Goal: Task Accomplishment & Management: Manage account settings

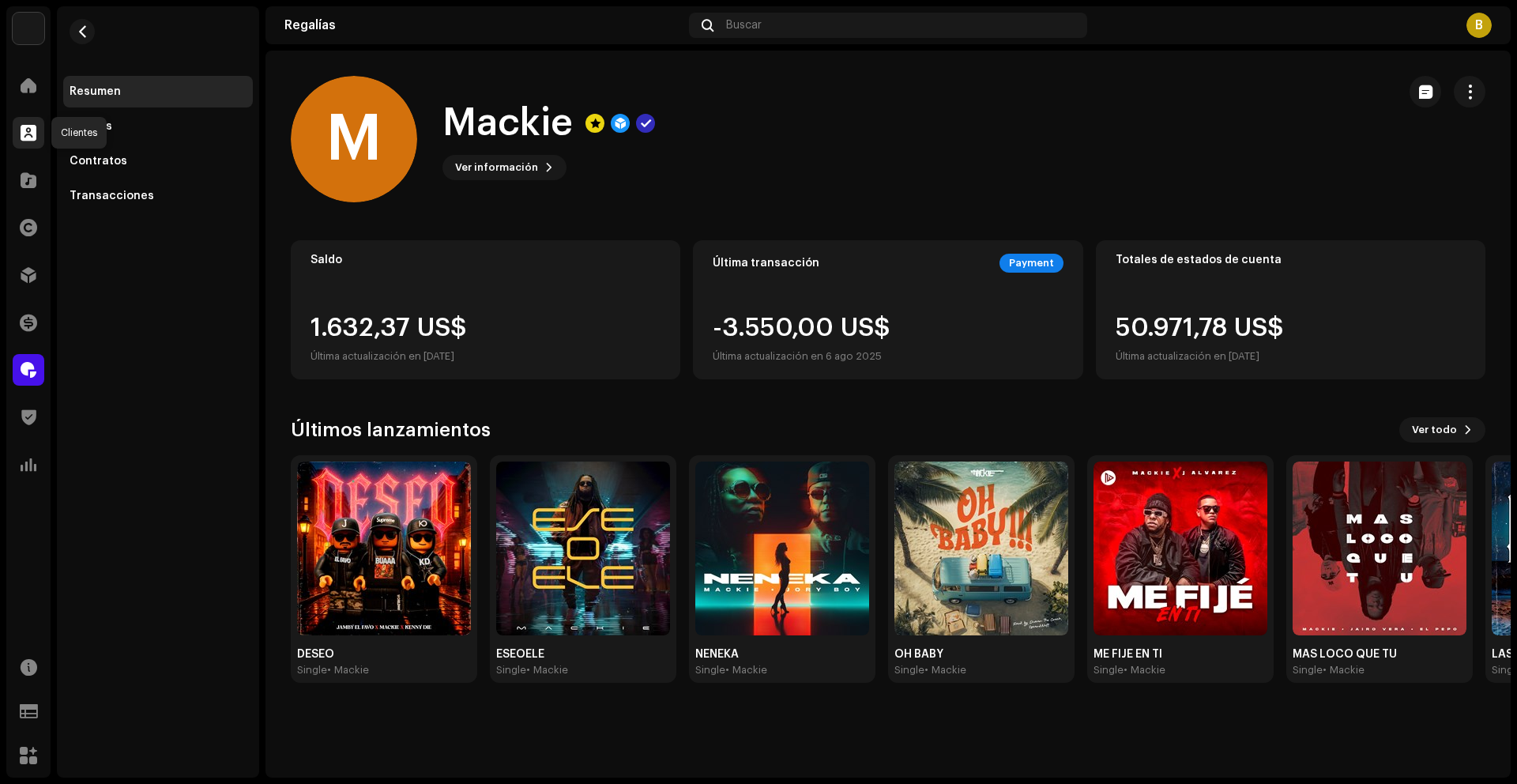
click at [26, 136] on span at bounding box center [28, 133] width 16 height 12
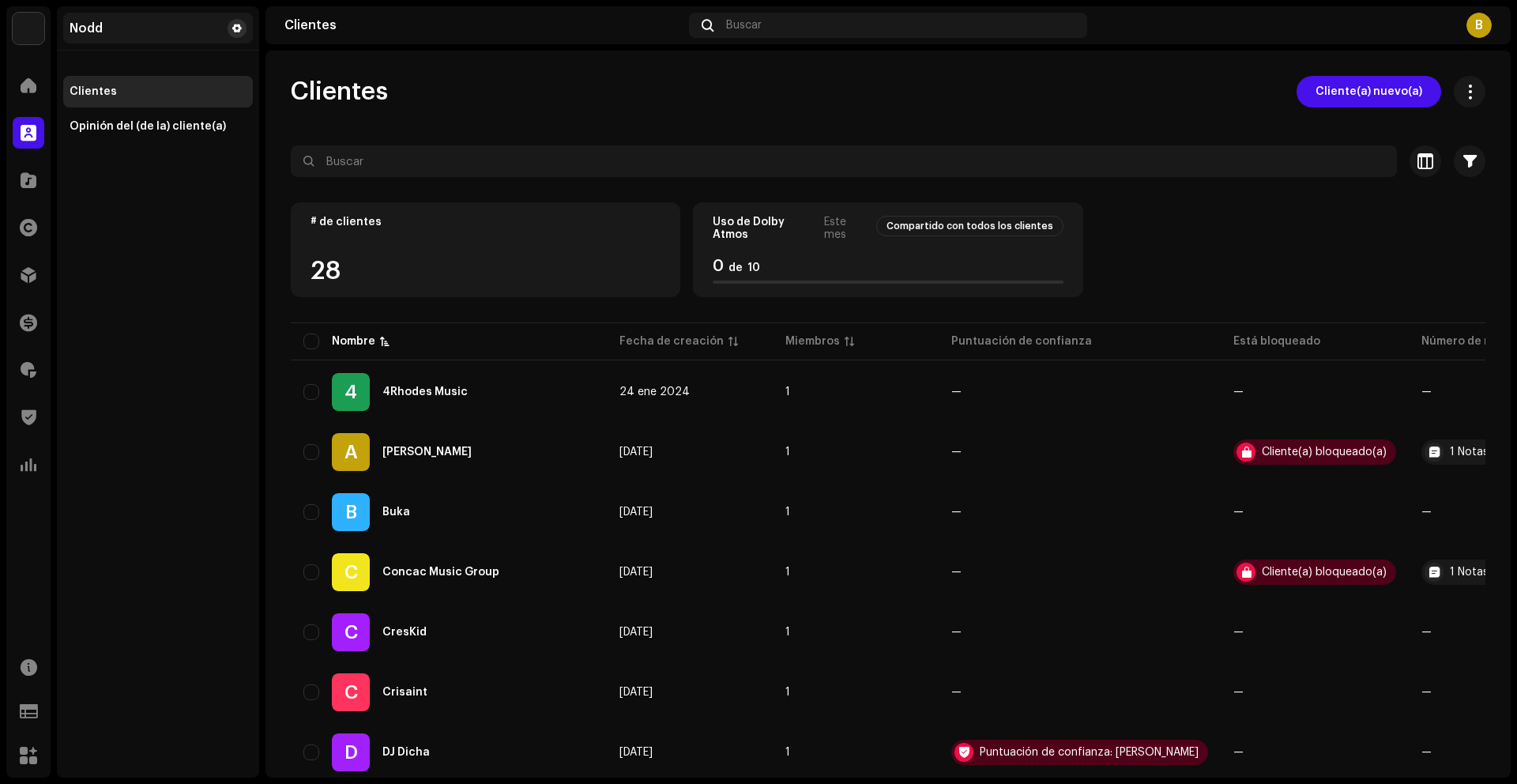
click at [240, 31] on span at bounding box center [237, 28] width 10 height 12
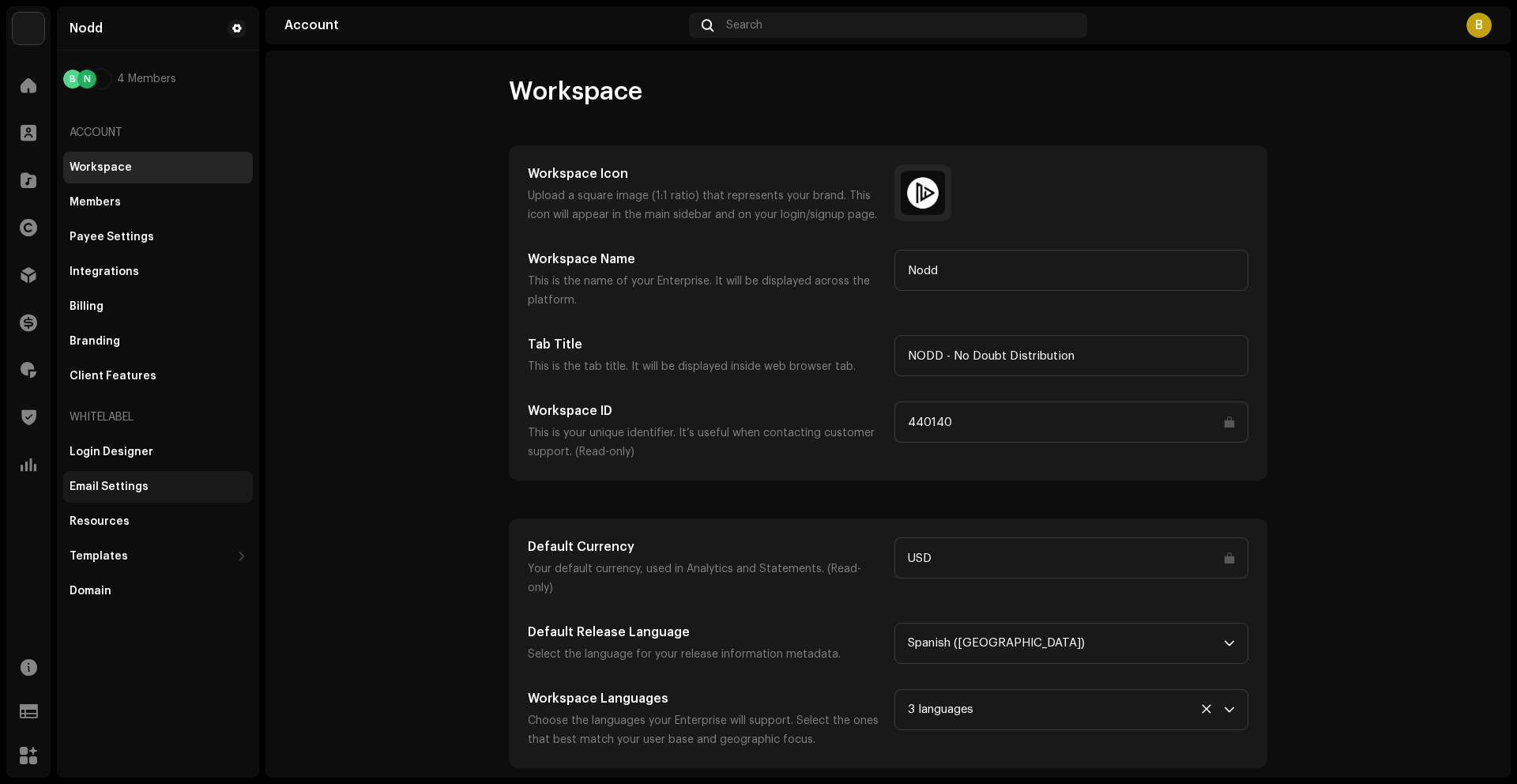
click at [143, 489] on div "Email Settings" at bounding box center [109, 486] width 79 height 12
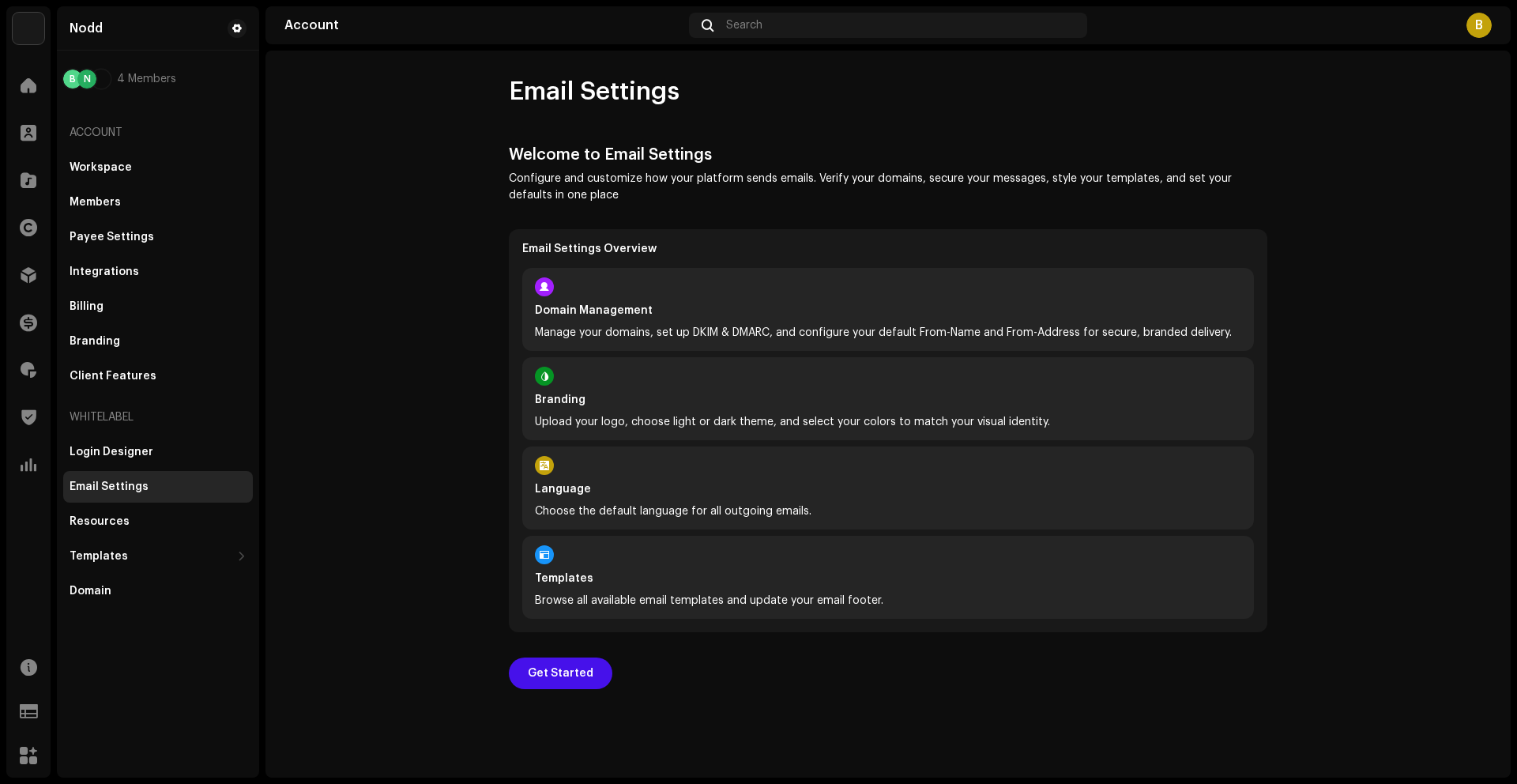
click at [635, 333] on p "Manage your domains, set up DKIM & DMARC, and configure your default From-Name …" at bounding box center [888, 333] width 707 height 17
click at [548, 667] on span "Get Started" at bounding box center [560, 673] width 65 height 32
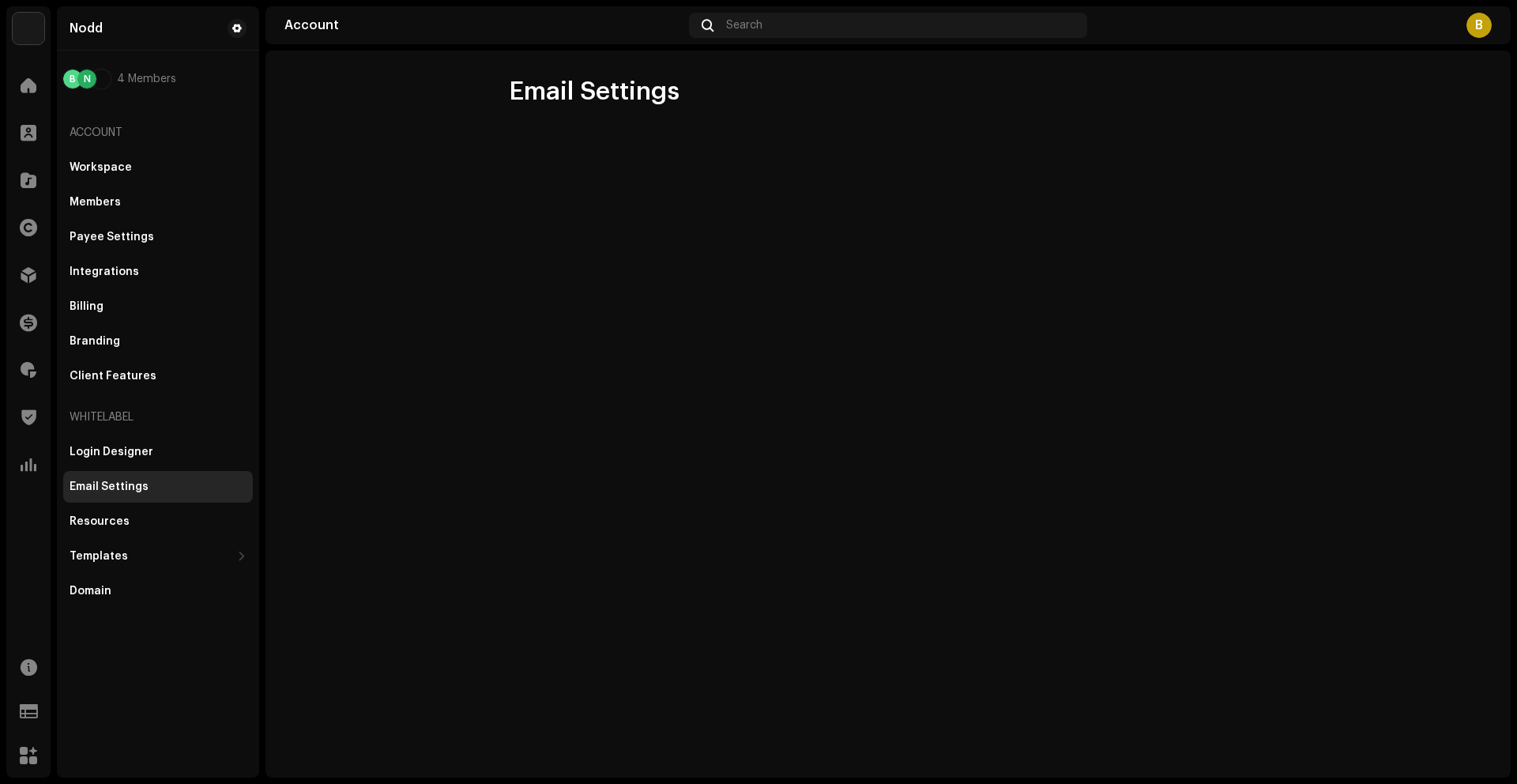
click at [112, 482] on div "Email Settings" at bounding box center [109, 486] width 79 height 12
click at [623, 384] on div "Email Settings" at bounding box center [887, 413] width 1245 height 727
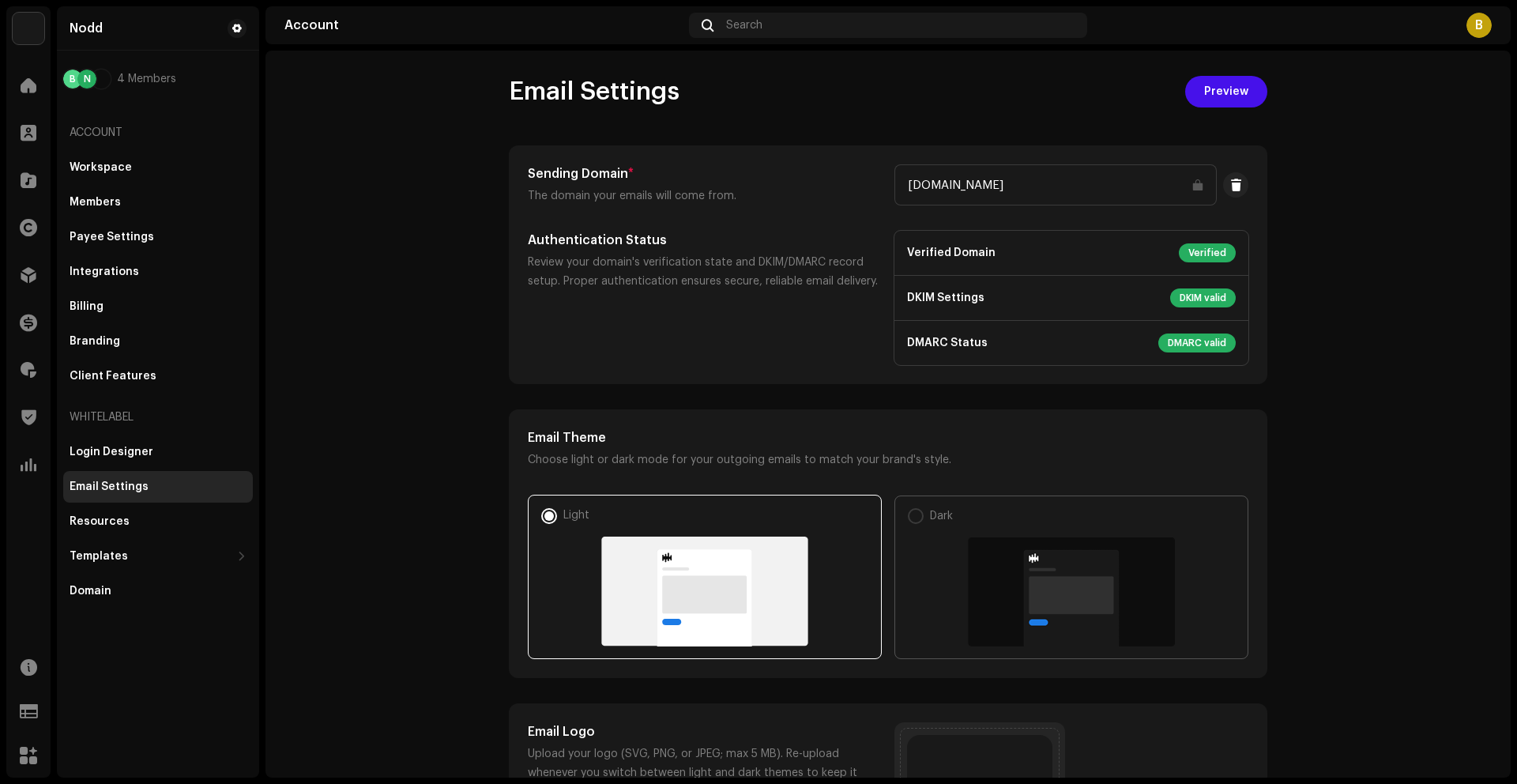
click at [1013, 557] on img at bounding box center [1071, 592] width 207 height 109
click at [923, 524] on input "Dark" at bounding box center [916, 516] width 16 height 16
radio input "true"
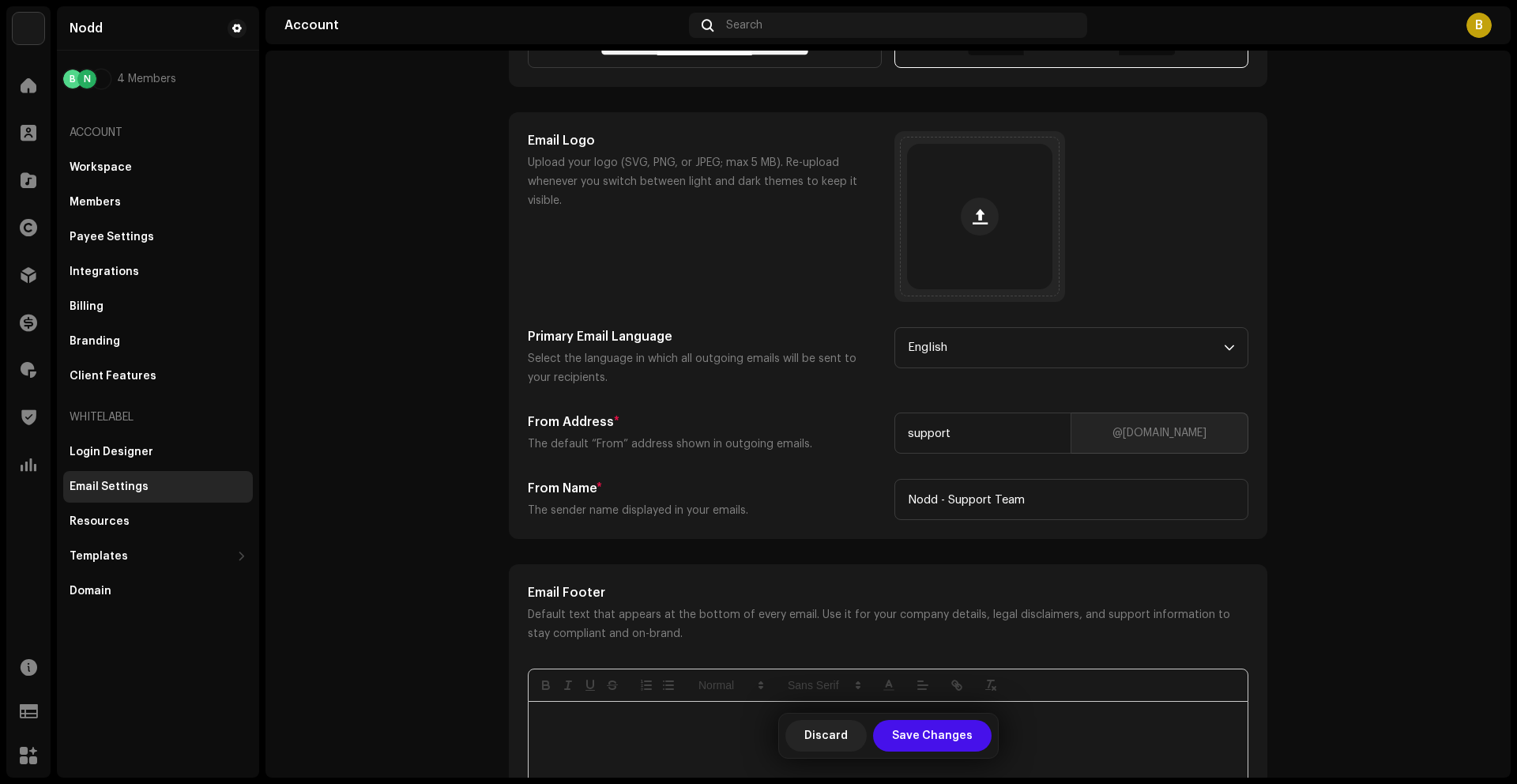
scroll to position [309, 0]
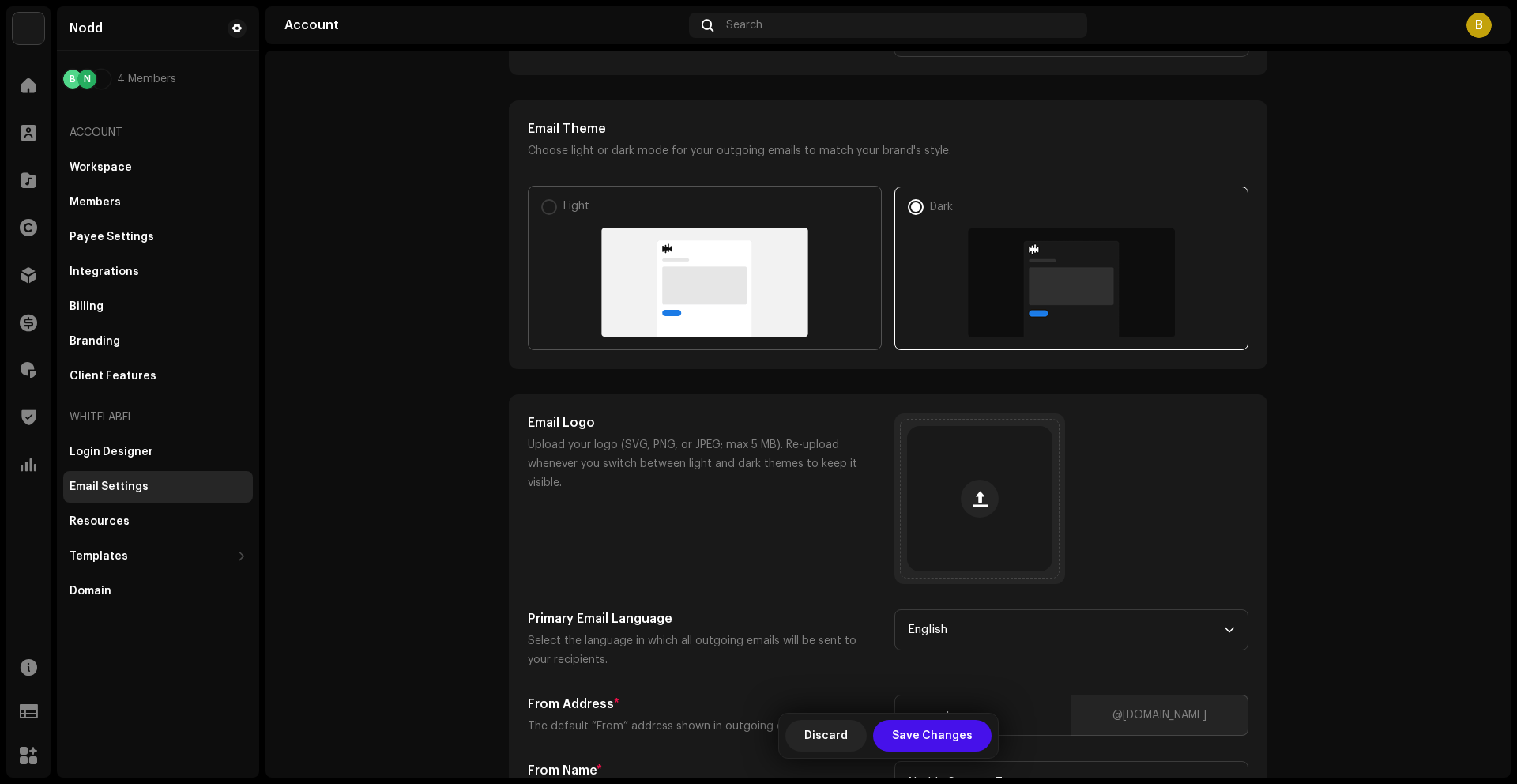
click at [666, 275] on img at bounding box center [705, 282] width 207 height 110
click at [557, 215] on input "Light" at bounding box center [549, 207] width 16 height 16
radio input "true"
click at [977, 495] on span "button" at bounding box center [980, 499] width 15 height 12
click at [703, 315] on img at bounding box center [705, 282] width 207 height 110
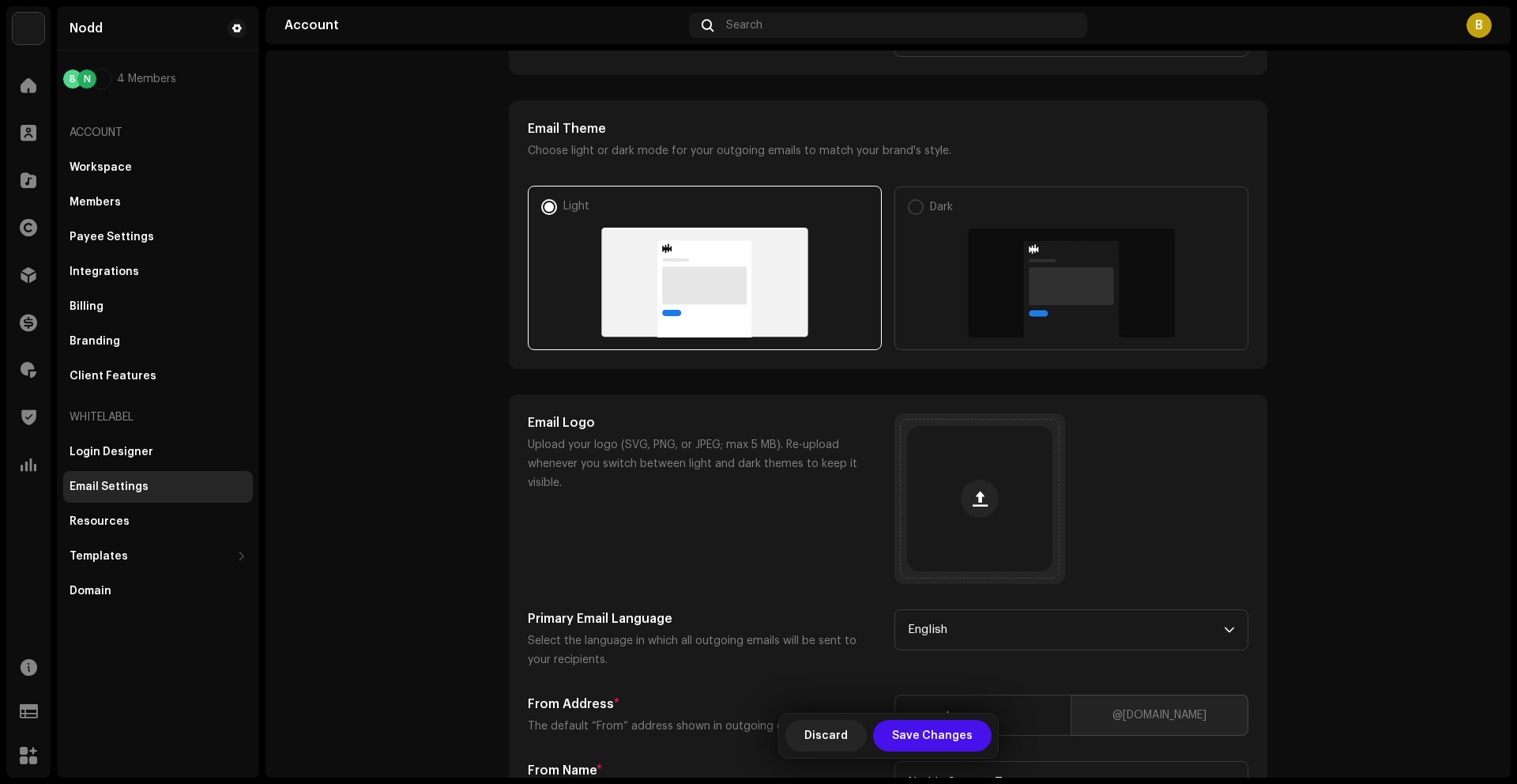
click at [557, 215] on input "Light" at bounding box center [549, 207] width 16 height 16
click at [970, 509] on button "button" at bounding box center [980, 498] width 38 height 38
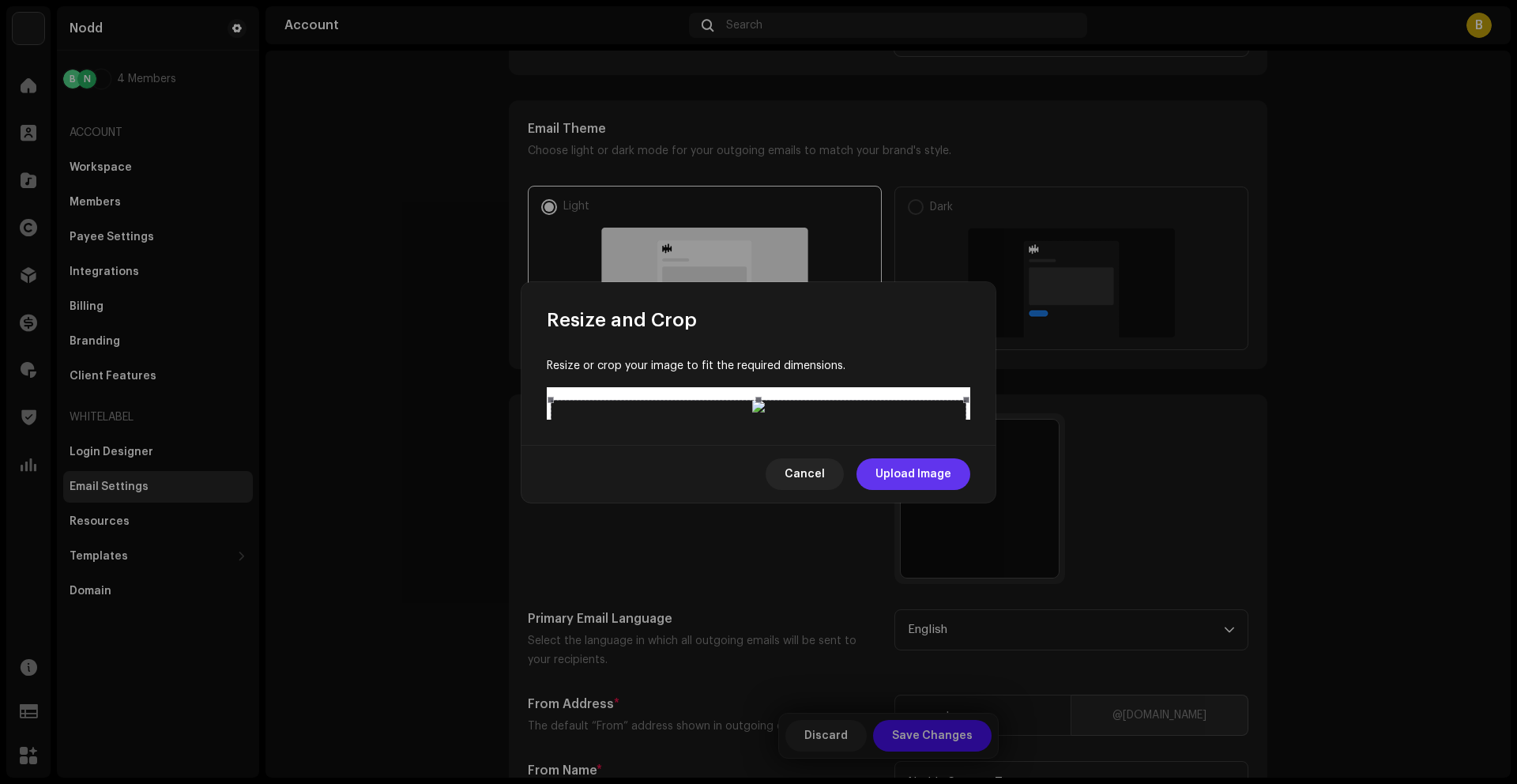
click at [965, 490] on button "Upload Image" at bounding box center [913, 474] width 114 height 32
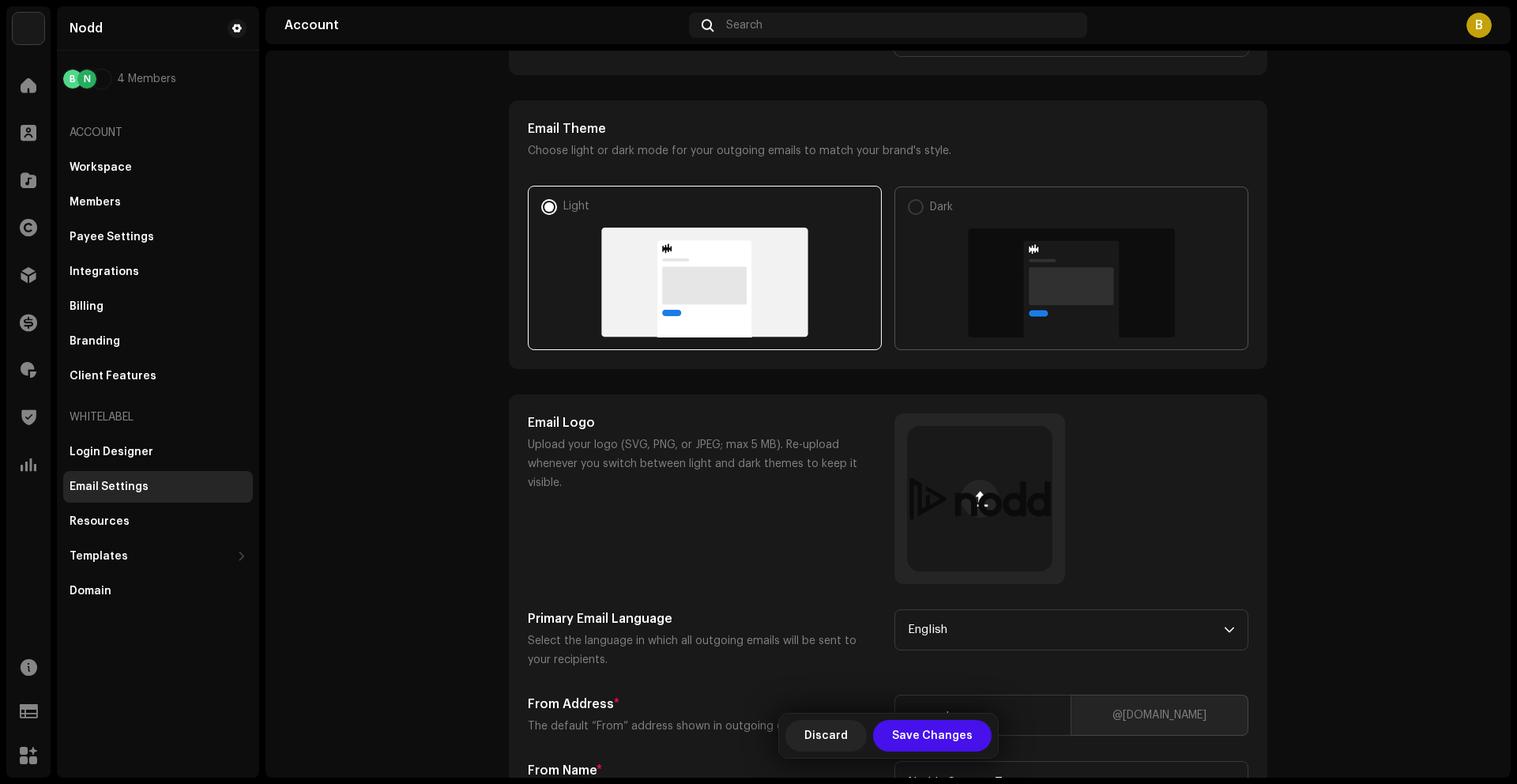
click at [1047, 285] on img at bounding box center [1071, 283] width 207 height 109
click at [923, 215] on input "Dark" at bounding box center [916, 207] width 16 height 16
radio input "true"
radio input "false"
click at [977, 499] on span at bounding box center [980, 499] width 15 height 12
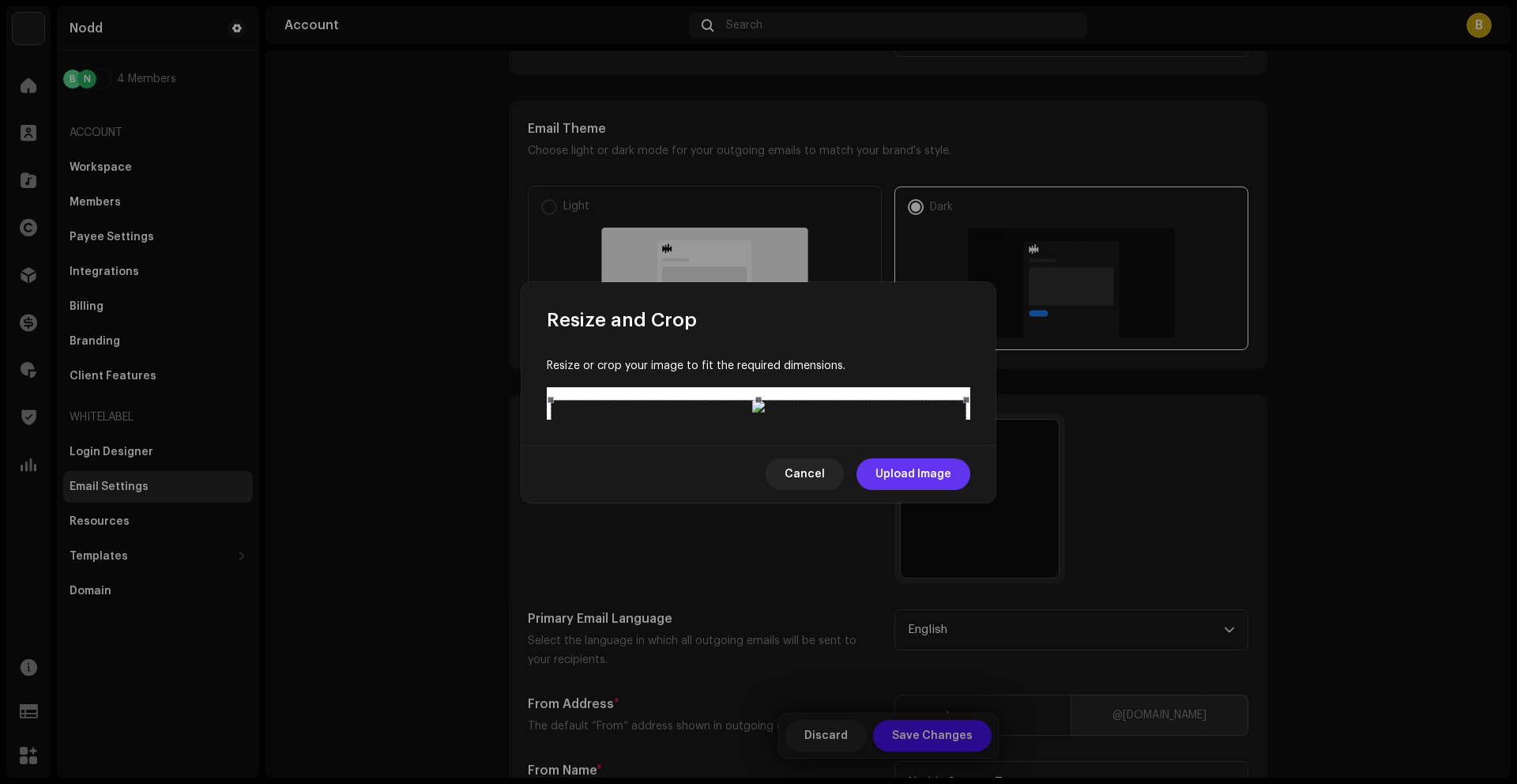
click at [936, 490] on span "Upload Image" at bounding box center [914, 474] width 76 height 32
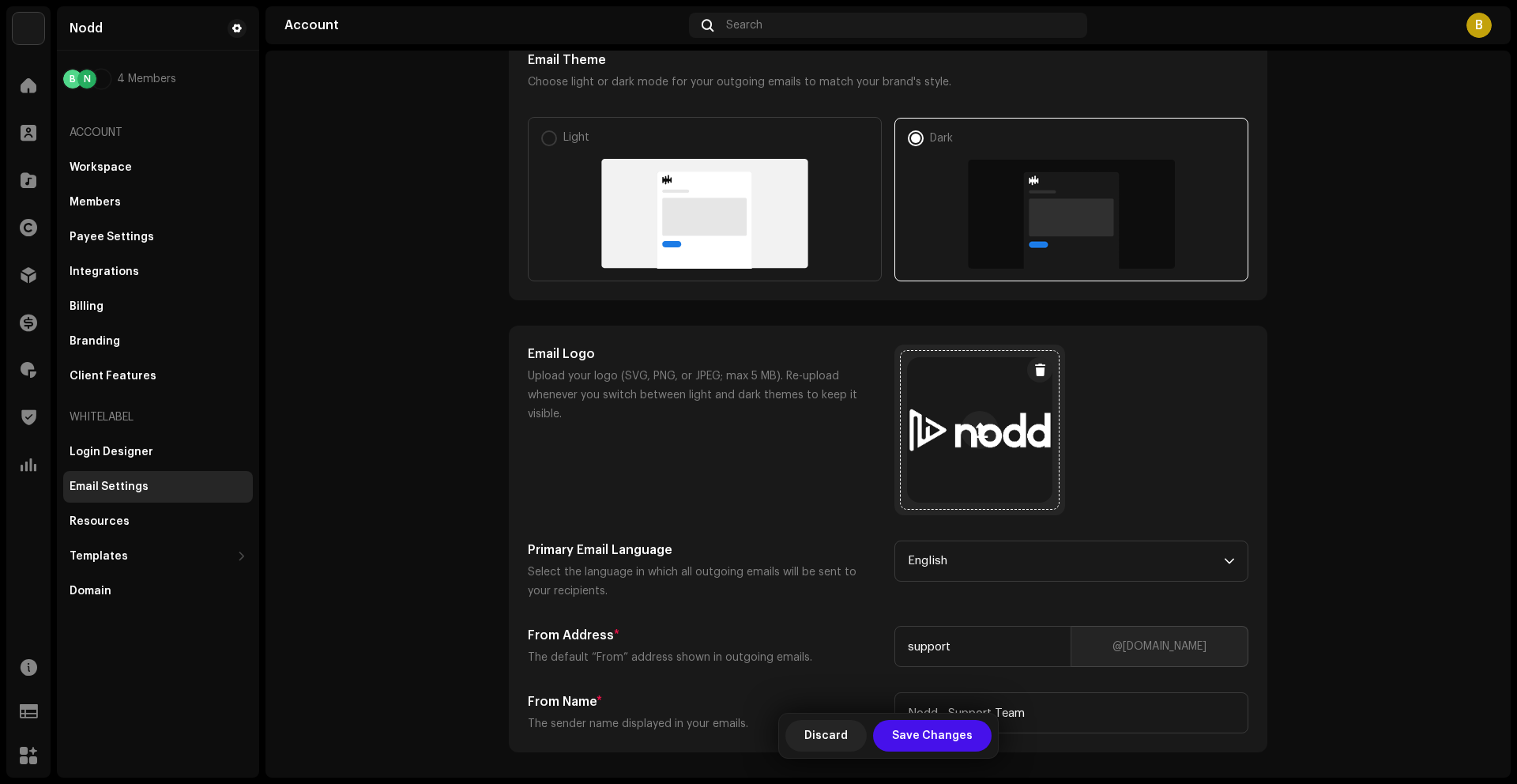
scroll to position [381, 0]
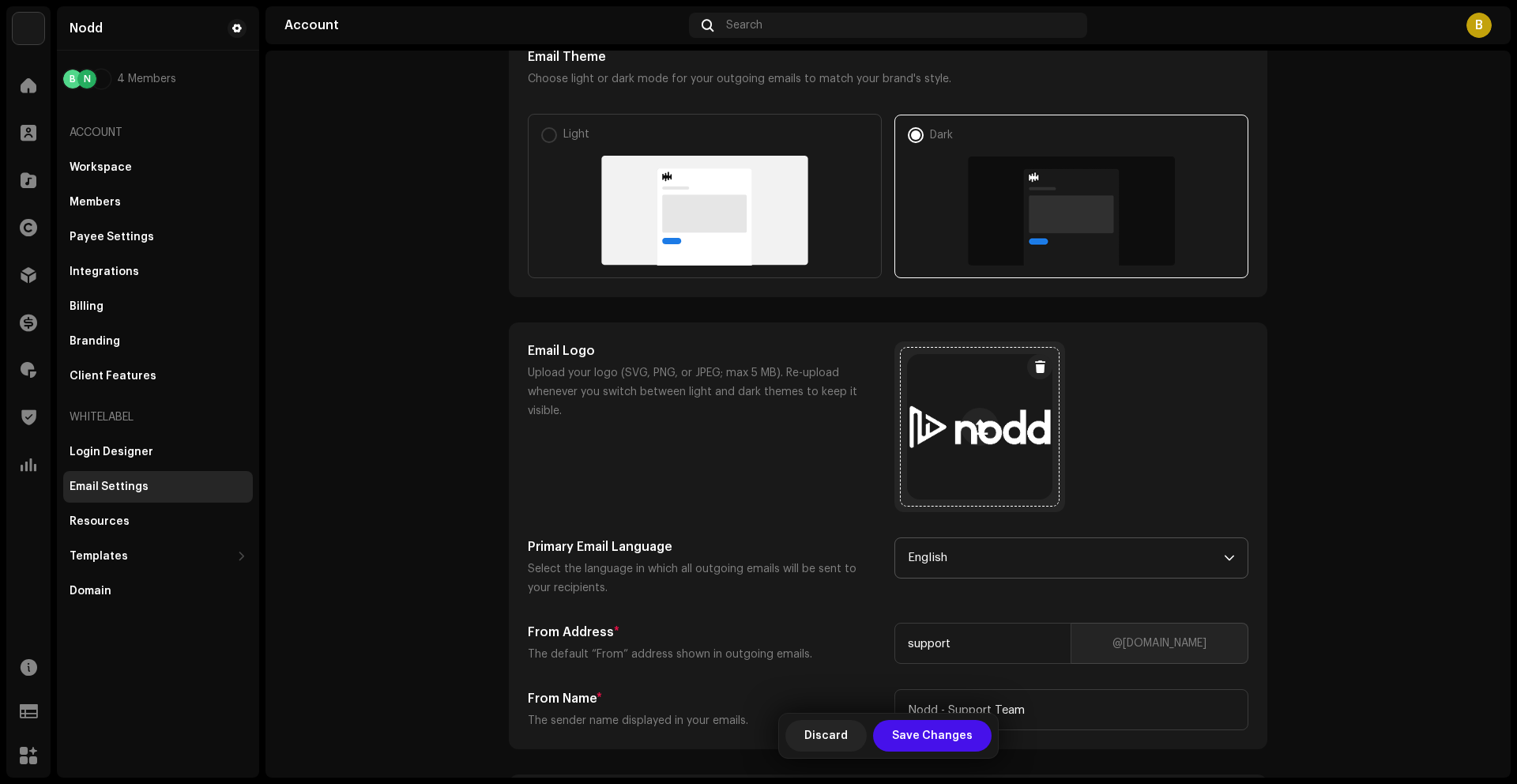
click at [949, 568] on span "English" at bounding box center [1066, 558] width 316 height 40
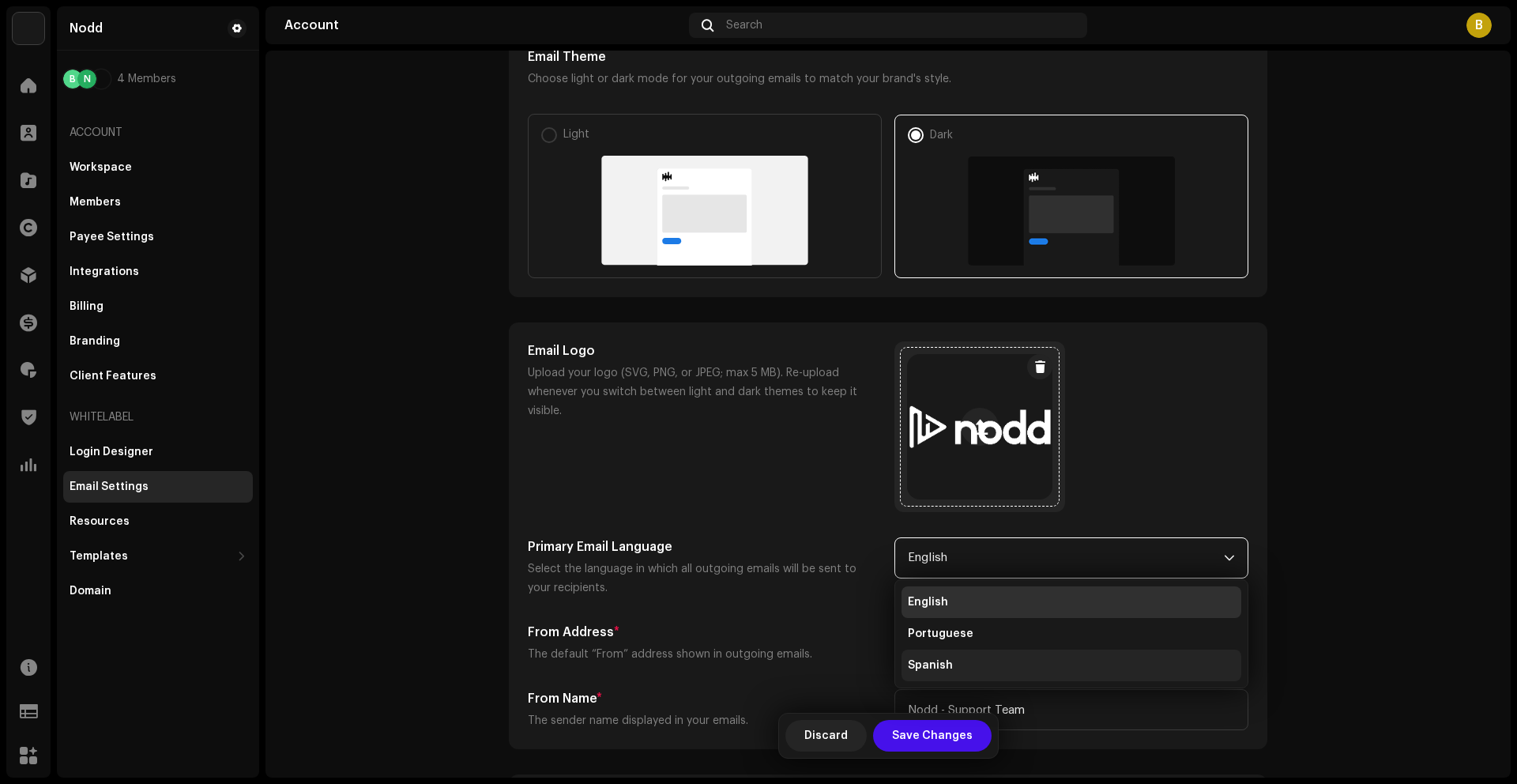
click at [934, 662] on span "Spanish" at bounding box center [930, 665] width 45 height 16
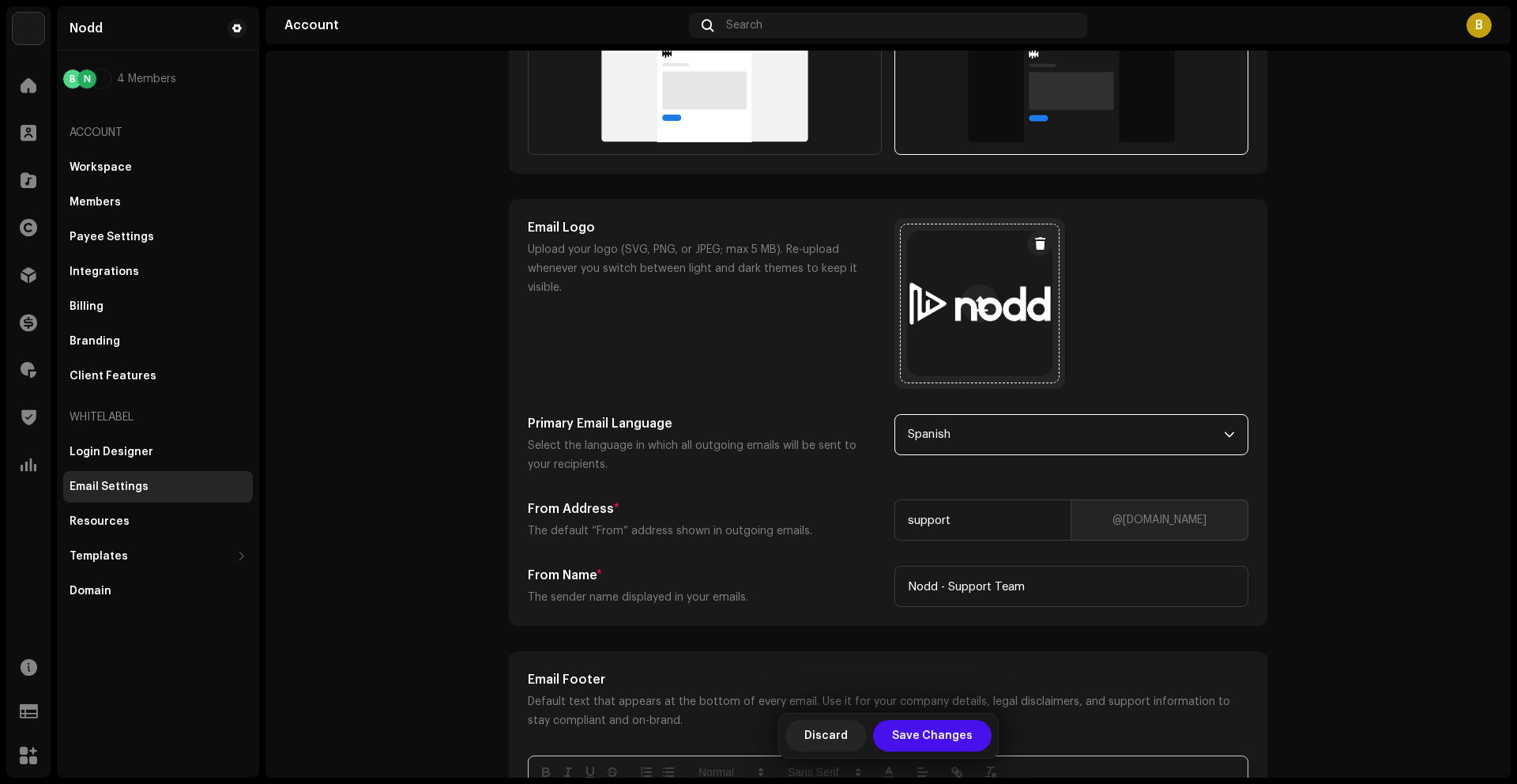
scroll to position [520, 0]
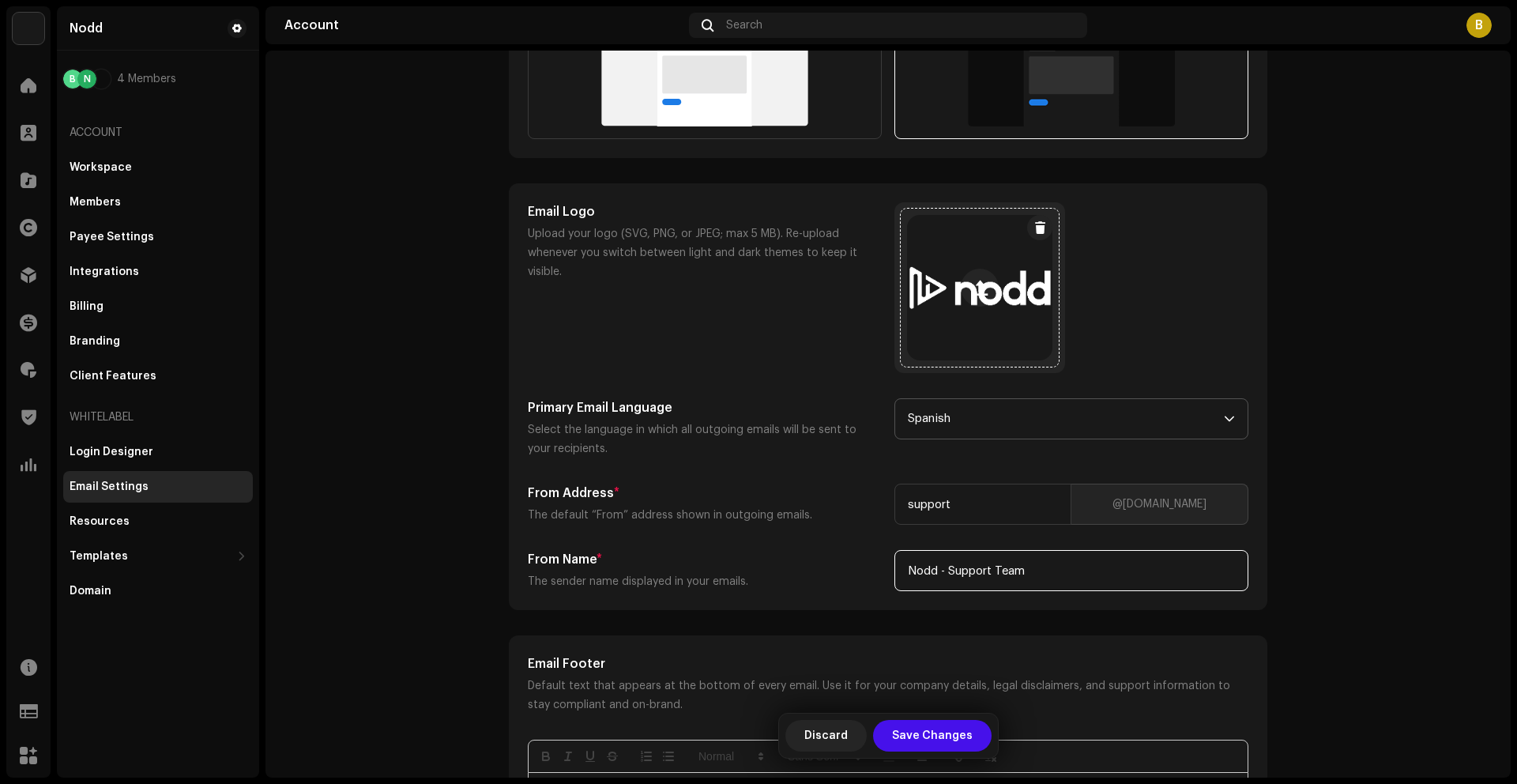
drag, startPoint x: 1023, startPoint y: 573, endPoint x: 946, endPoint y: 567, distance: 77.2
click at [946, 567] on input "Nodd - Support Team" at bounding box center [1071, 570] width 354 height 41
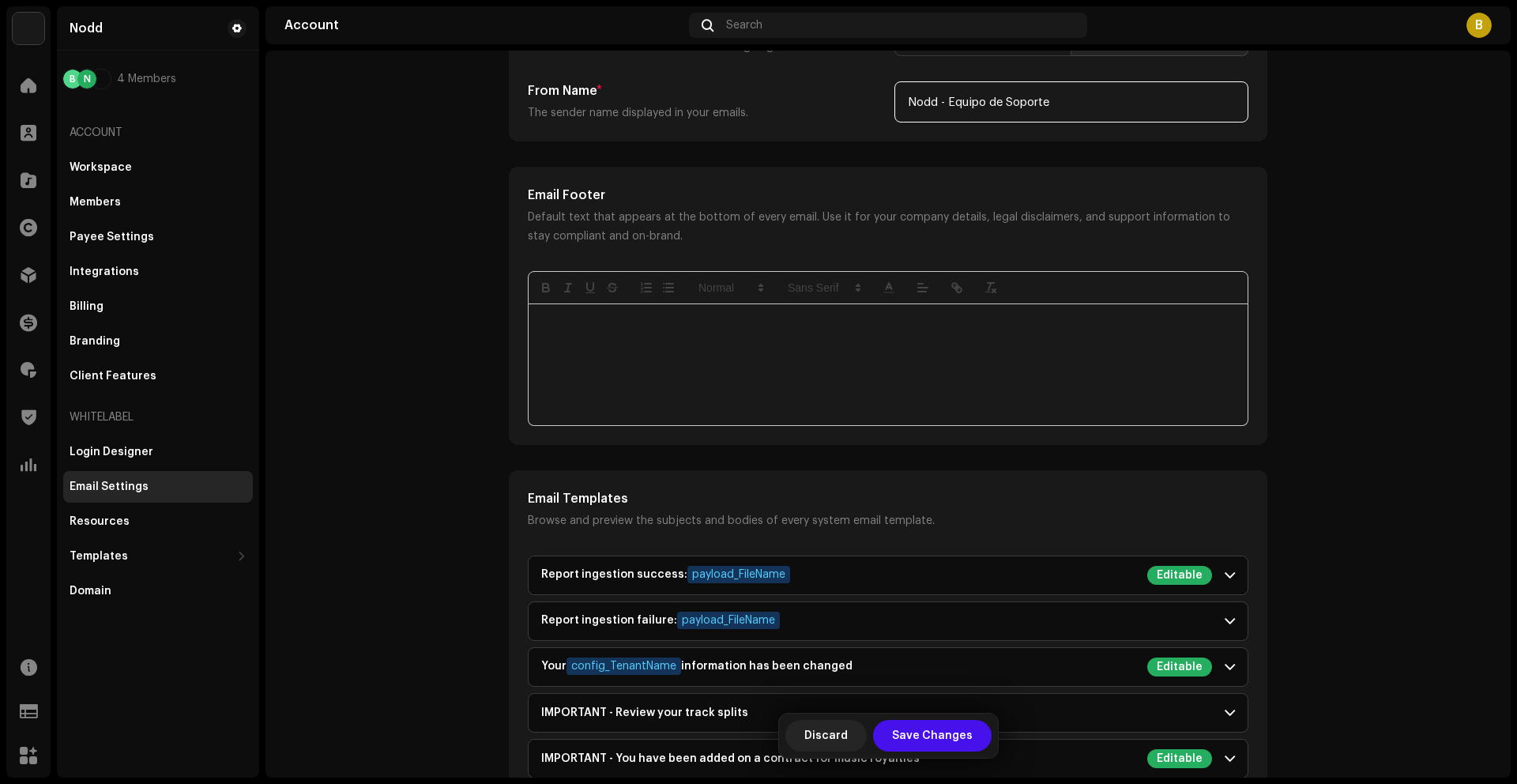
scroll to position [1006, 0]
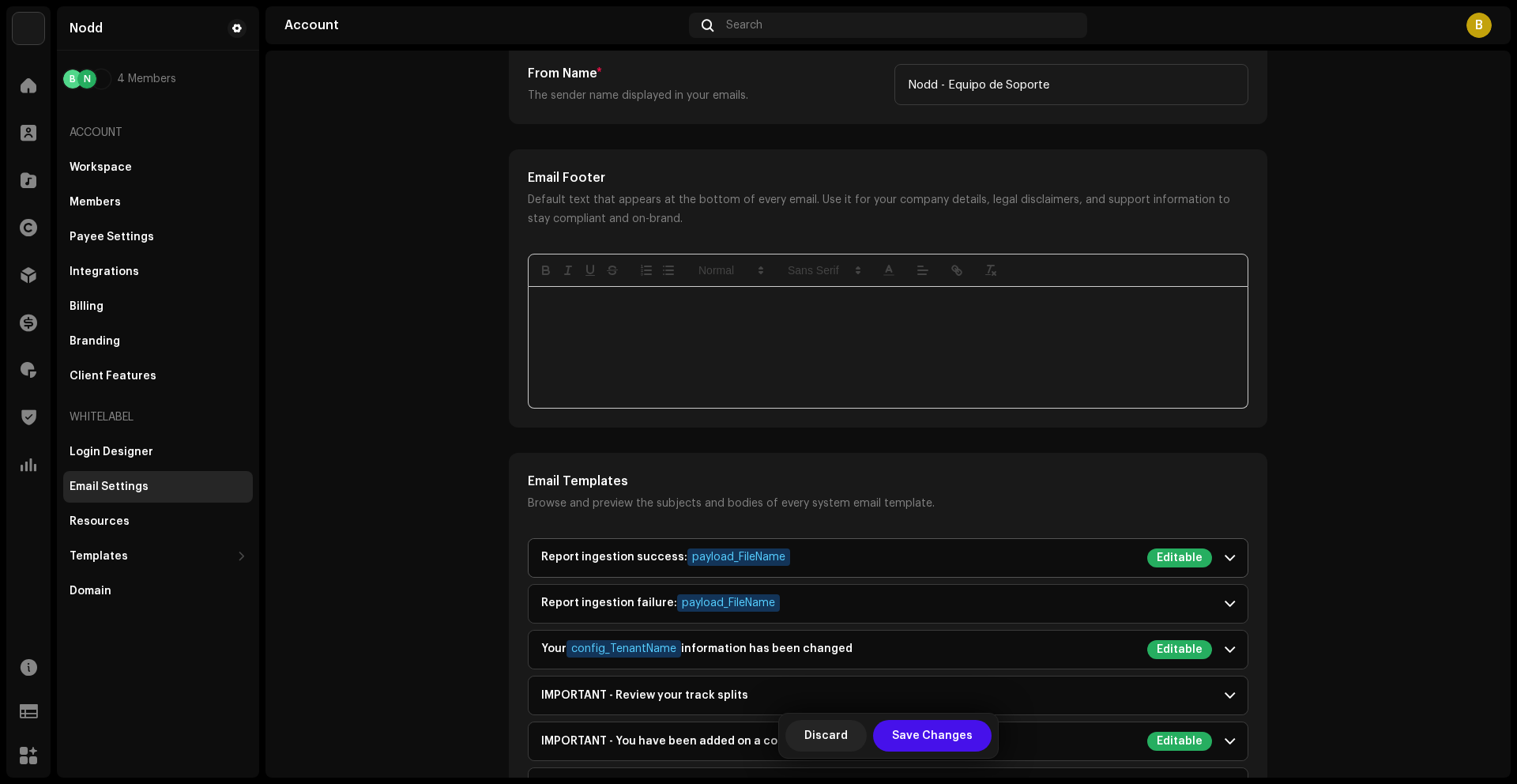
click at [1225, 557] on span at bounding box center [1230, 558] width 11 height 12
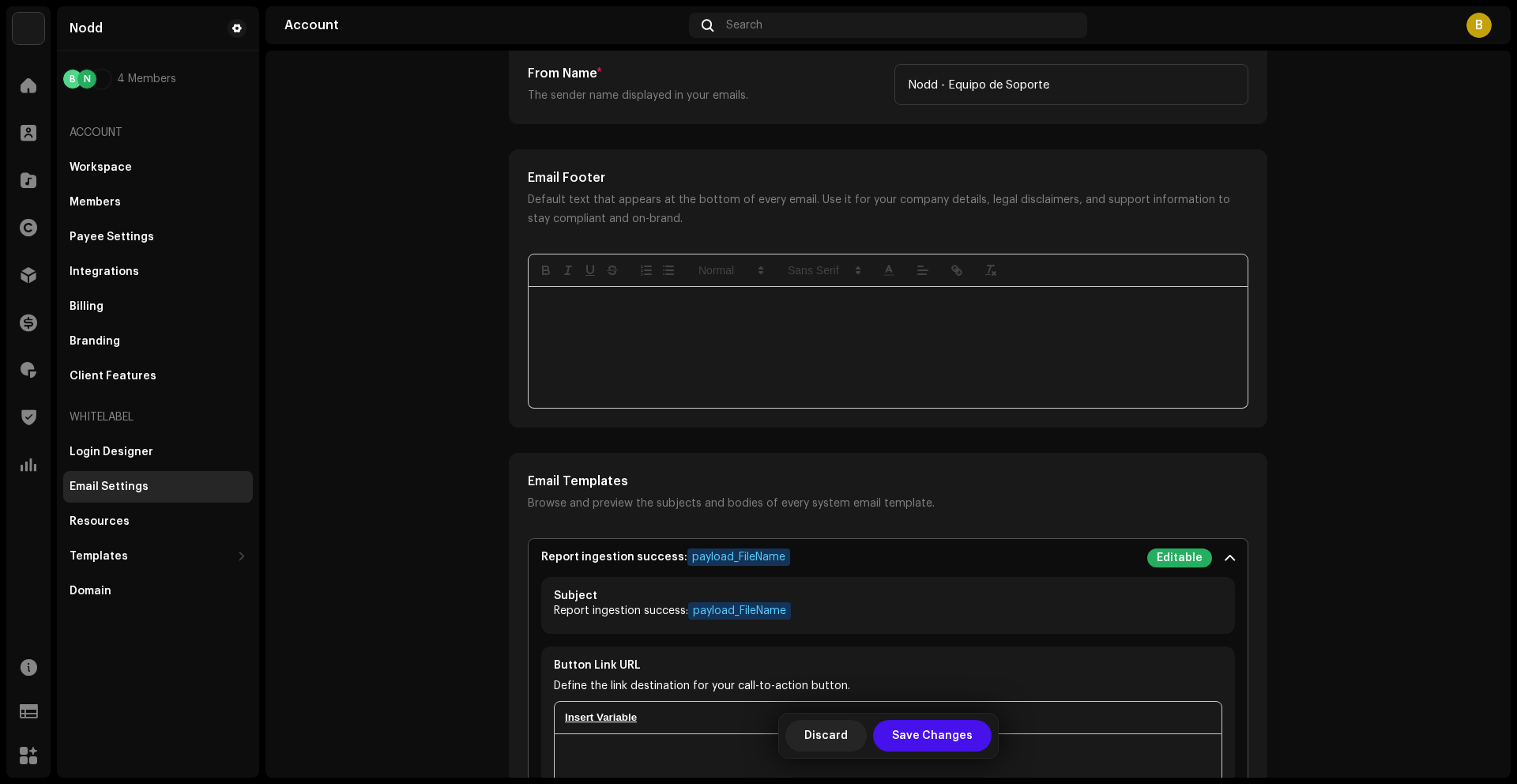
click at [1225, 557] on span at bounding box center [1230, 558] width 11 height 12
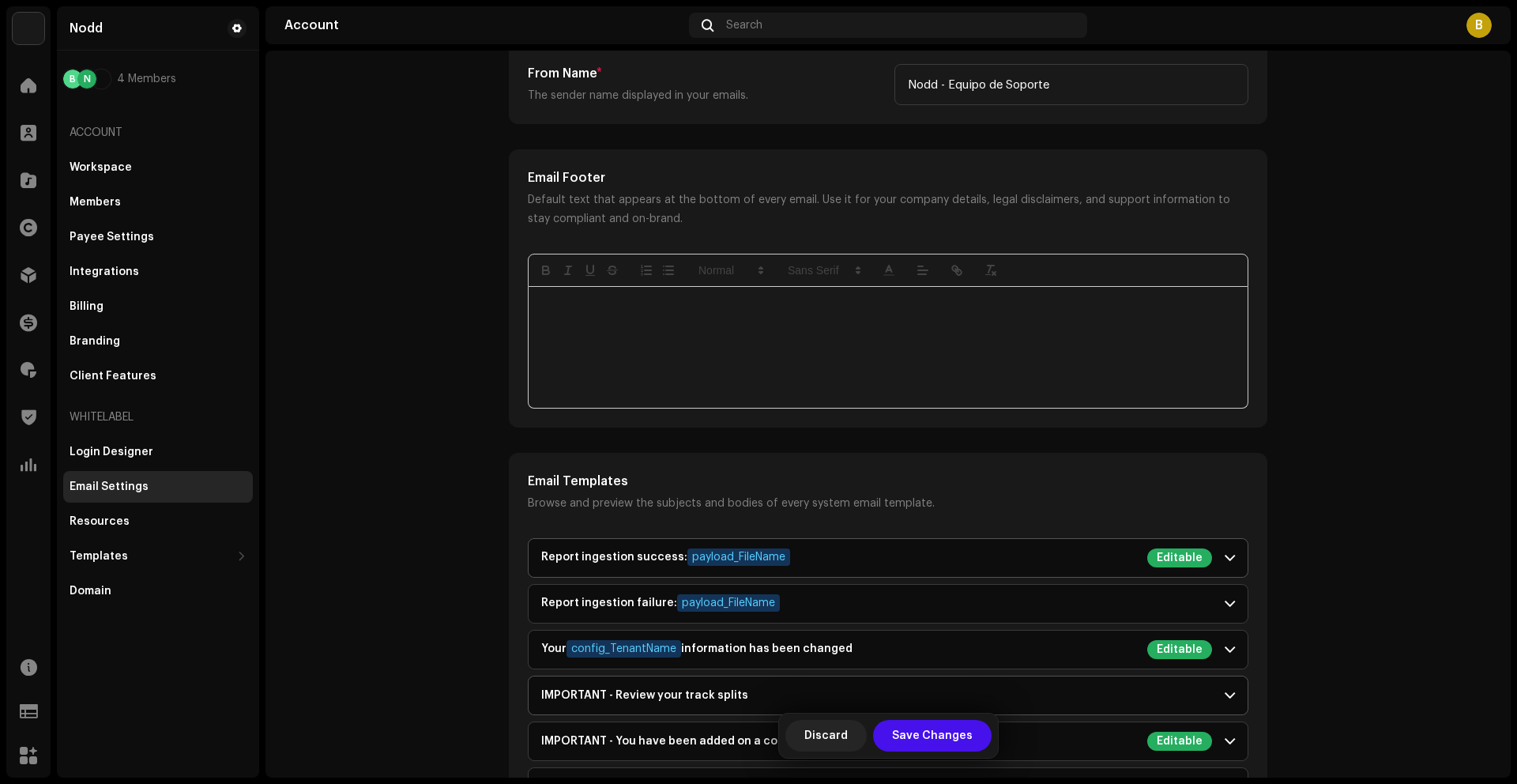
click at [672, 696] on div "IMPORTANT - Review your track splits" at bounding box center [644, 695] width 207 height 12
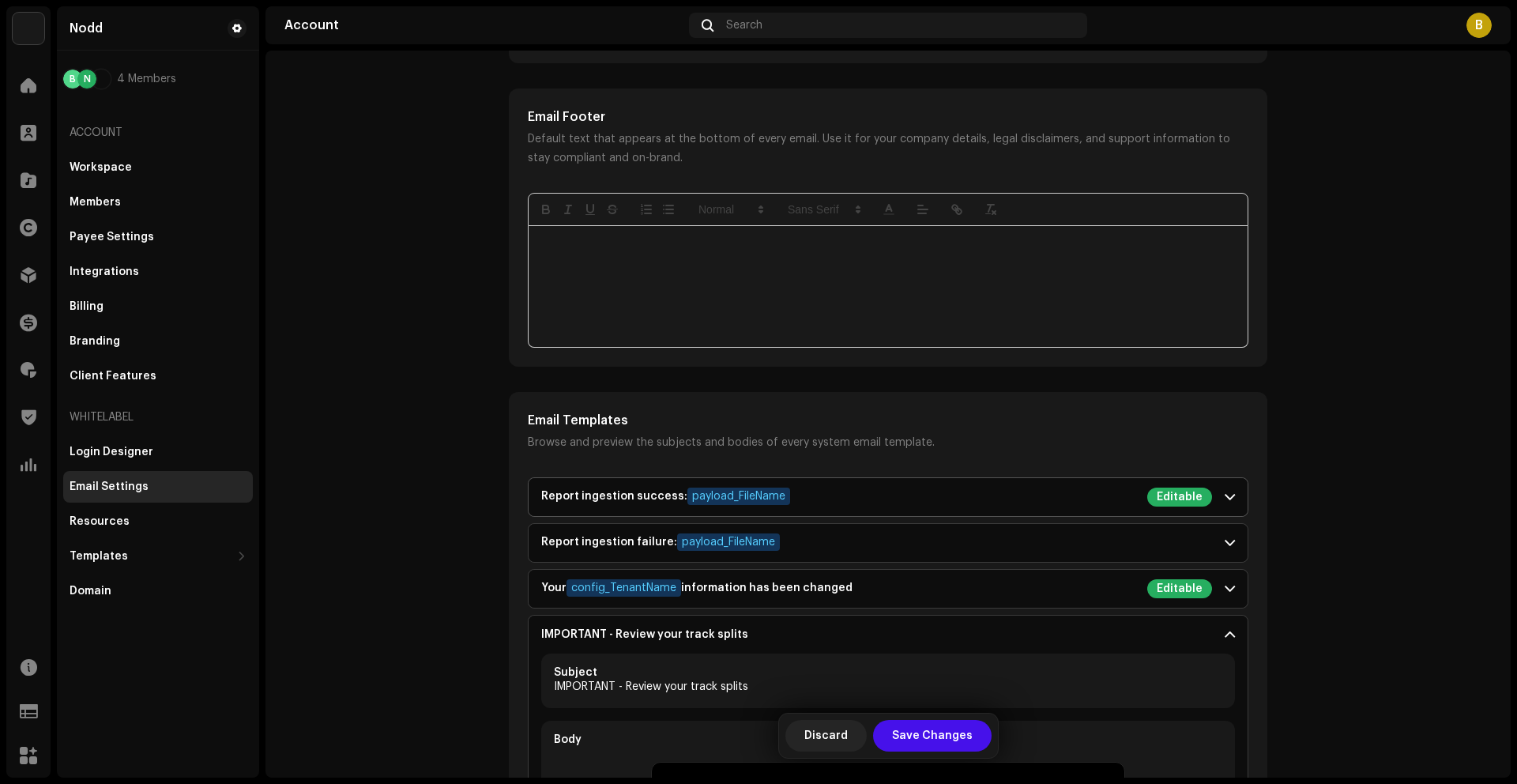
scroll to position [1180, 0]
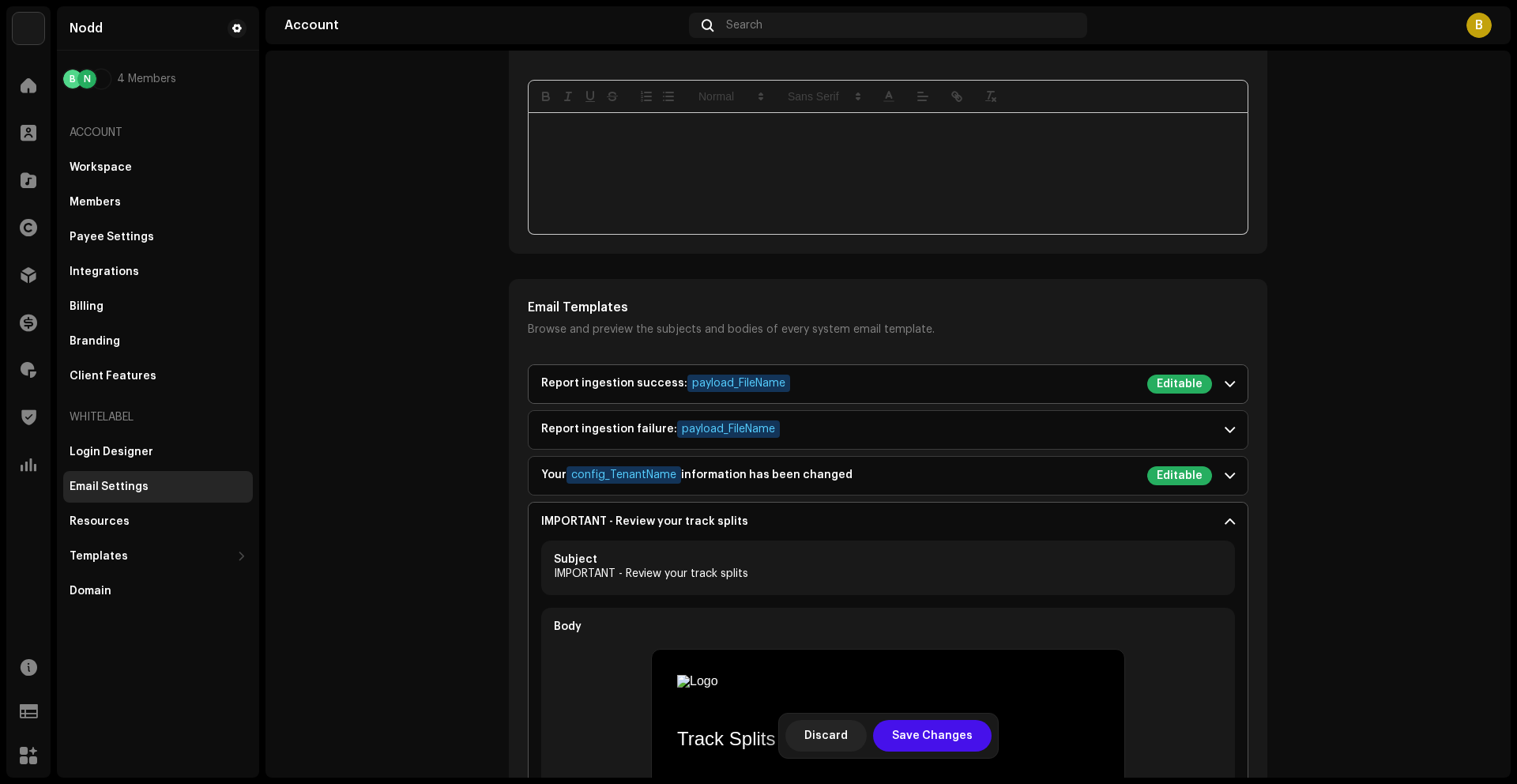
click at [617, 528] on p-accordion-header "IMPORTANT - Review your track splits" at bounding box center [888, 521] width 719 height 38
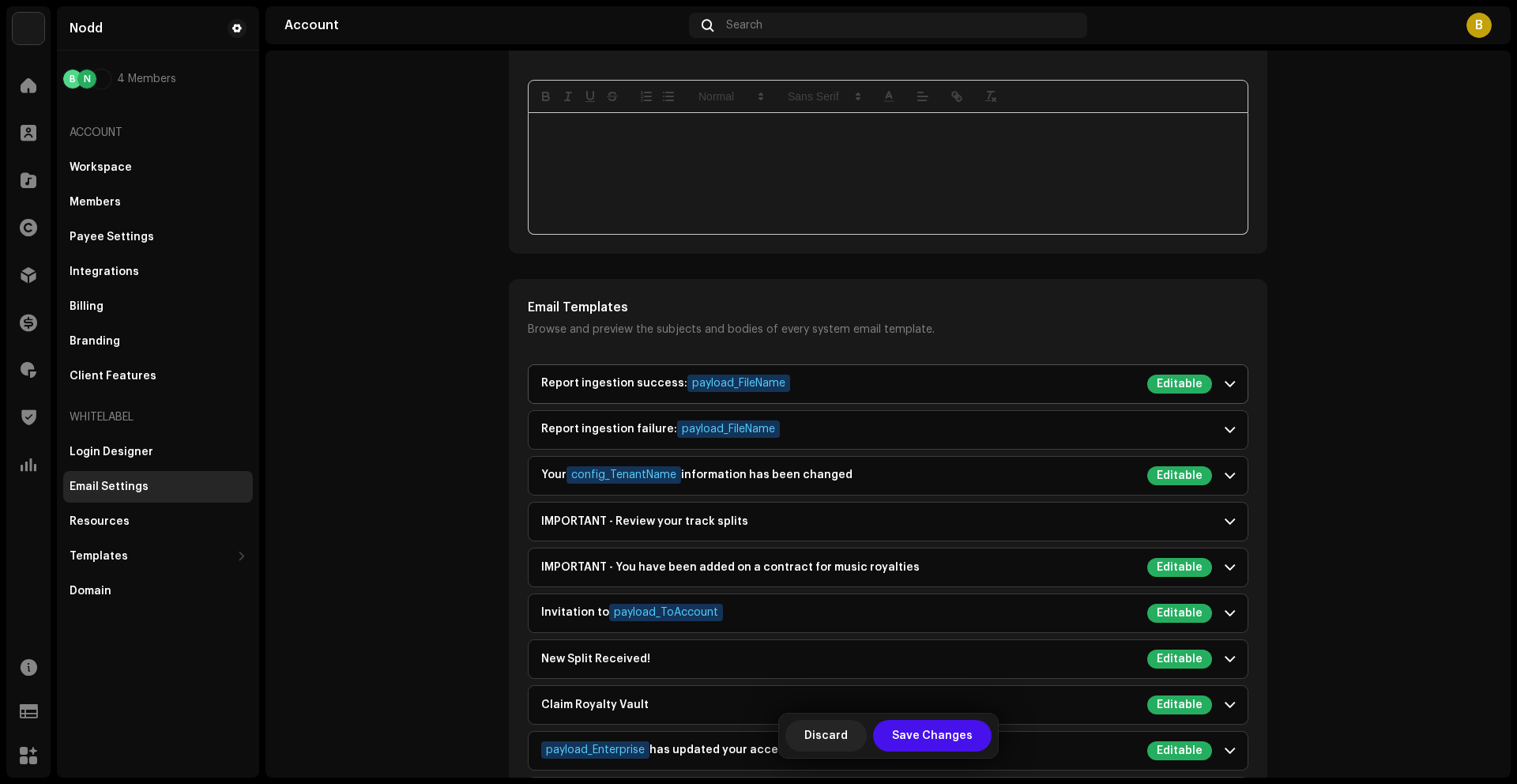
click at [619, 387] on div "Report ingestion success: payload_FileName" at bounding box center [665, 384] width 249 height 19
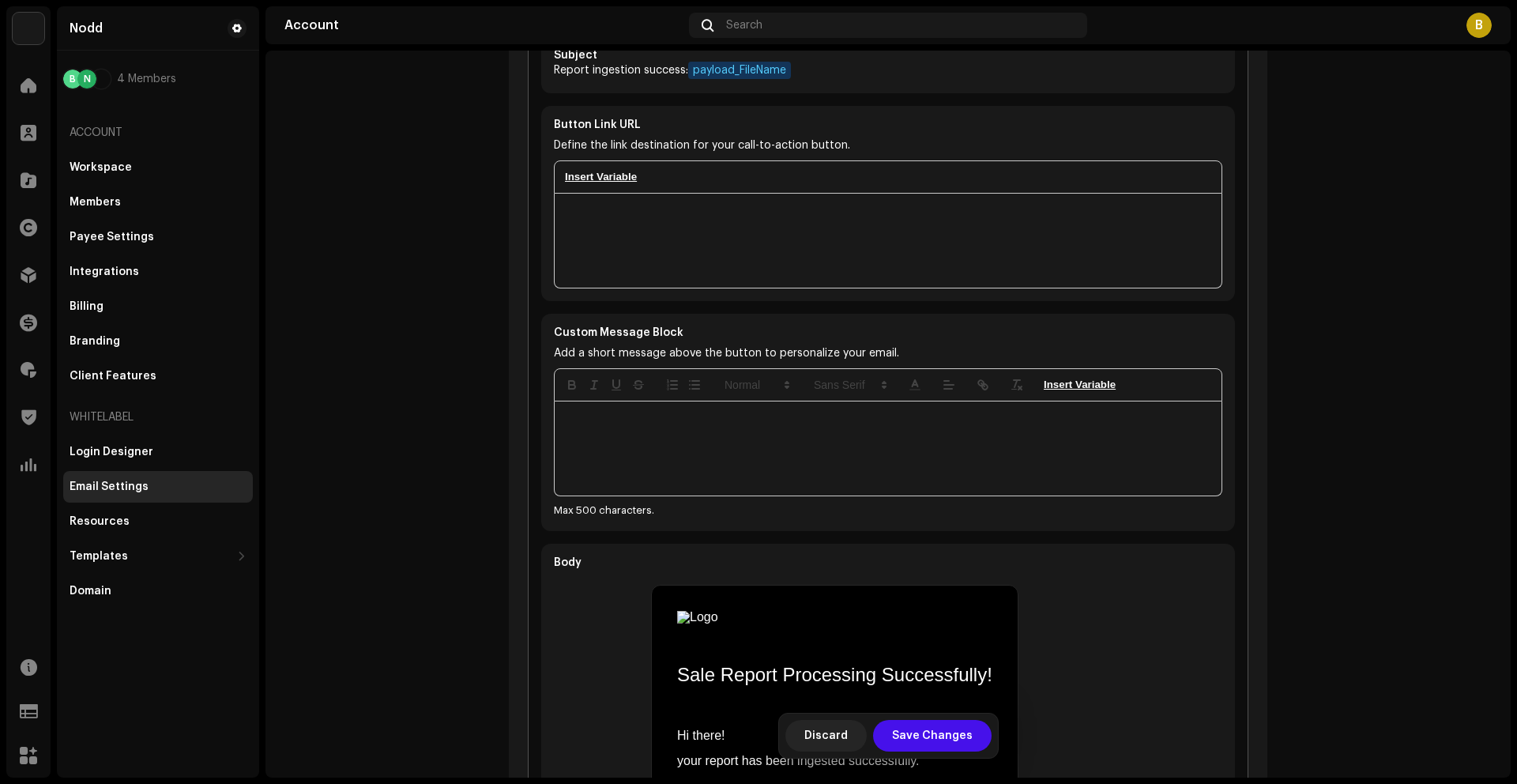
scroll to position [938, 0]
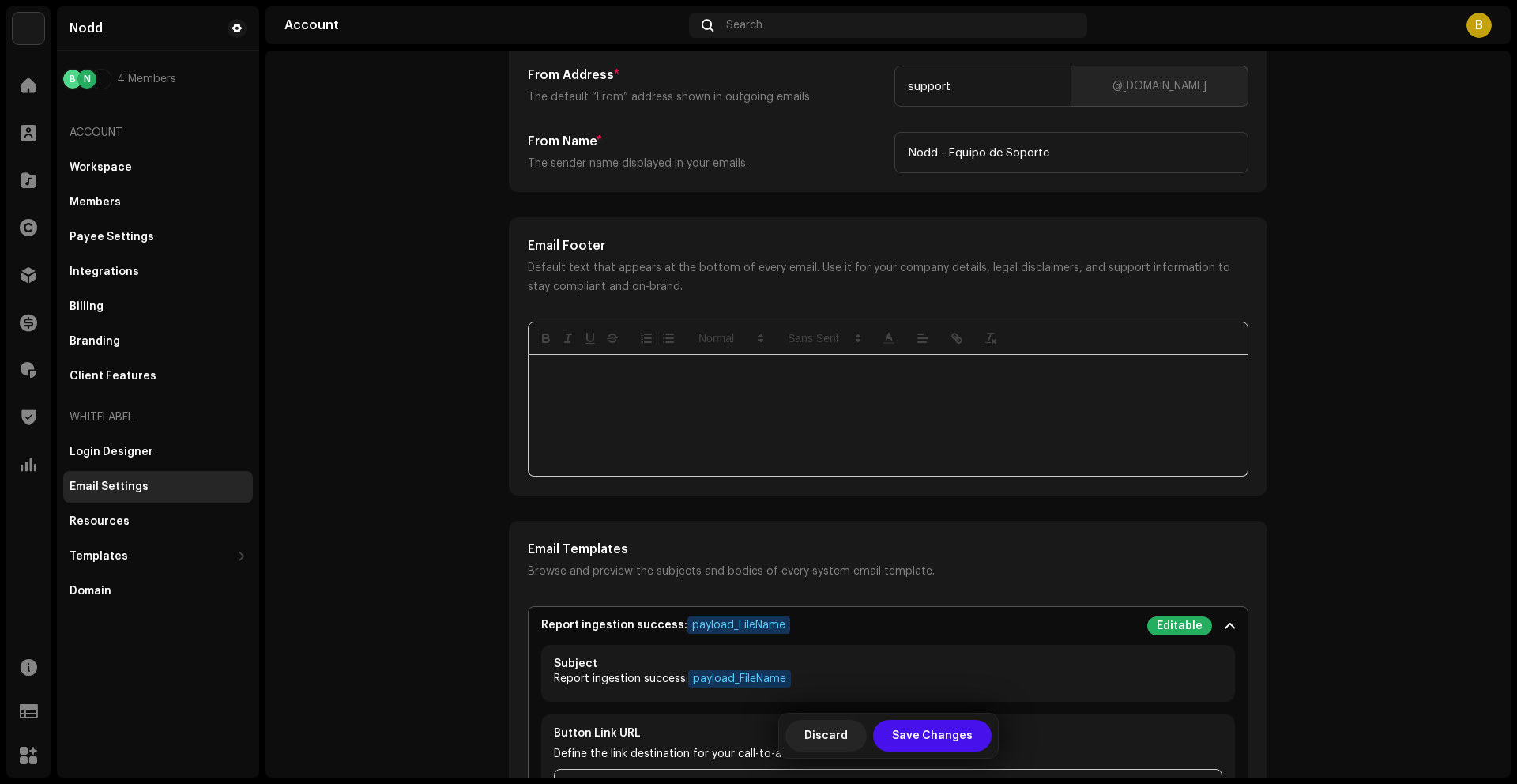
click at [592, 625] on div "Report ingestion success: payload_FileName" at bounding box center [665, 626] width 249 height 19
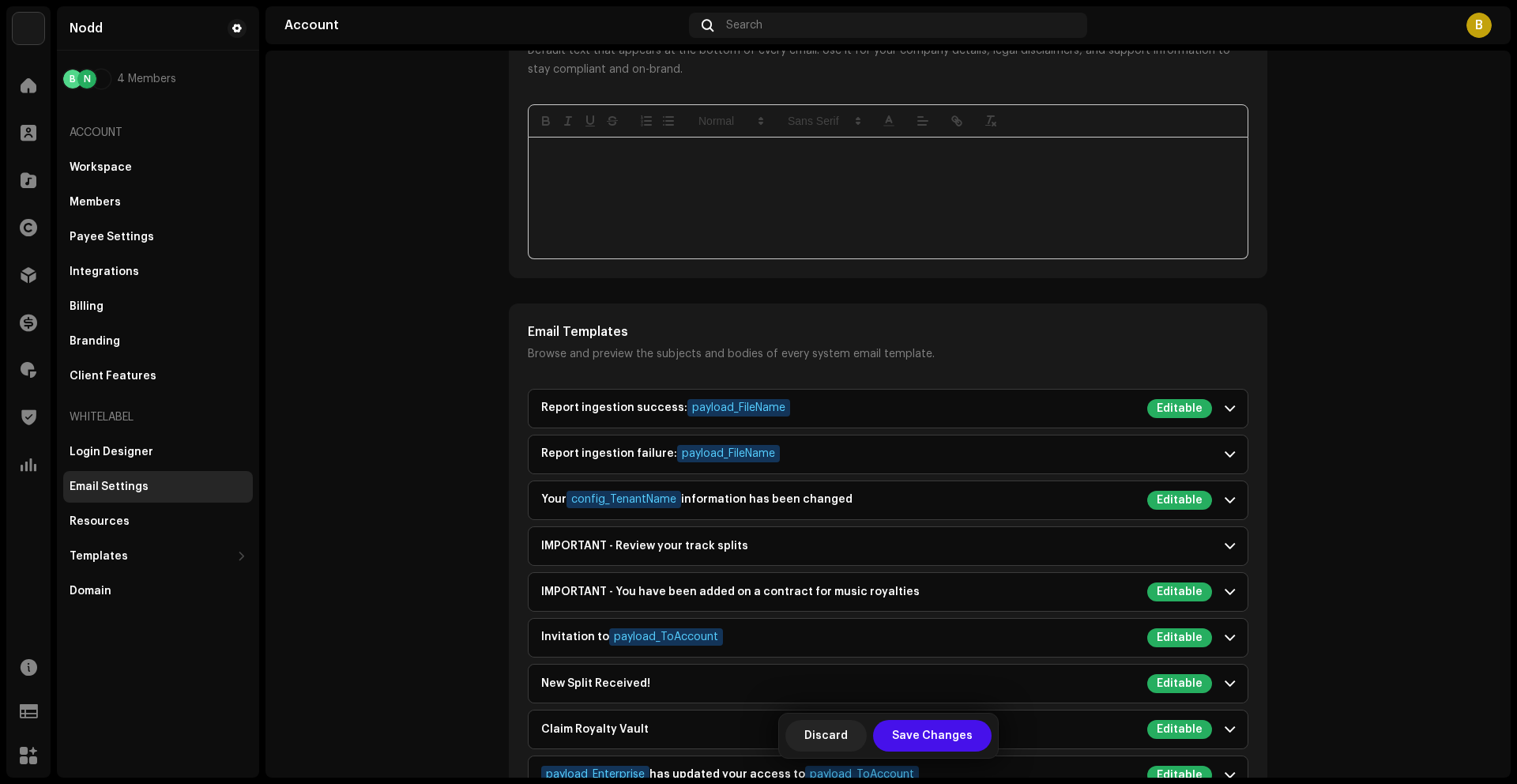
scroll to position [1476, 0]
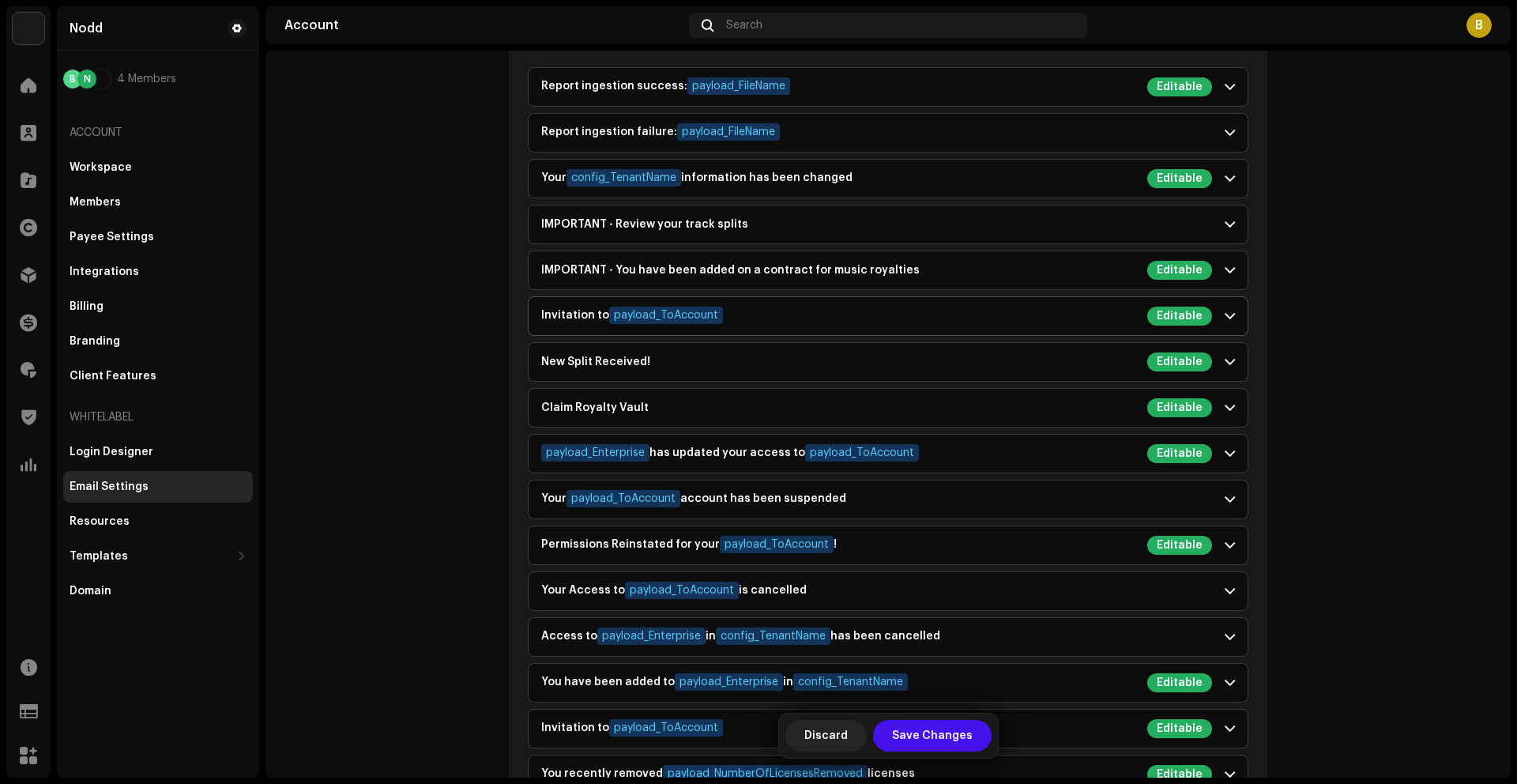
click at [566, 316] on div "Invitation to payload_ToAccount" at bounding box center [632, 316] width 181 height 19
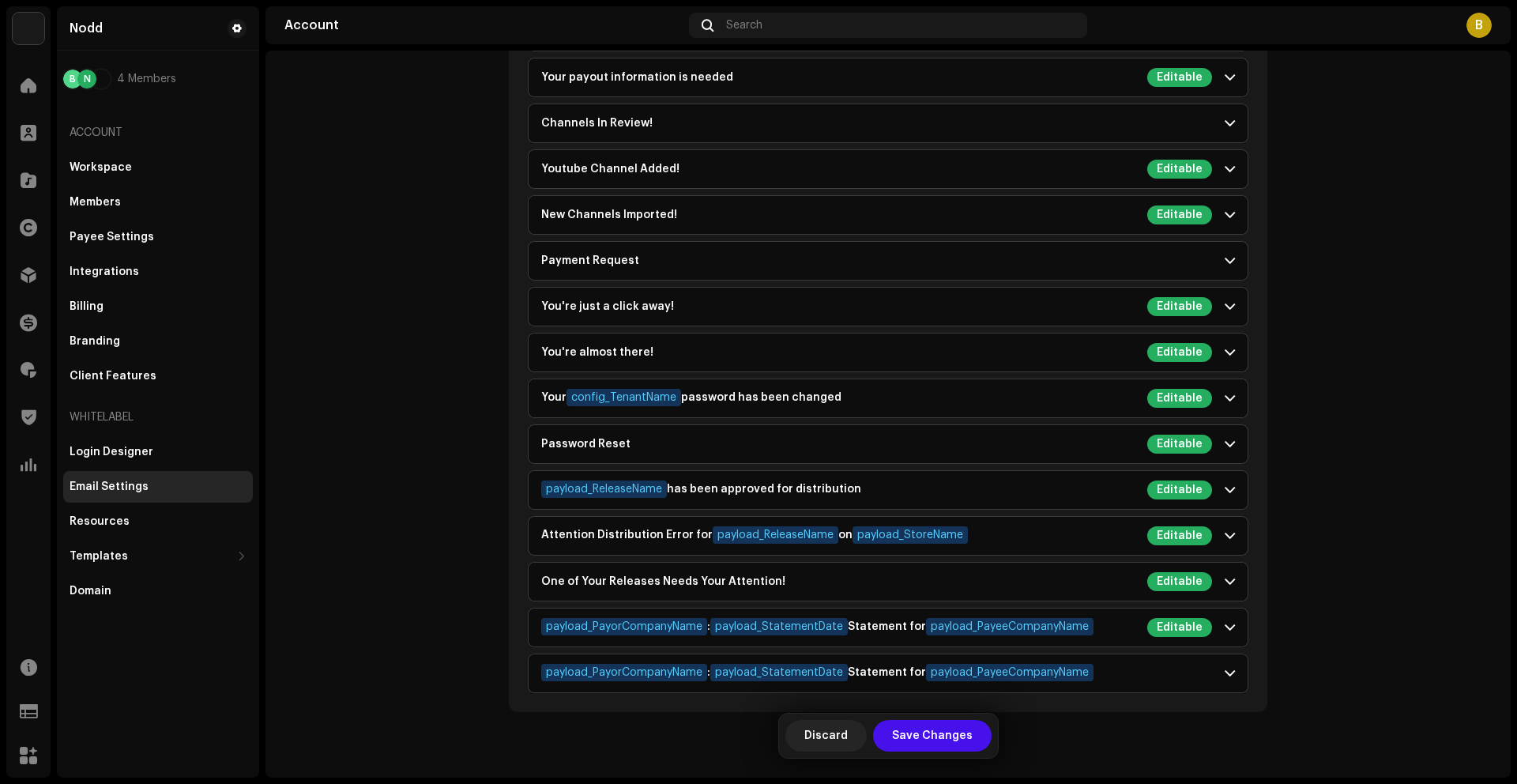
scroll to position [3302, 0]
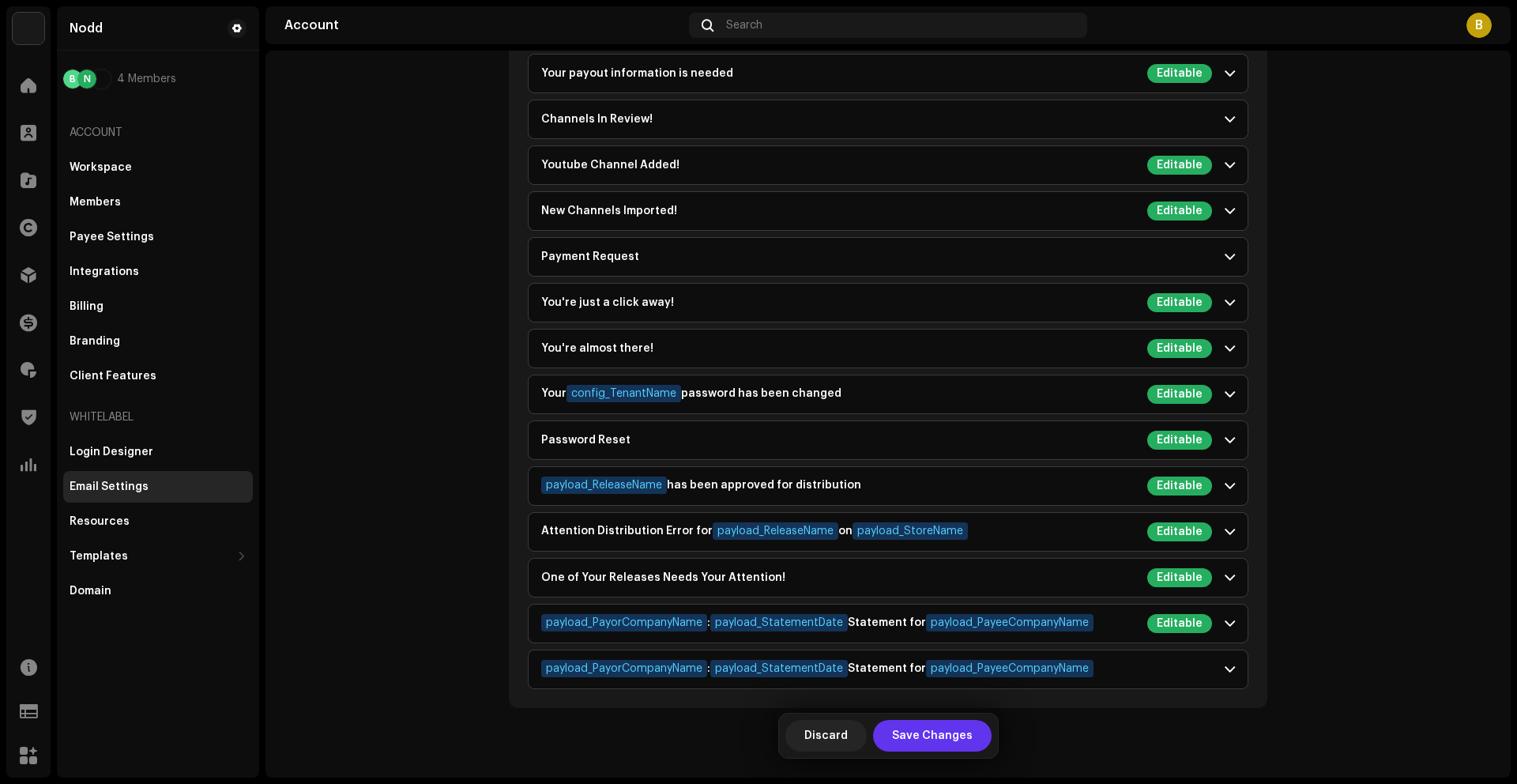
click at [910, 732] on span "Save Changes" at bounding box center [932, 736] width 80 height 32
type input "Nodd - Equipo de Soporte"
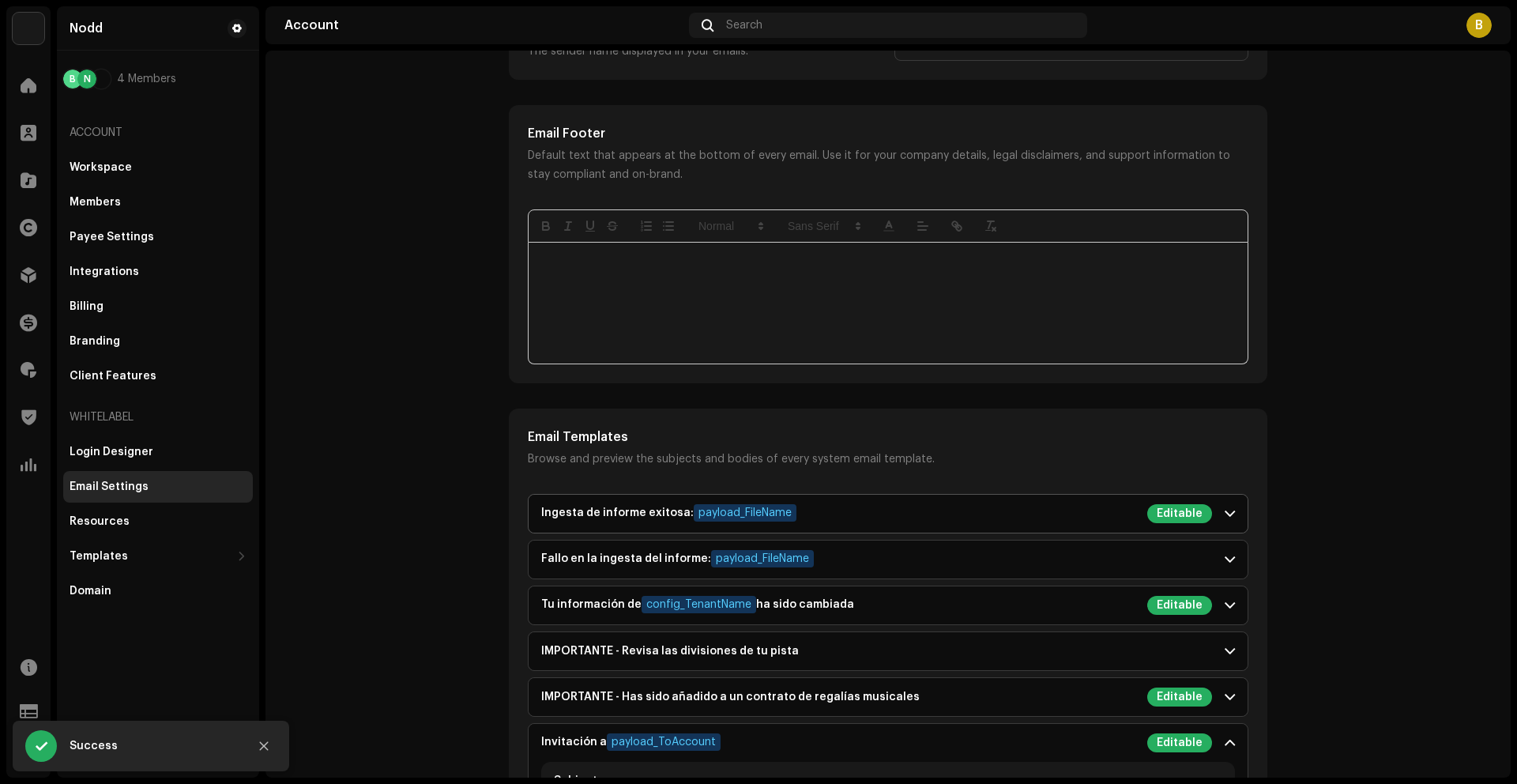
scroll to position [1099, 0]
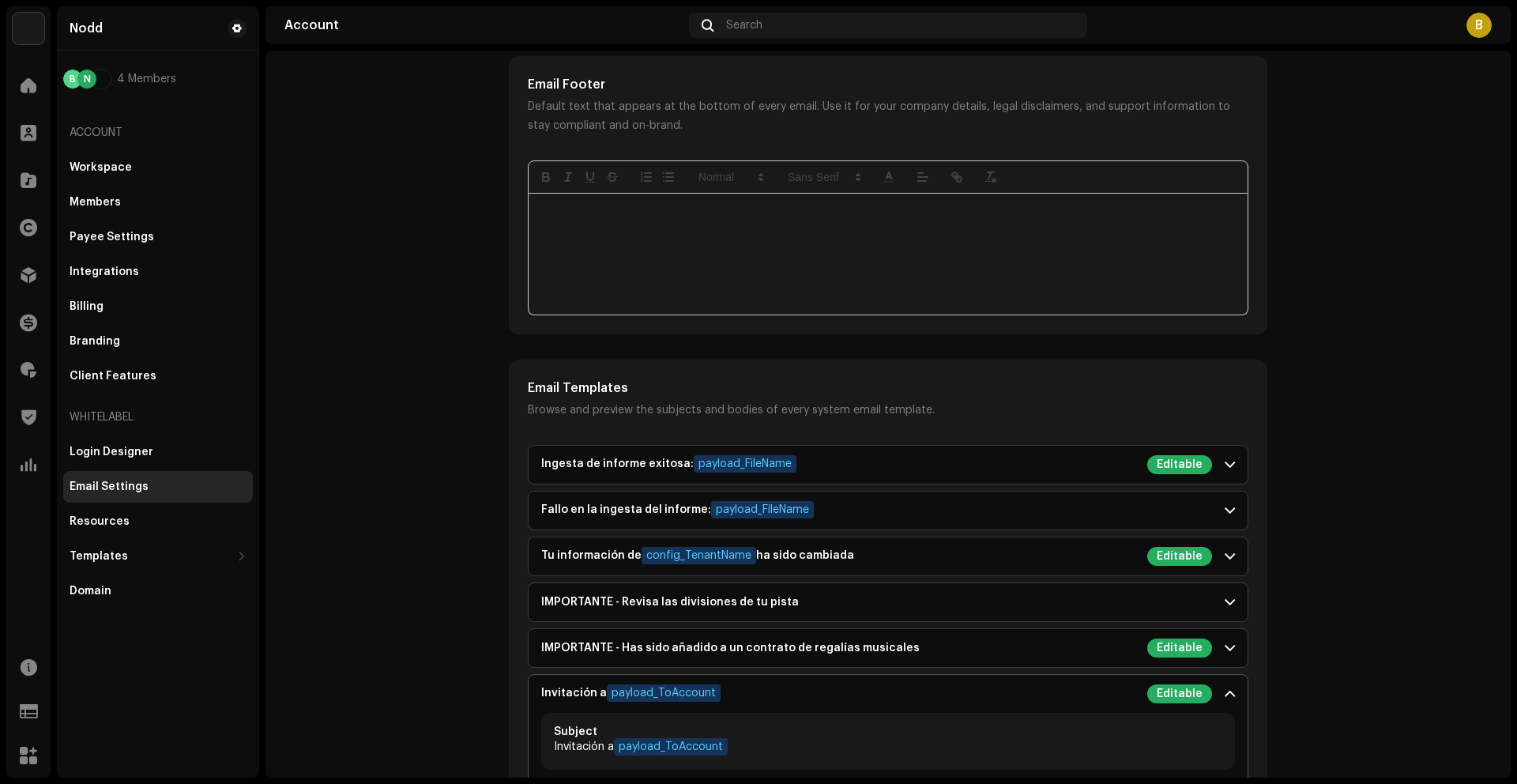
click at [563, 693] on div "Invitación a payload_ToAccount" at bounding box center [631, 694] width 180 height 19
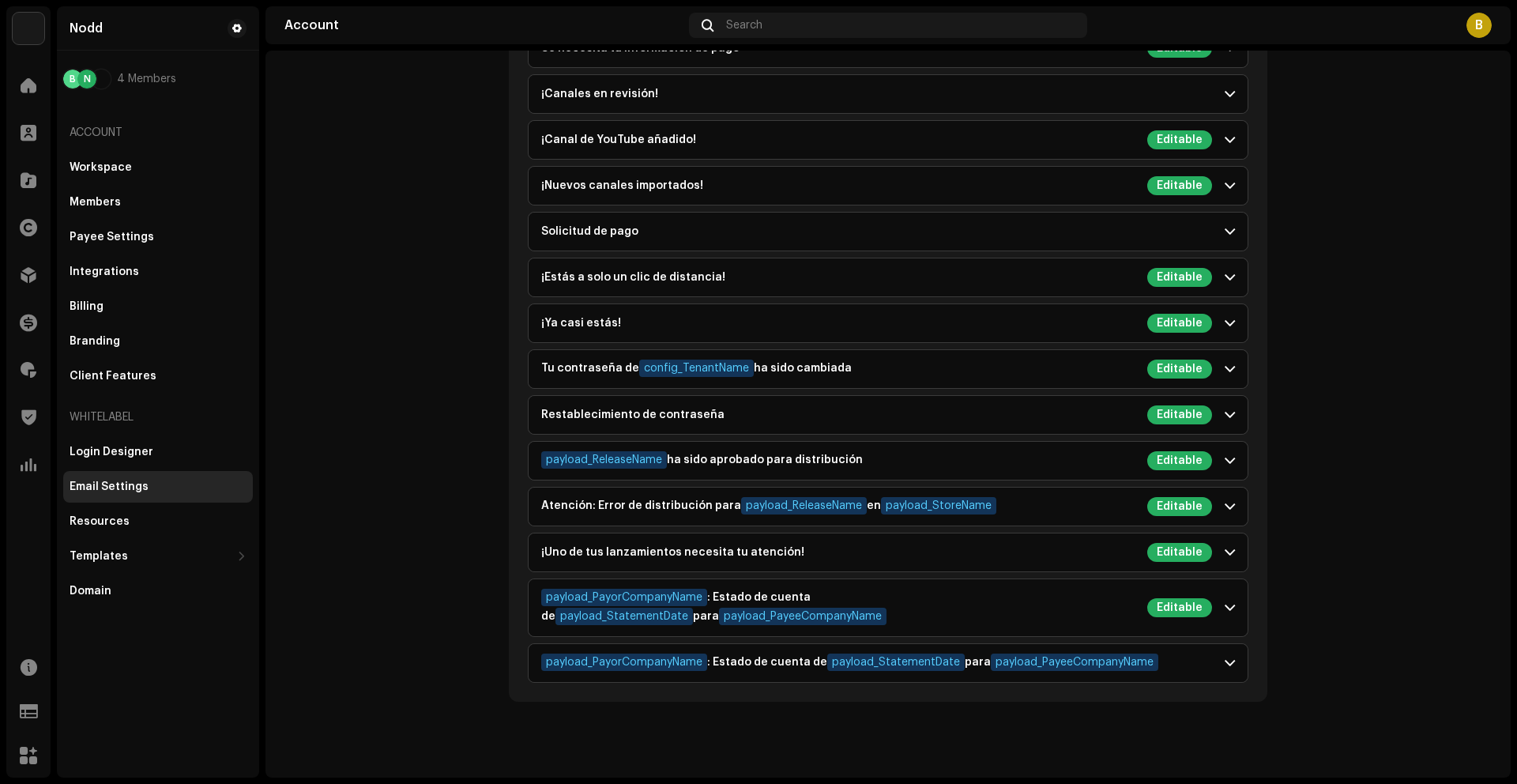
scroll to position [2245, 0]
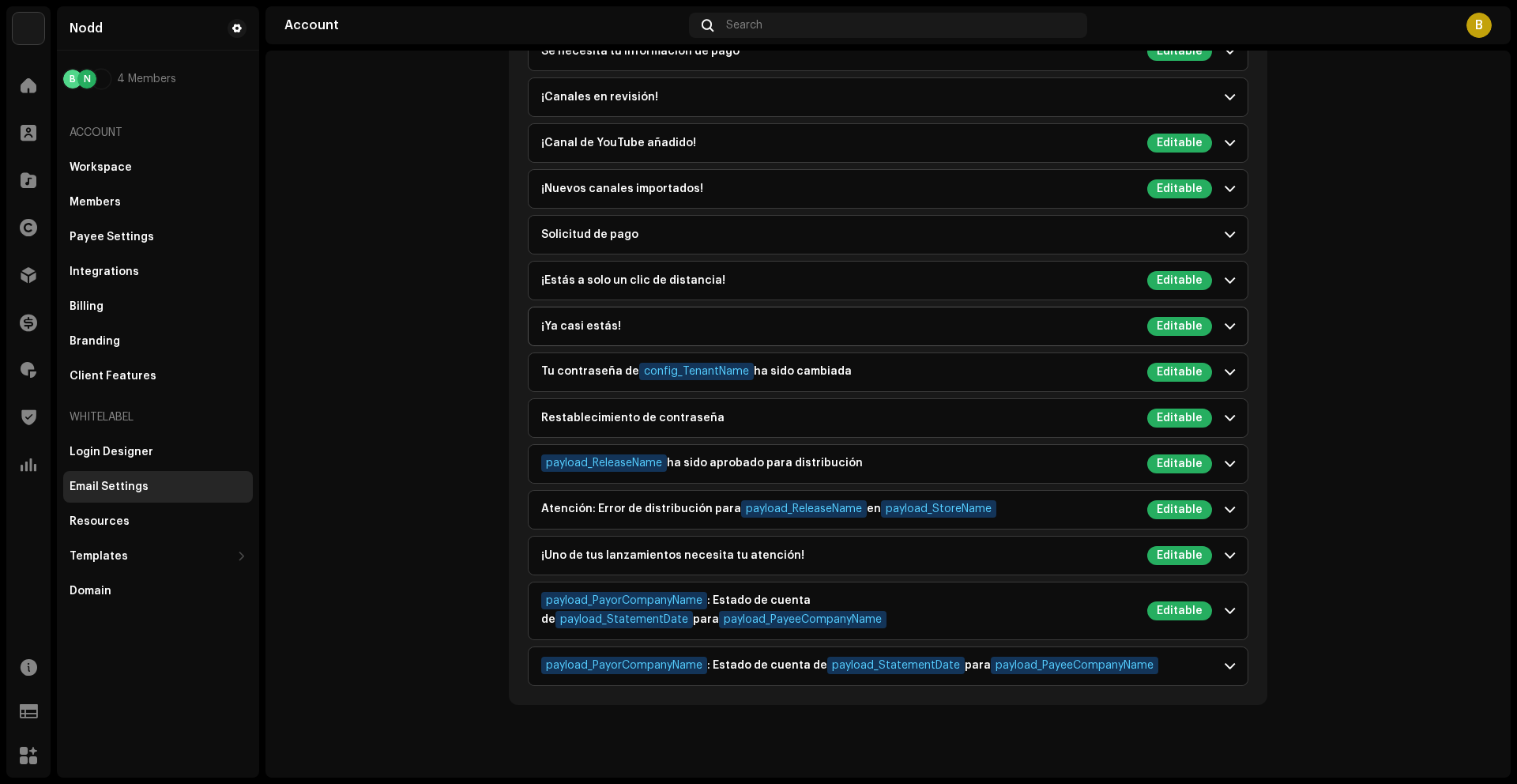
click at [571, 320] on div "¡Ya casi estás!" at bounding box center [581, 326] width 80 height 12
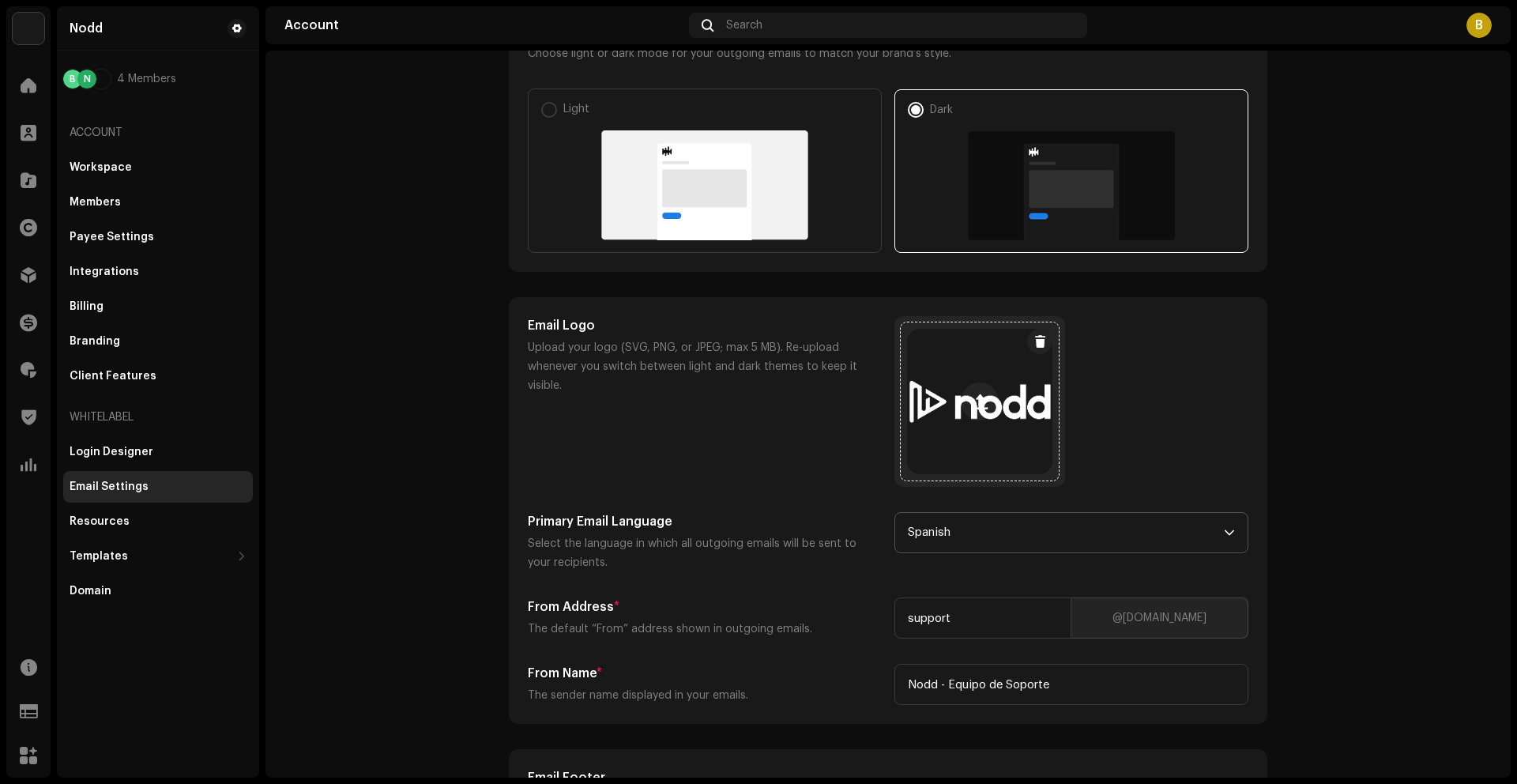
scroll to position [0, 0]
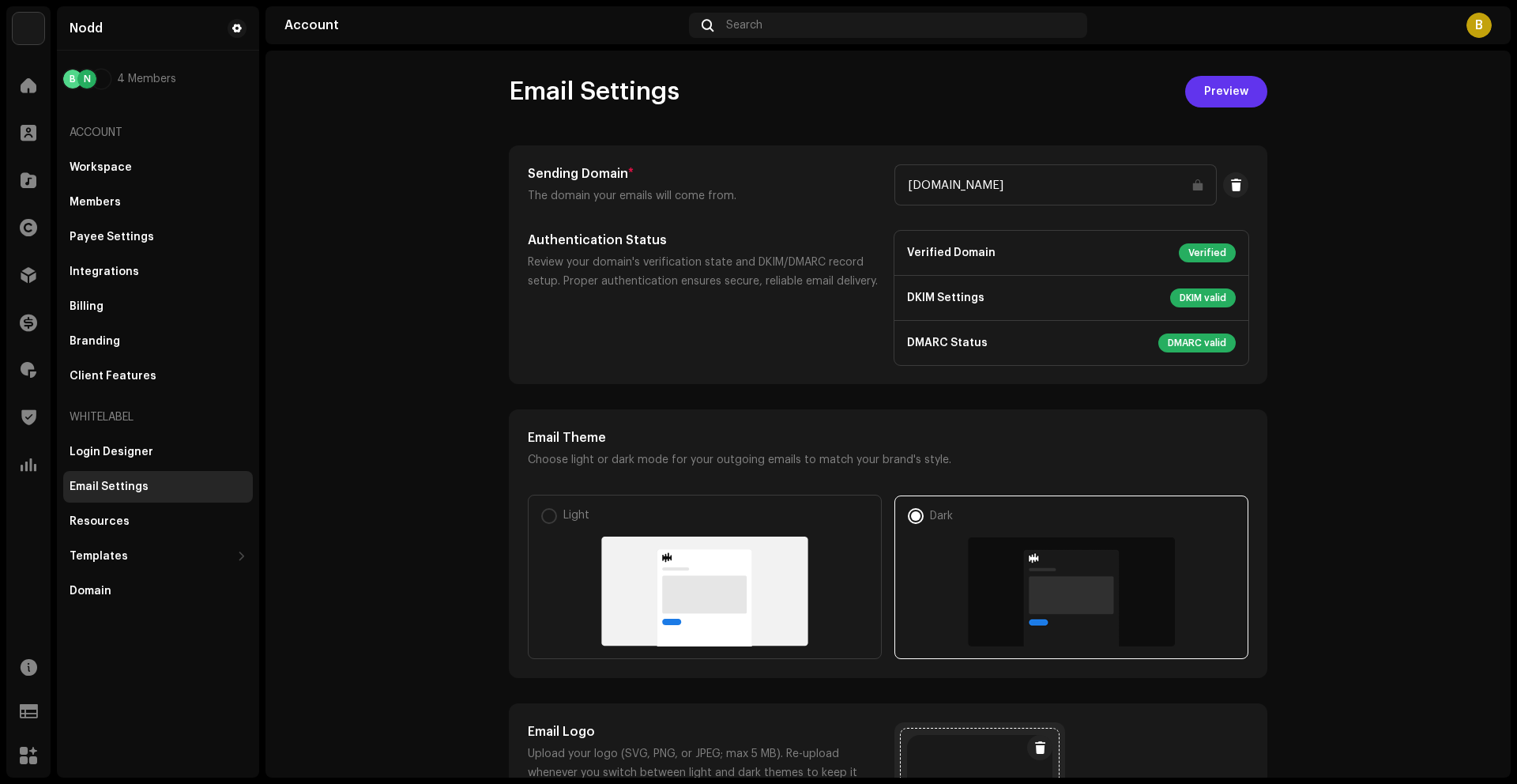
click at [1232, 92] on span "Preview" at bounding box center [1226, 92] width 44 height 32
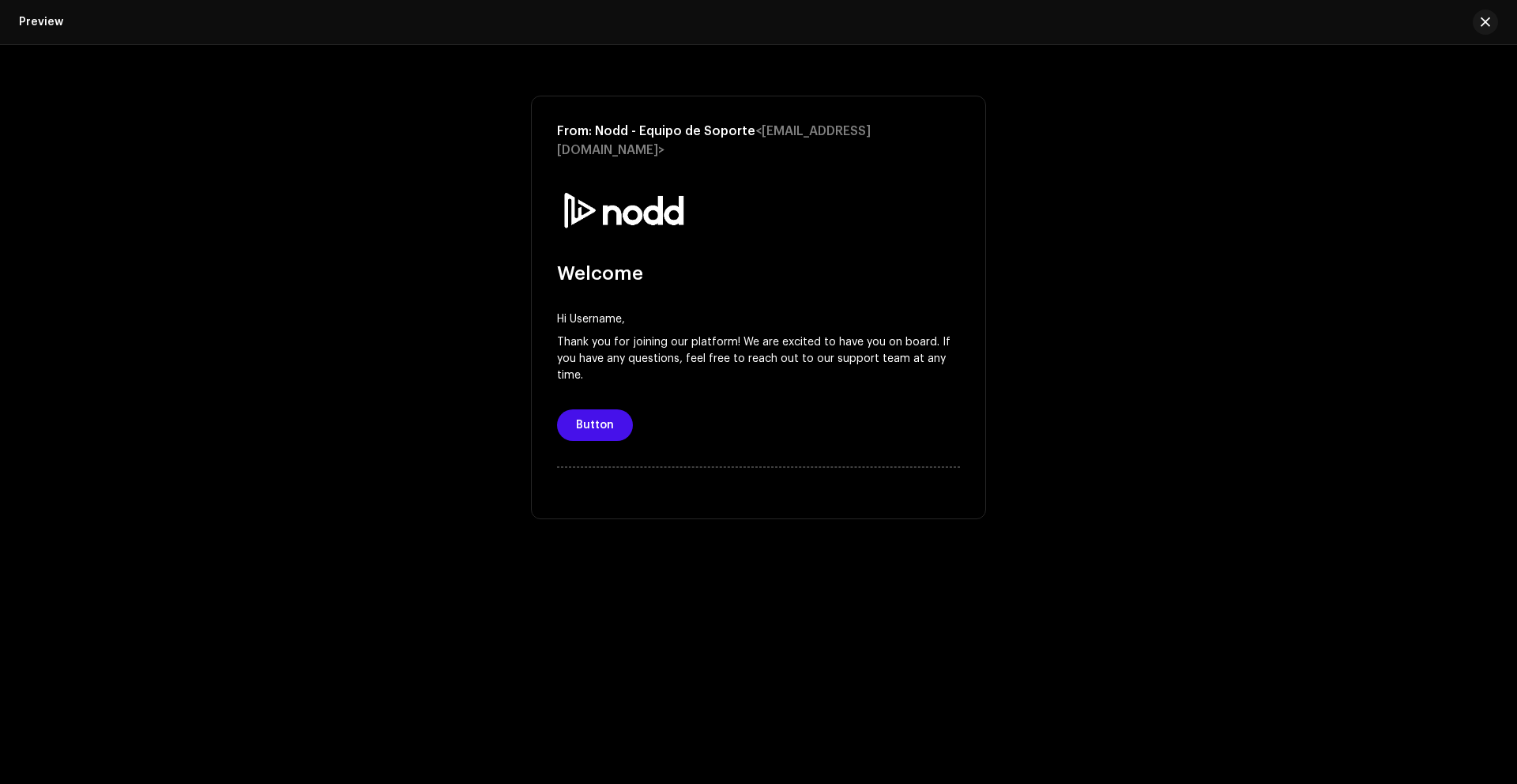
drag, startPoint x: 589, startPoint y: 132, endPoint x: 664, endPoint y: 241, distance: 132.3
click at [664, 241] on div "From: Nodd - Equipo de Soporte <[EMAIL_ADDRESS][DOMAIN_NAME]> Welcome Hi Userna…" at bounding box center [758, 307] width 455 height 424
click at [592, 418] on span "Button" at bounding box center [595, 425] width 38 height 32
click at [1487, 24] on span "button" at bounding box center [1485, 22] width 10 height 12
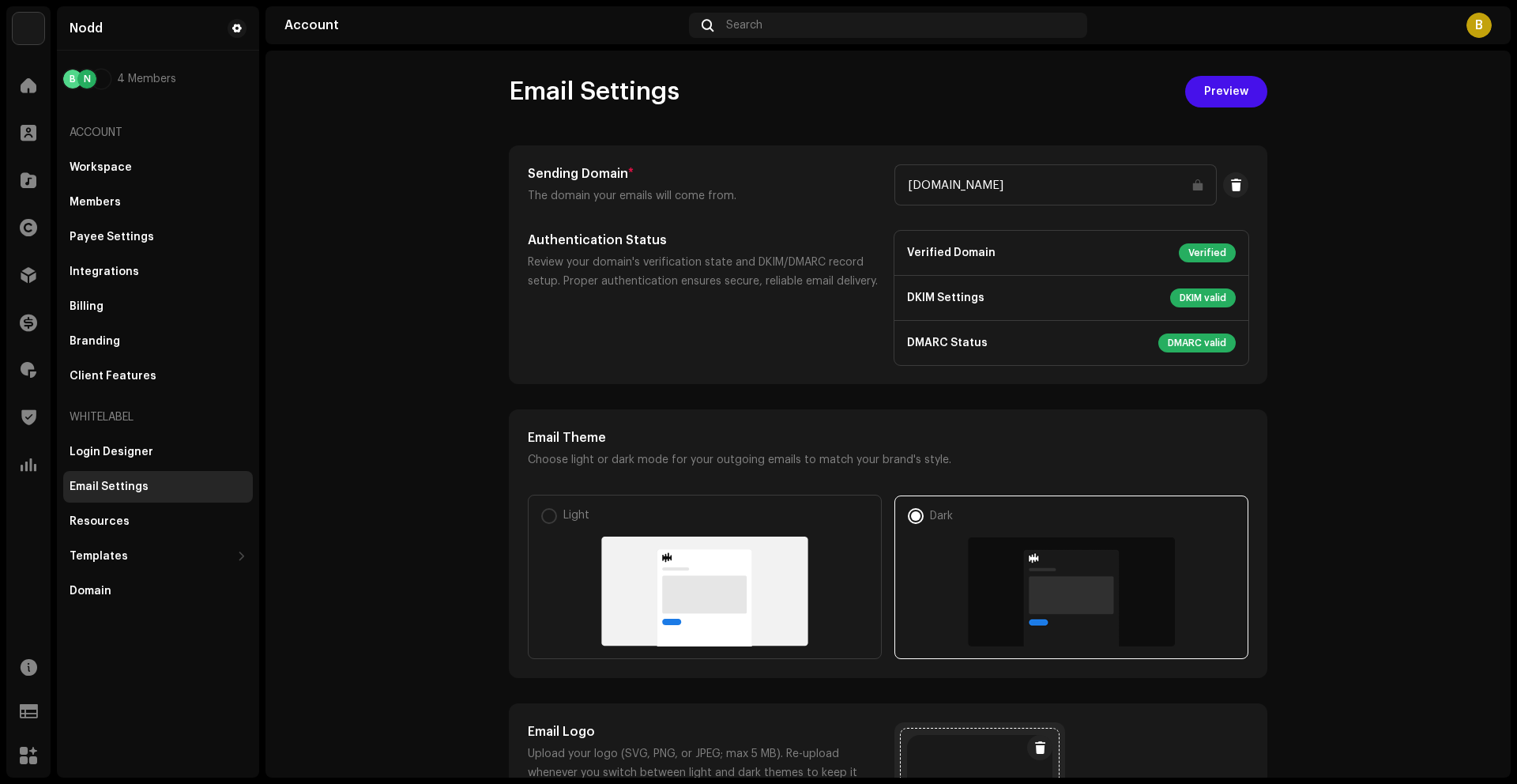
click at [25, 459] on span at bounding box center [28, 464] width 16 height 12
click at [21, 423] on span at bounding box center [28, 417] width 15 height 12
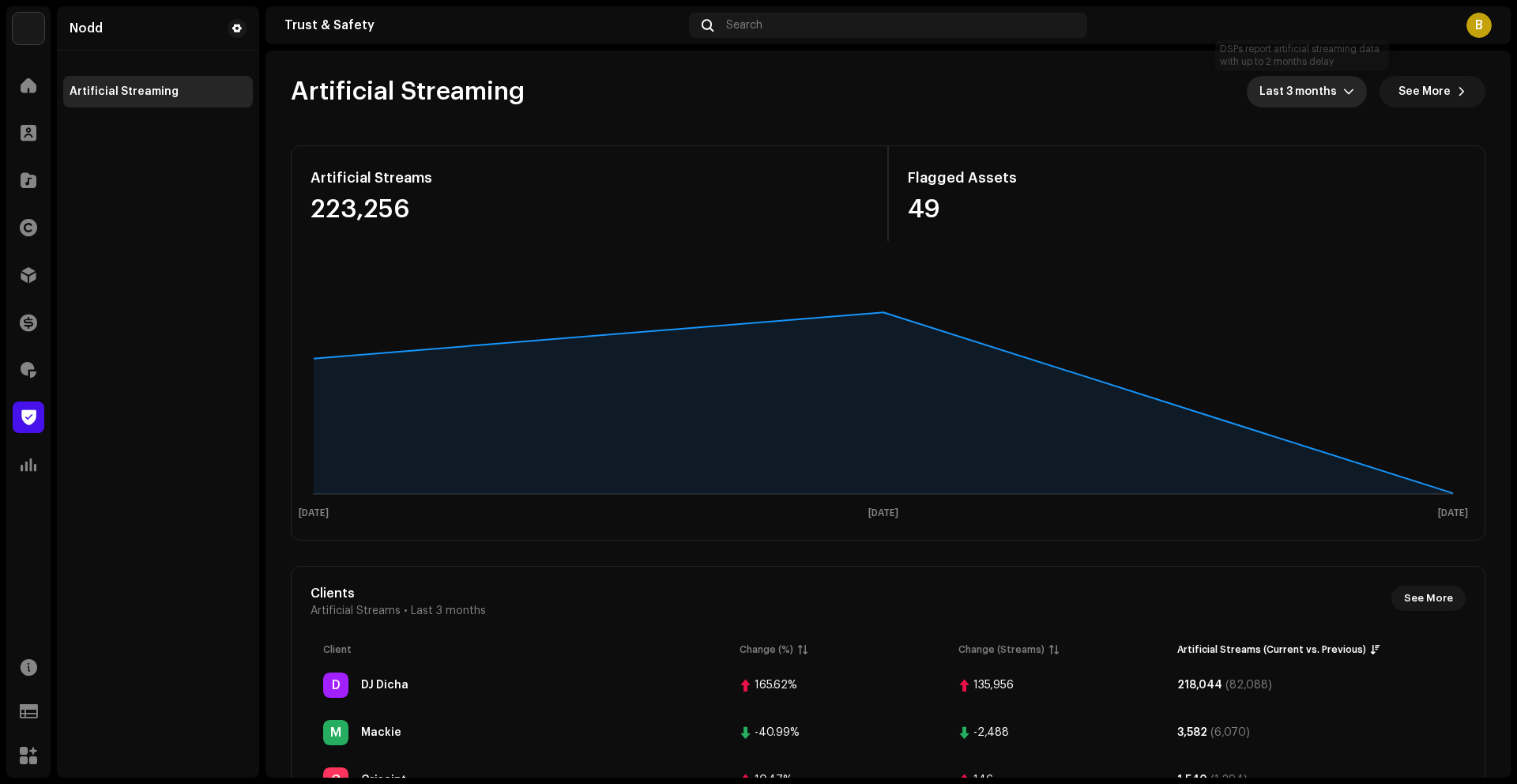
click at [1297, 101] on span "Last 3 months" at bounding box center [1301, 92] width 84 height 32
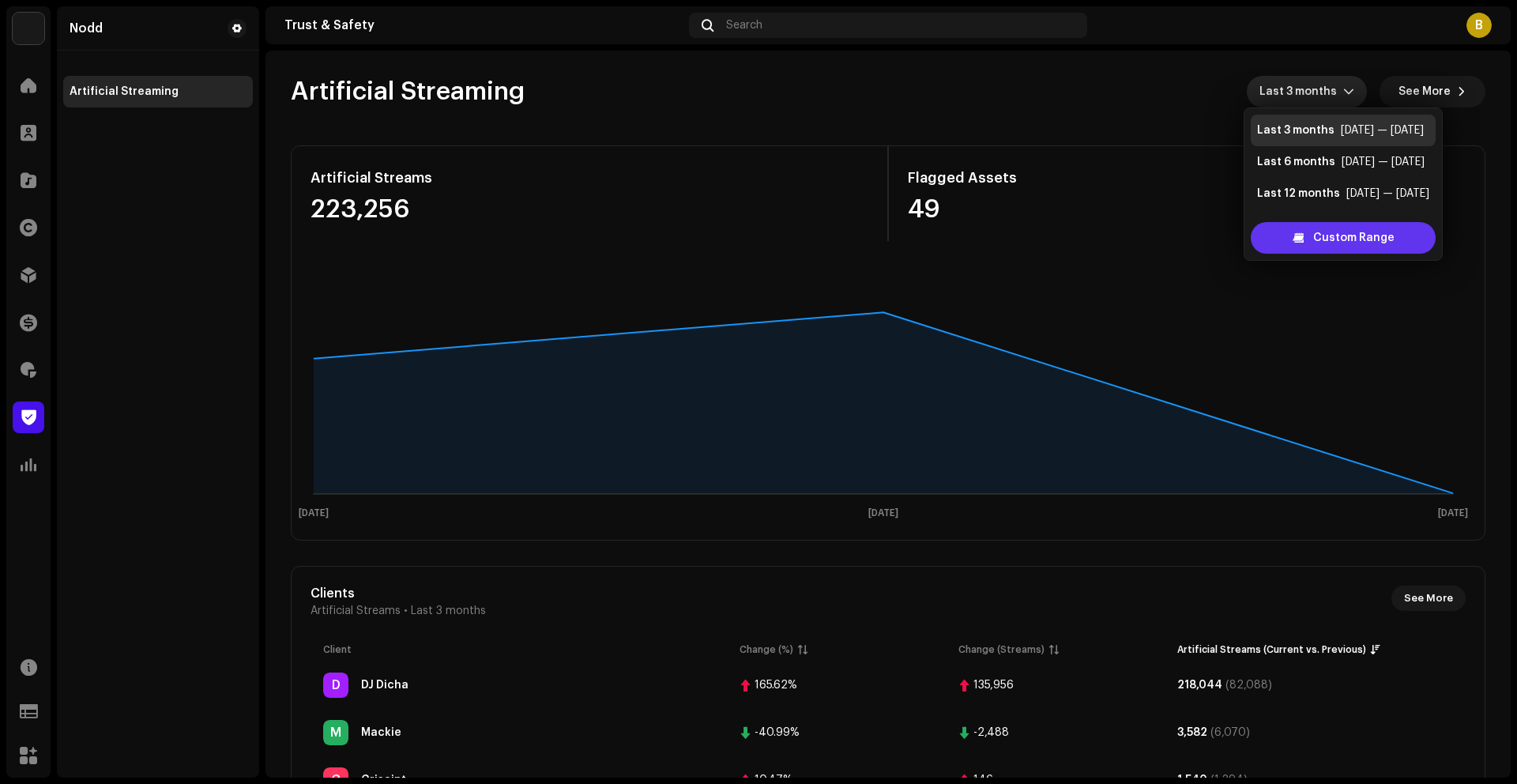
click at [1353, 253] on span "Custom Range" at bounding box center [1354, 238] width 81 height 32
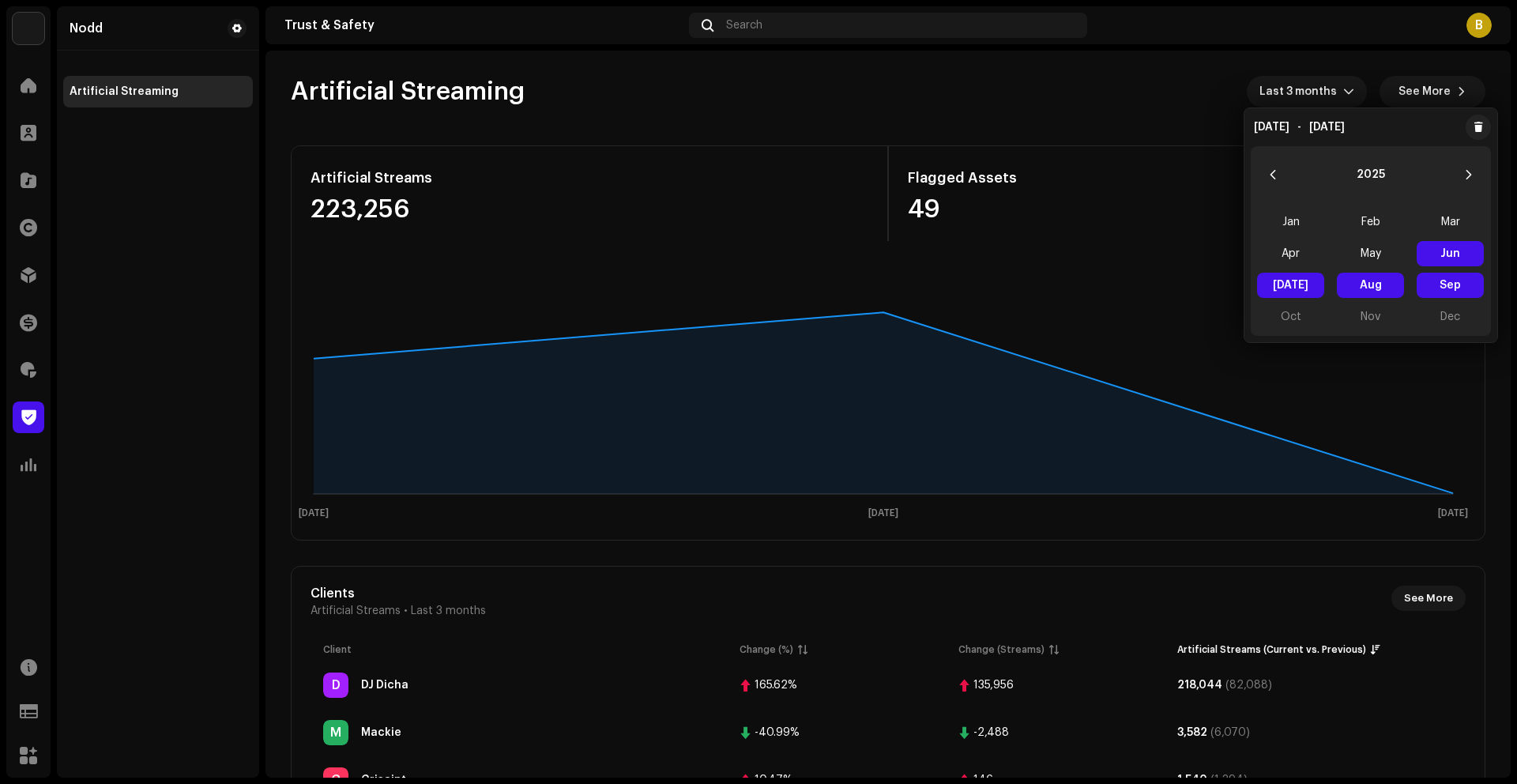
click at [1297, 320] on div "[PERSON_NAME] Feb Mar Apr May Jun Jun [DATE] [DATE] Aug Aug Sep Sep Oct Nov Dec" at bounding box center [1371, 270] width 240 height 133
click at [1296, 320] on div "[PERSON_NAME] Feb Mar Apr May Jun Jun [DATE] [DATE] Aug Aug Sep Sep Oct Nov Dec" at bounding box center [1371, 270] width 240 height 133
click at [1291, 318] on div "[PERSON_NAME] Feb Mar Apr May Jun Jun [DATE] [DATE] Aug Aug Sep Sep Oct Nov Dec" at bounding box center [1371, 270] width 240 height 133
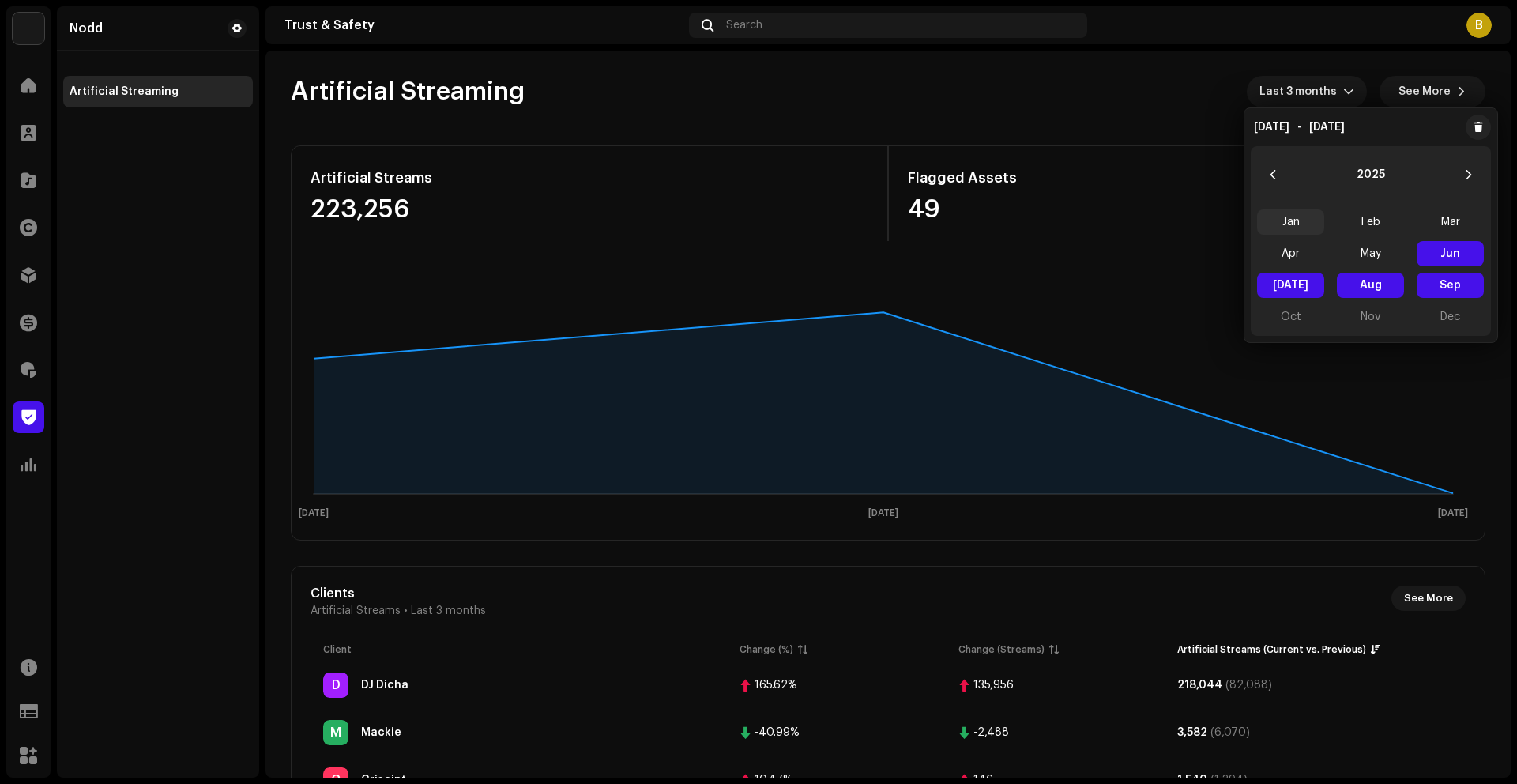
click at [1291, 223] on span "Jan" at bounding box center [1291, 222] width 67 height 26
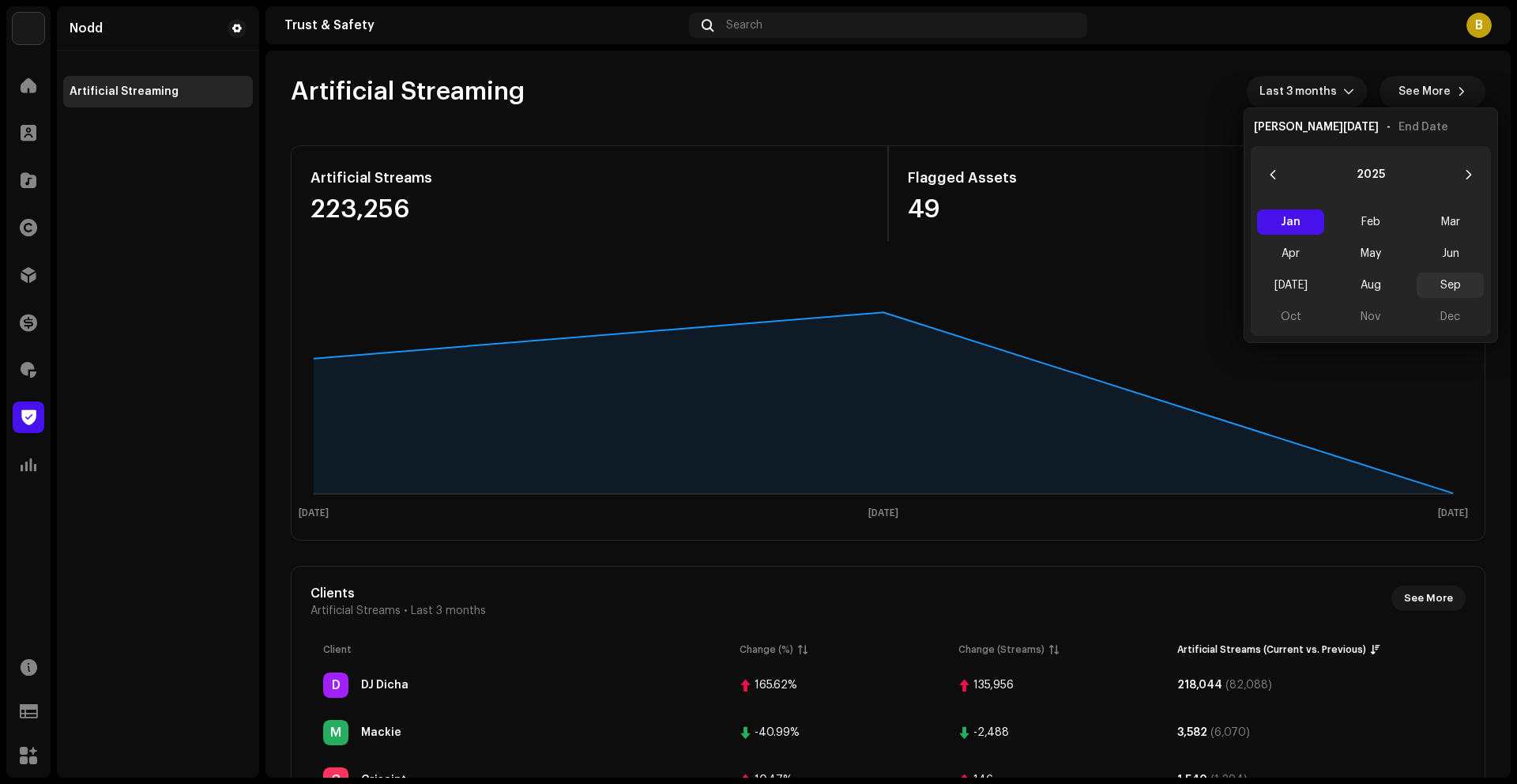
click at [1453, 286] on span "Sep" at bounding box center [1450, 285] width 67 height 26
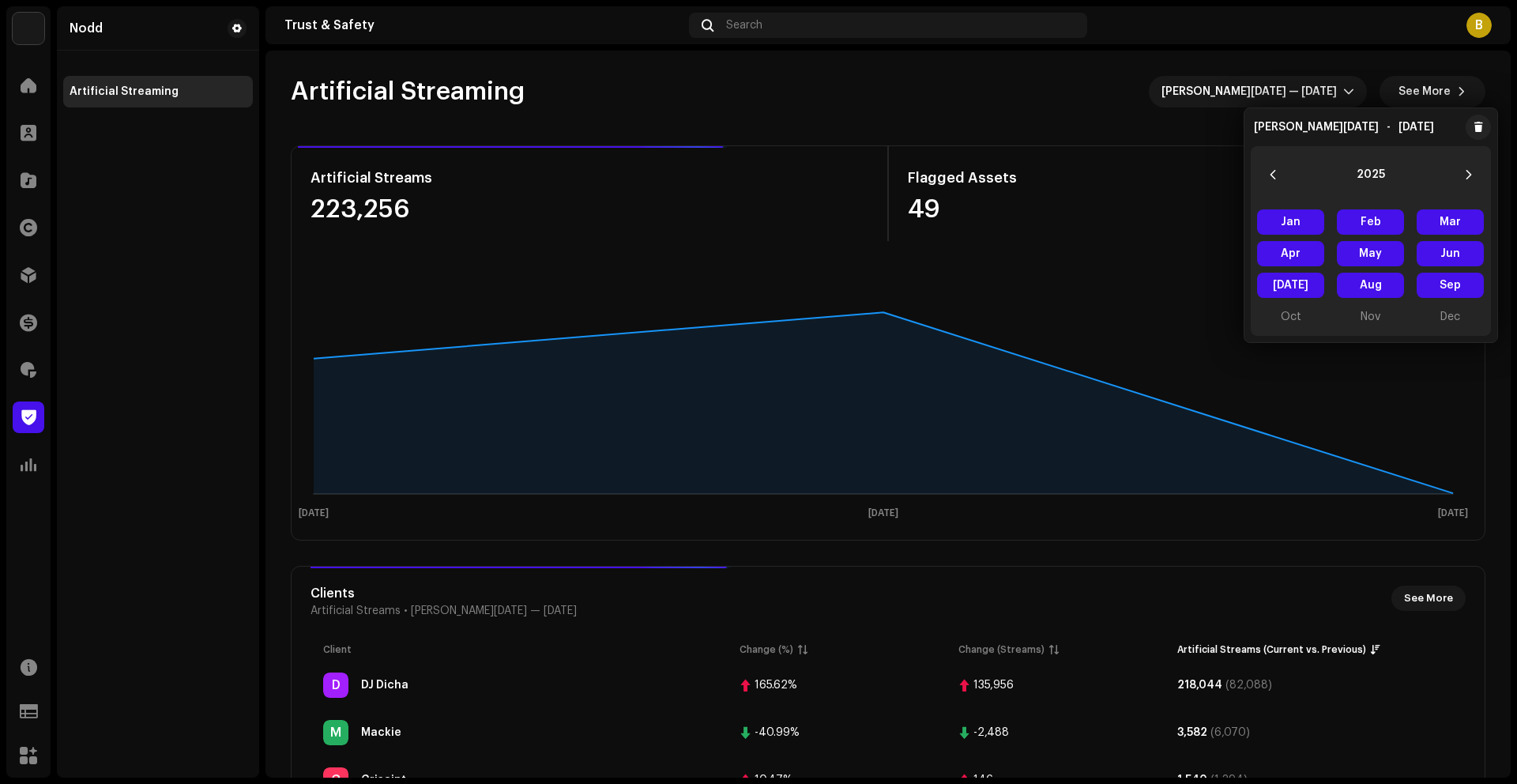
click at [1003, 99] on div "Artificial Streaming [PERSON_NAME][DATE] — [DATE] See More" at bounding box center [888, 92] width 1195 height 32
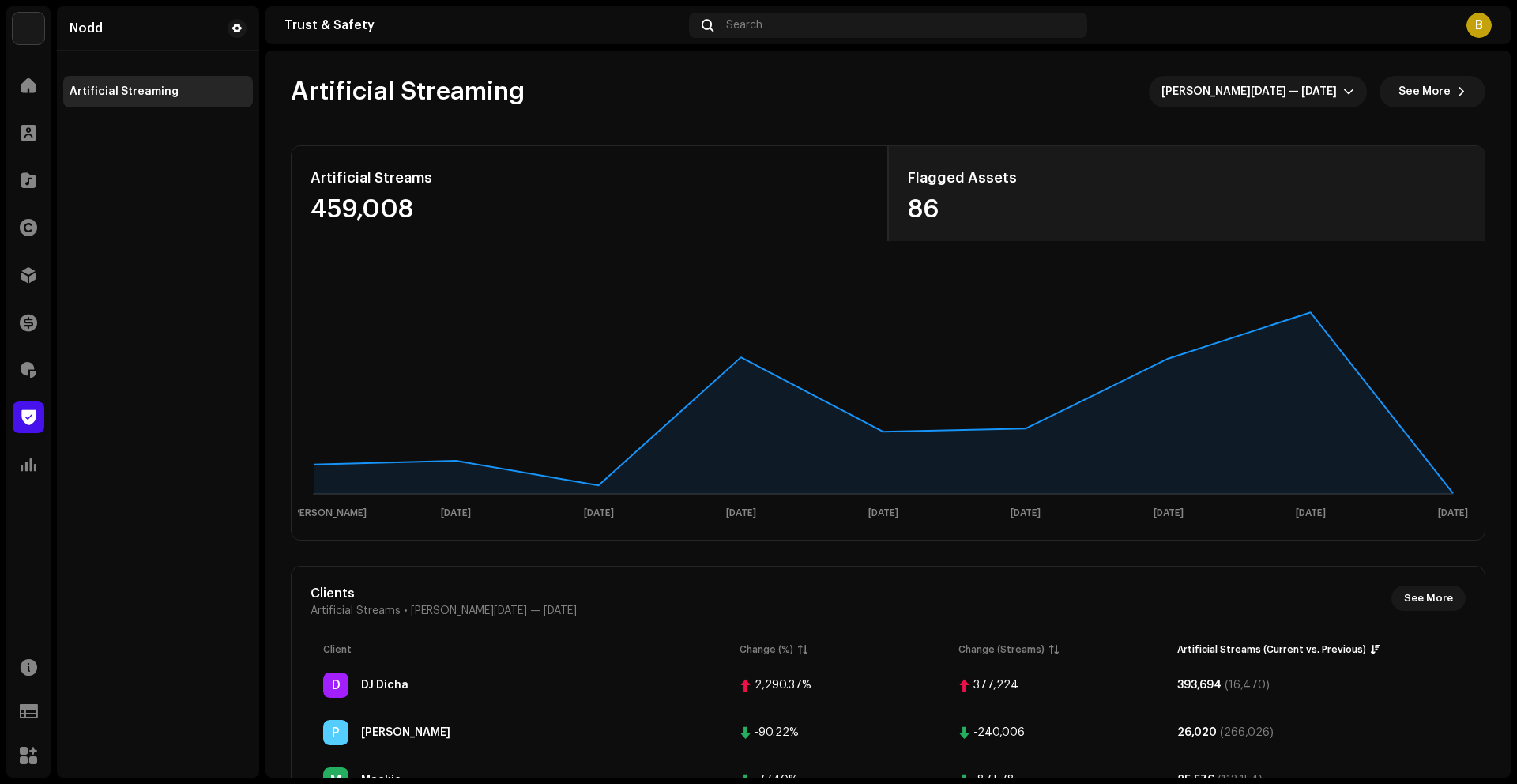
click at [917, 216] on div "86" at bounding box center [1187, 209] width 558 height 26
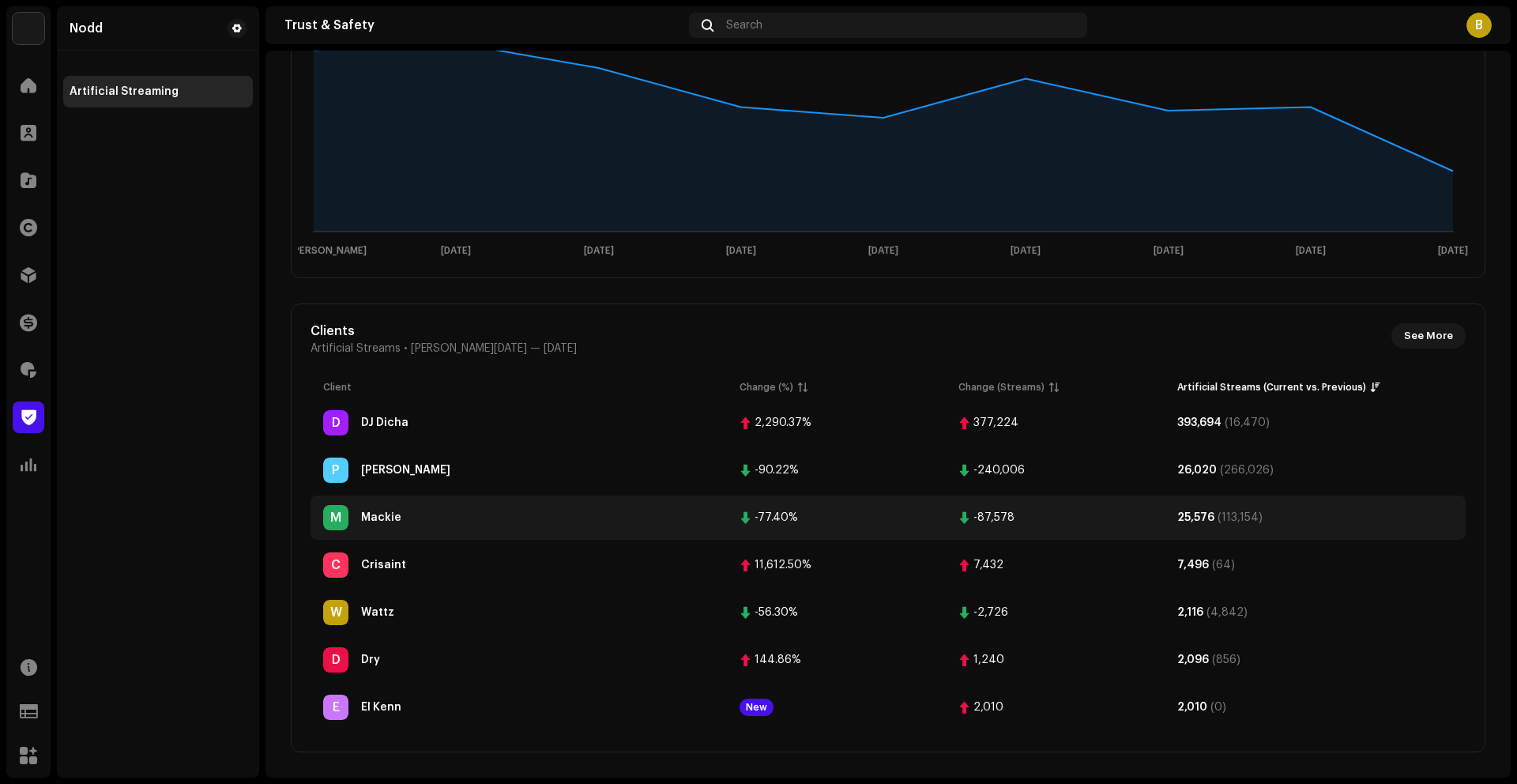
scroll to position [259, 0]
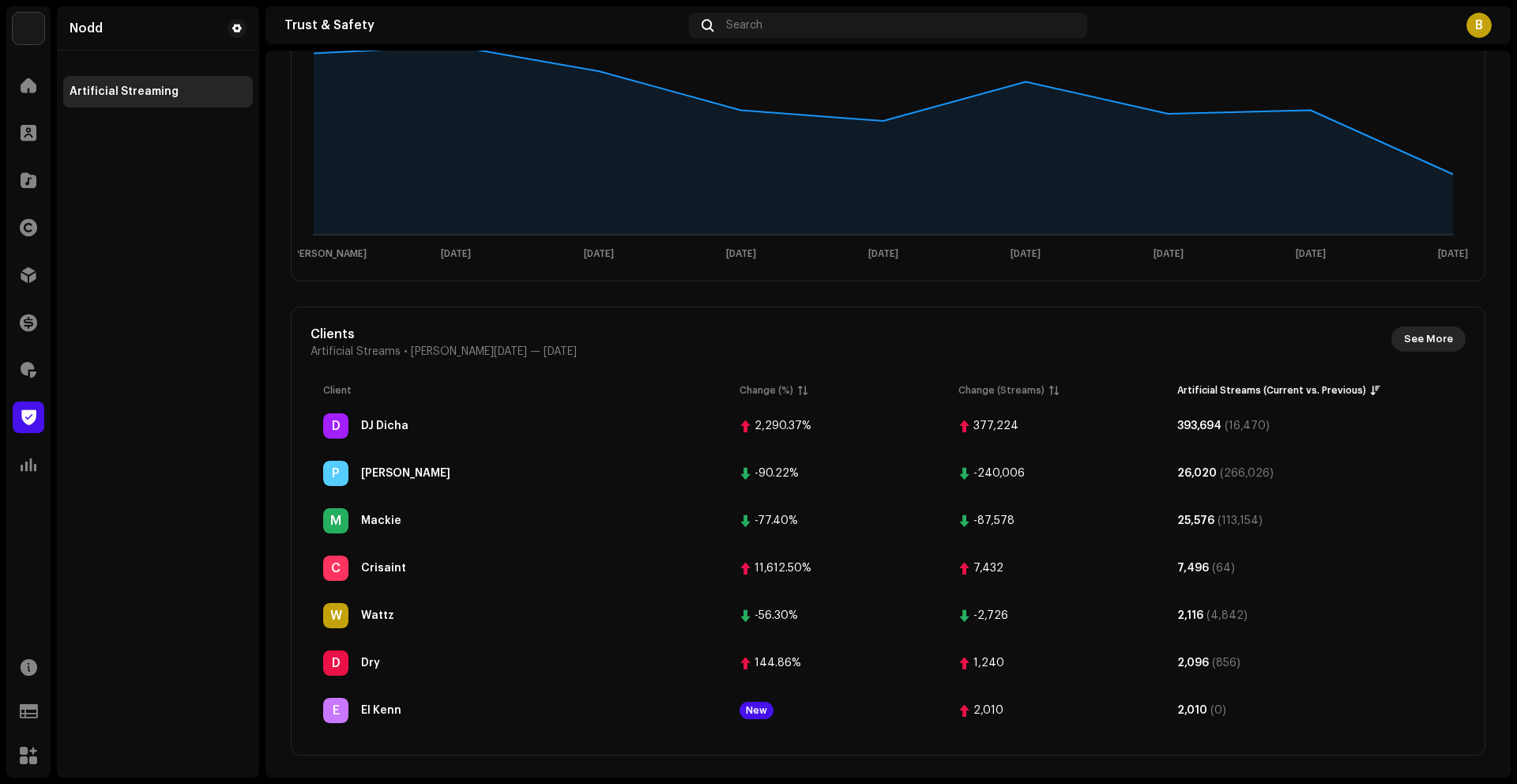
click at [1404, 336] on span "See More" at bounding box center [1429, 339] width 49 height 32
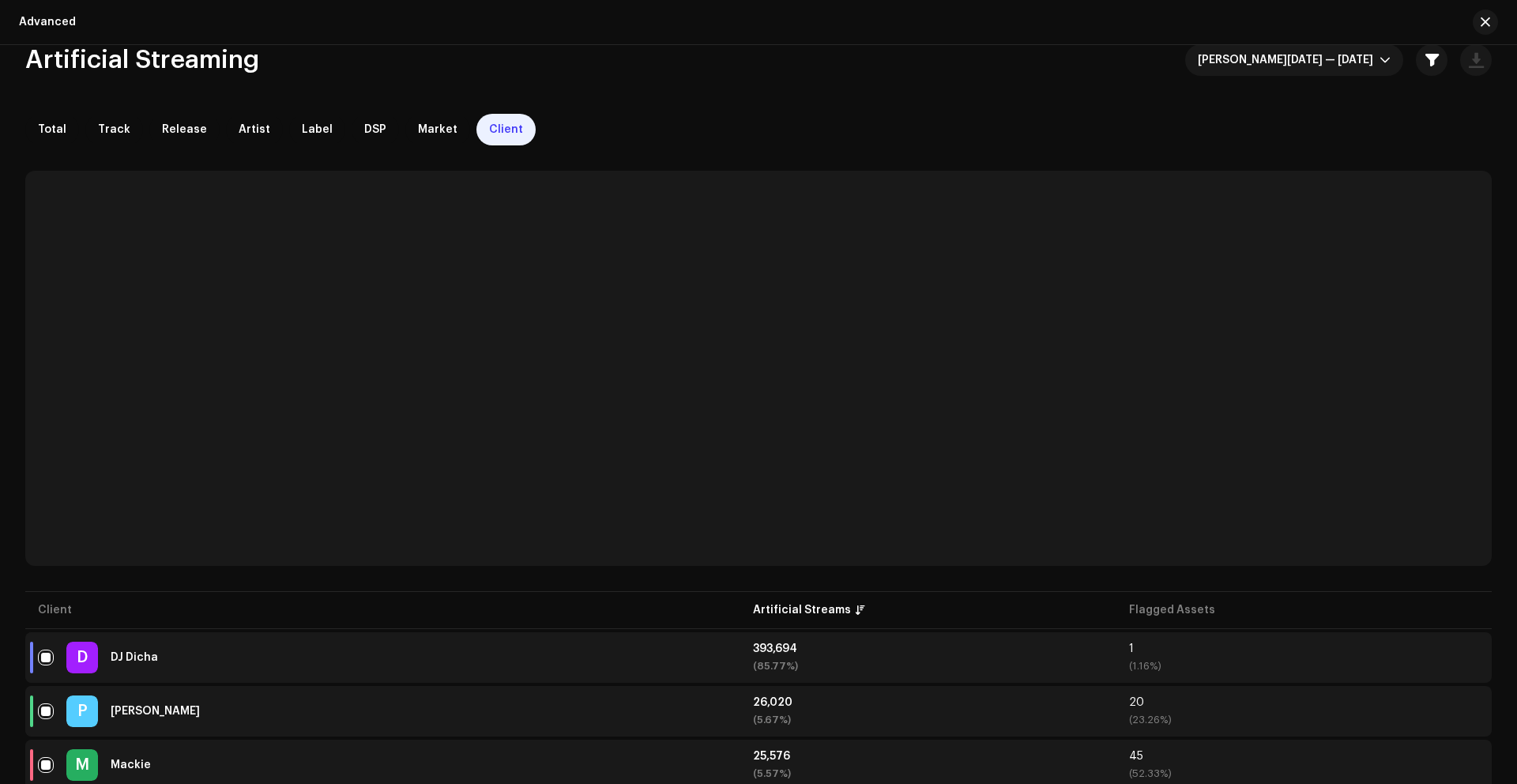
scroll to position [29, 0]
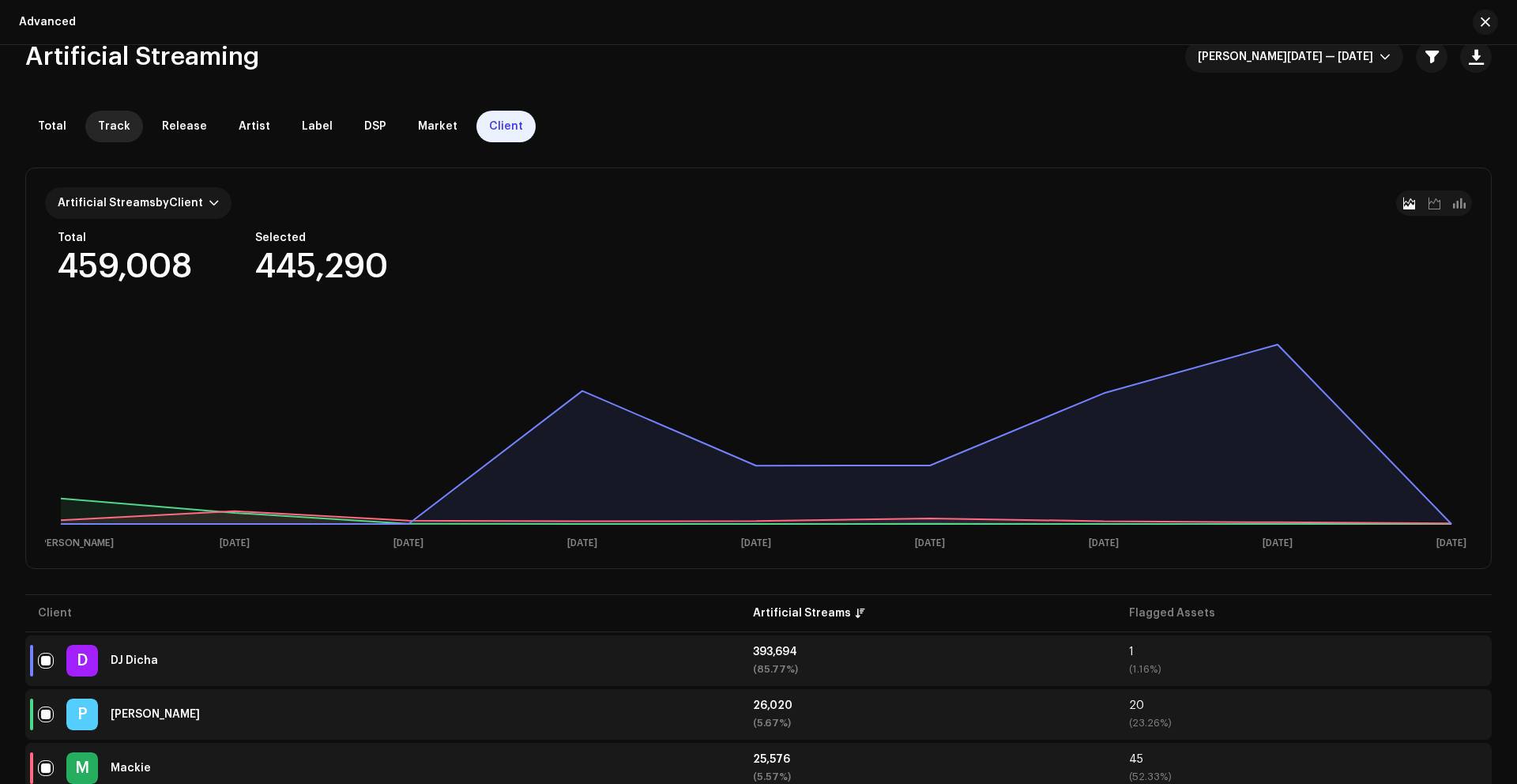
click at [115, 128] on span "Track" at bounding box center [114, 126] width 33 height 12
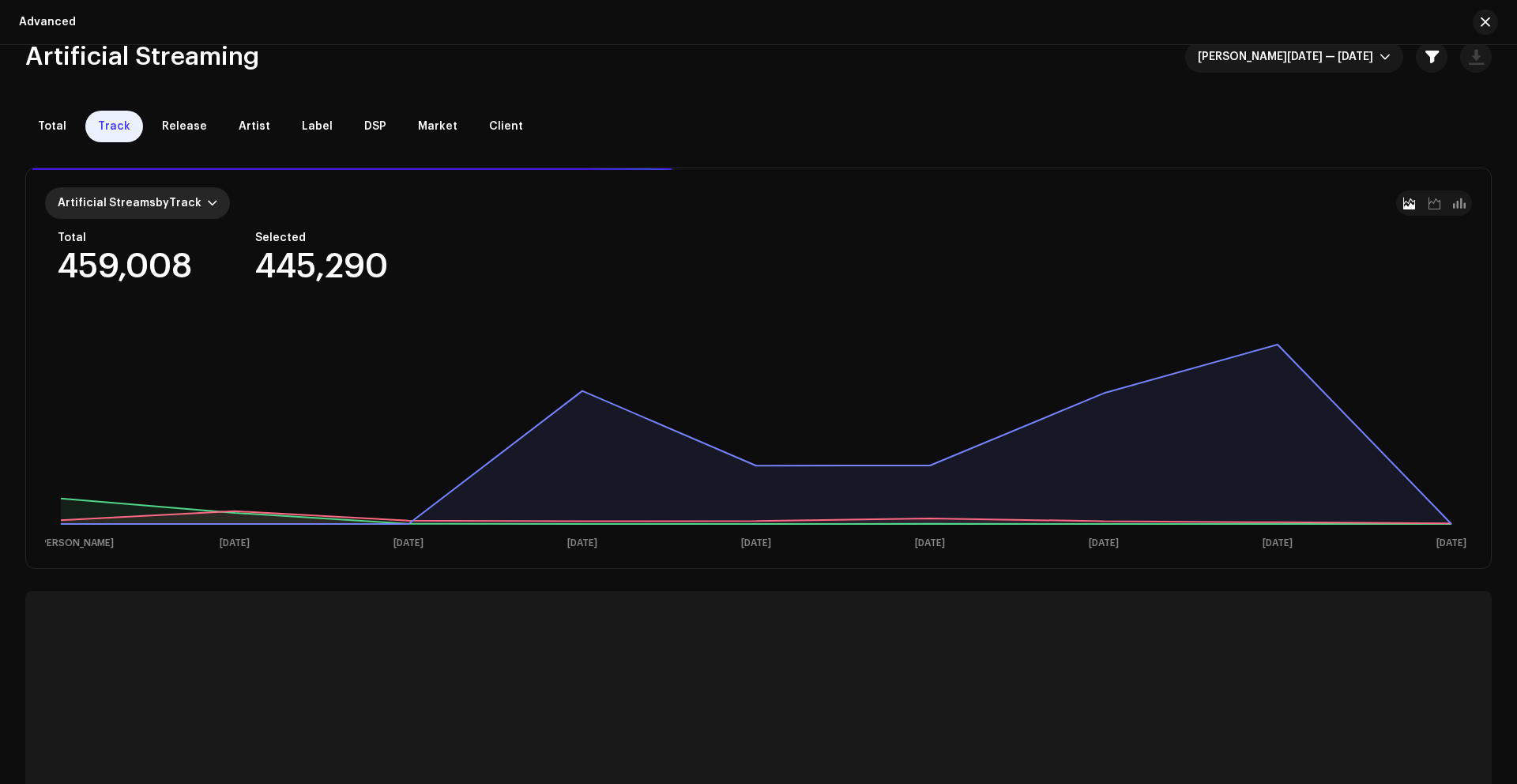
click at [195, 197] on span "Artificial Streams by Track" at bounding box center [129, 203] width 144 height 11
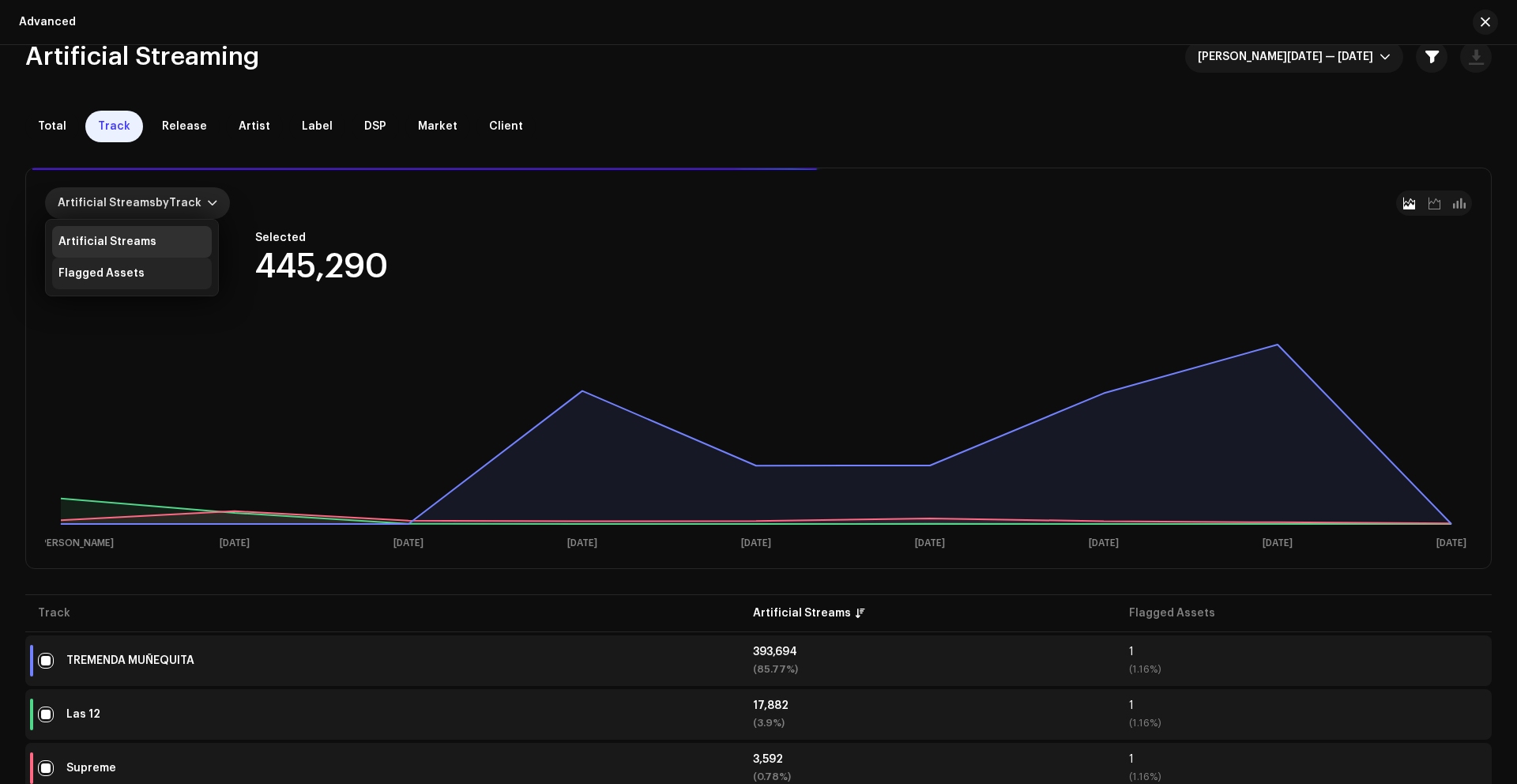
click at [100, 276] on div "Flagged Assets" at bounding box center [101, 273] width 86 height 12
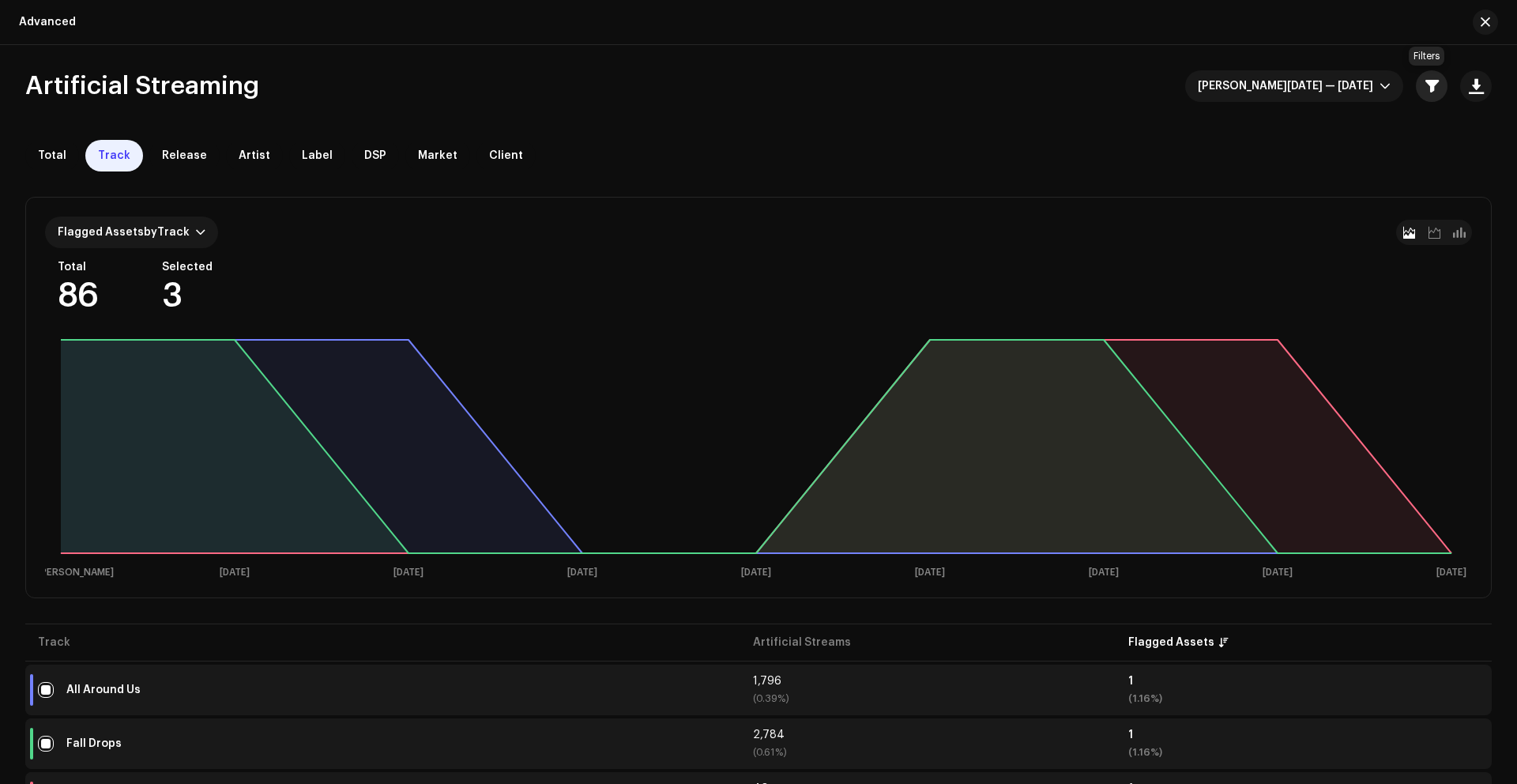
click at [1432, 91] on span "button" at bounding box center [1432, 86] width 13 height 12
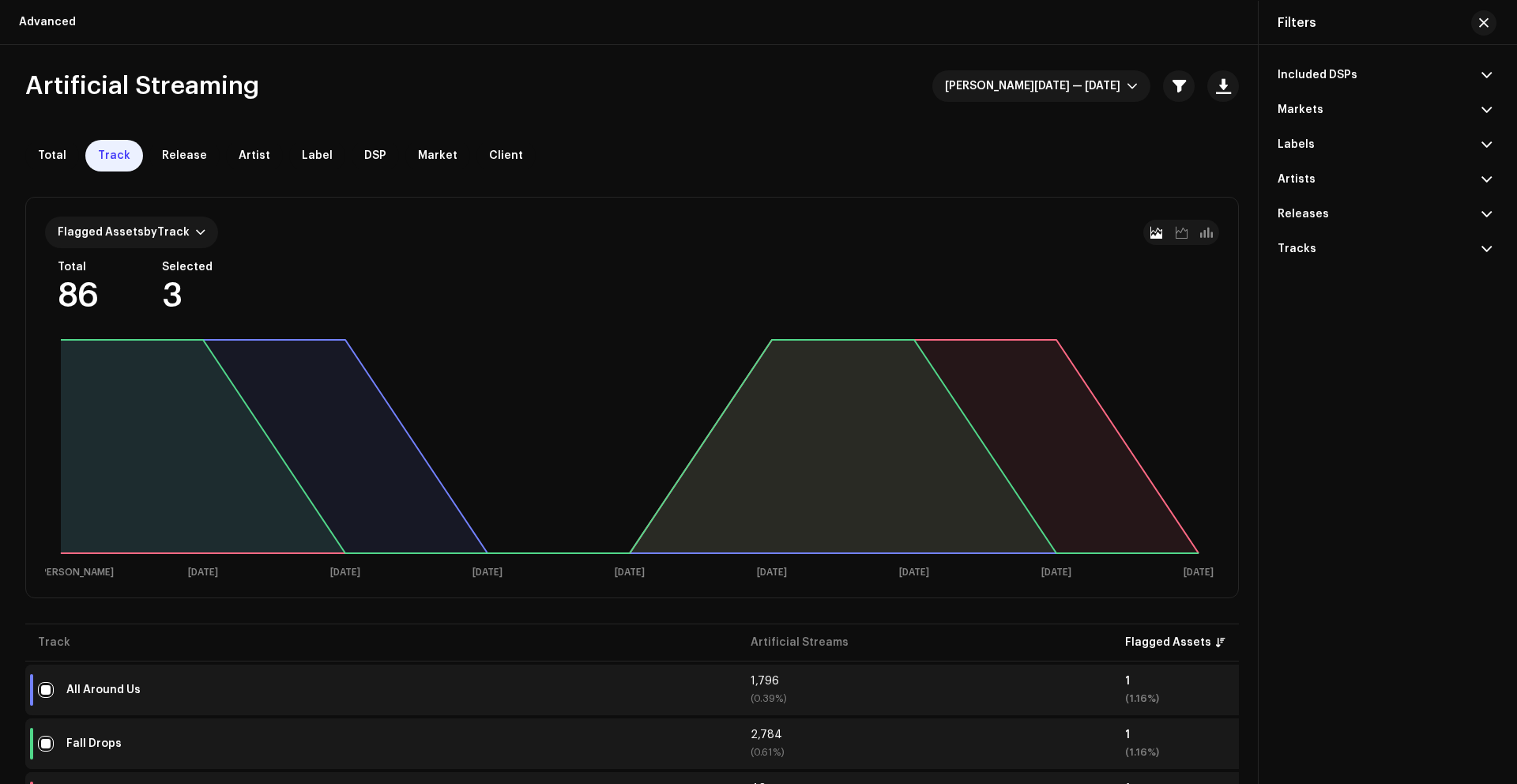
click at [1311, 177] on div "Artists" at bounding box center [1296, 179] width 38 height 12
click at [1375, 222] on input "text" at bounding box center [1384, 212] width 214 height 32
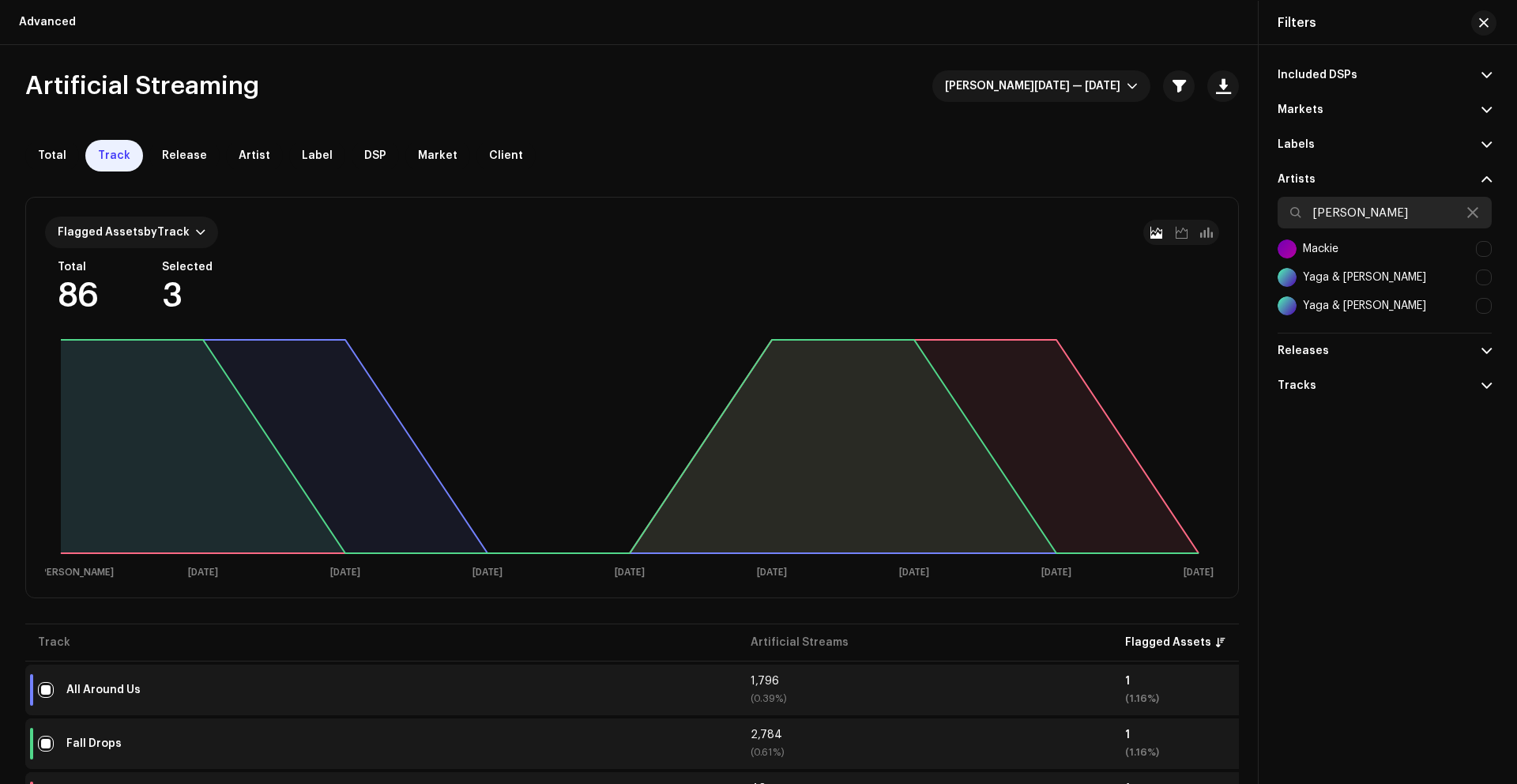
type input "[PERSON_NAME]"
click at [1480, 255] on div at bounding box center [1484, 249] width 16 height 16
checkbox input "true"
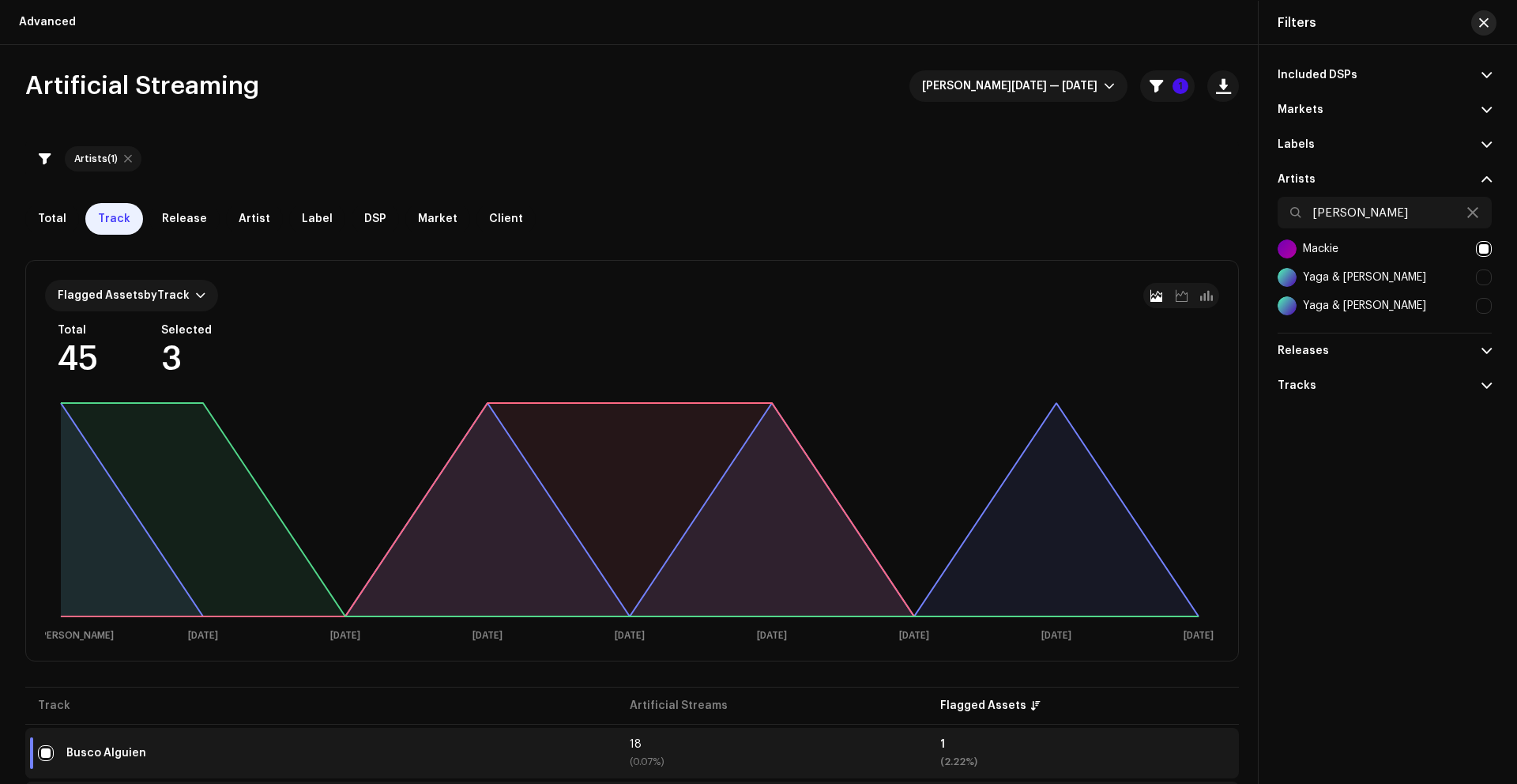
click at [1484, 28] on button "button" at bounding box center [1484, 23] width 26 height 26
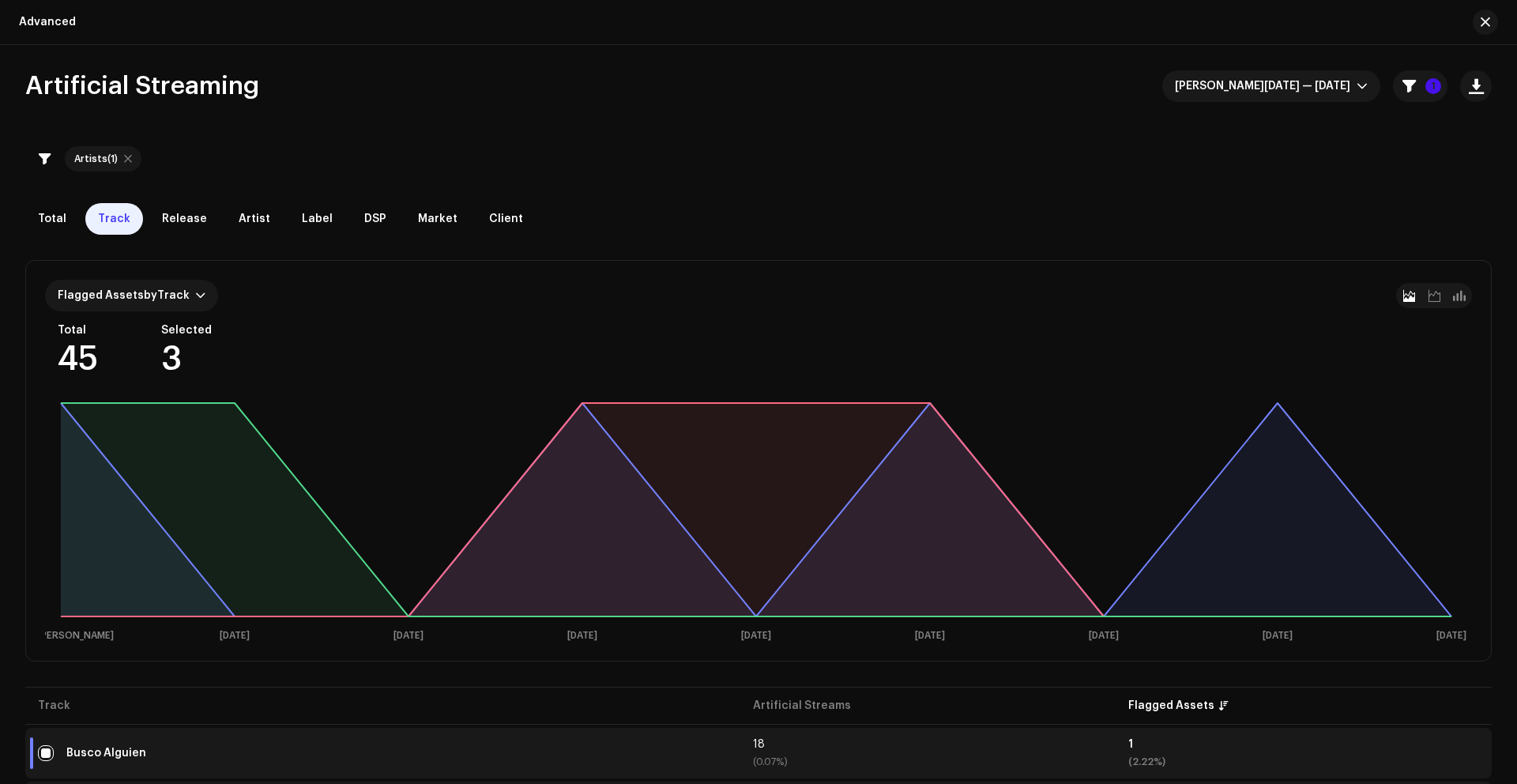
click at [1483, 36] on div "Advanced" at bounding box center [758, 22] width 1517 height 45
click at [1484, 22] on span "button" at bounding box center [1485, 22] width 10 height 12
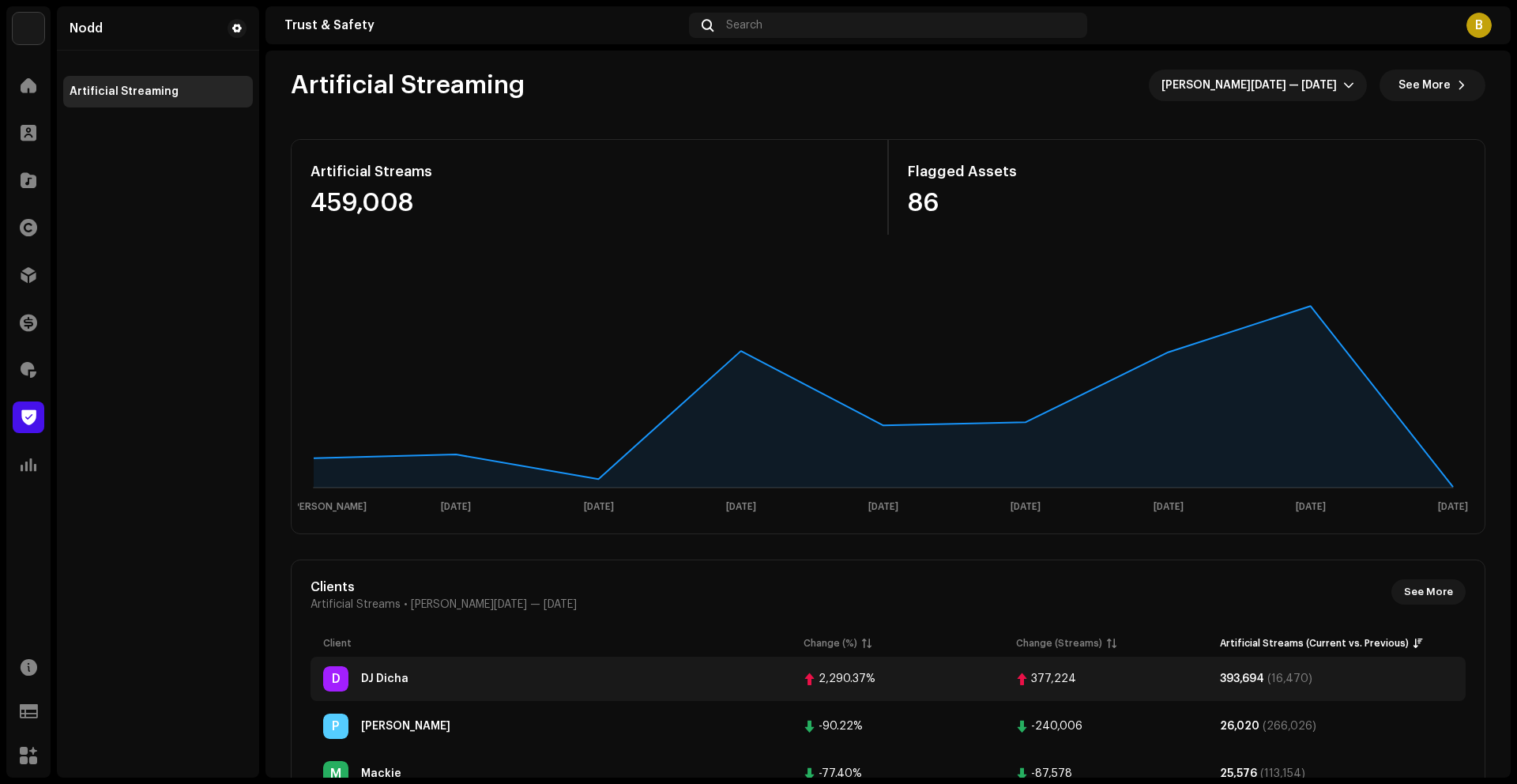
scroll to position [10, 0]
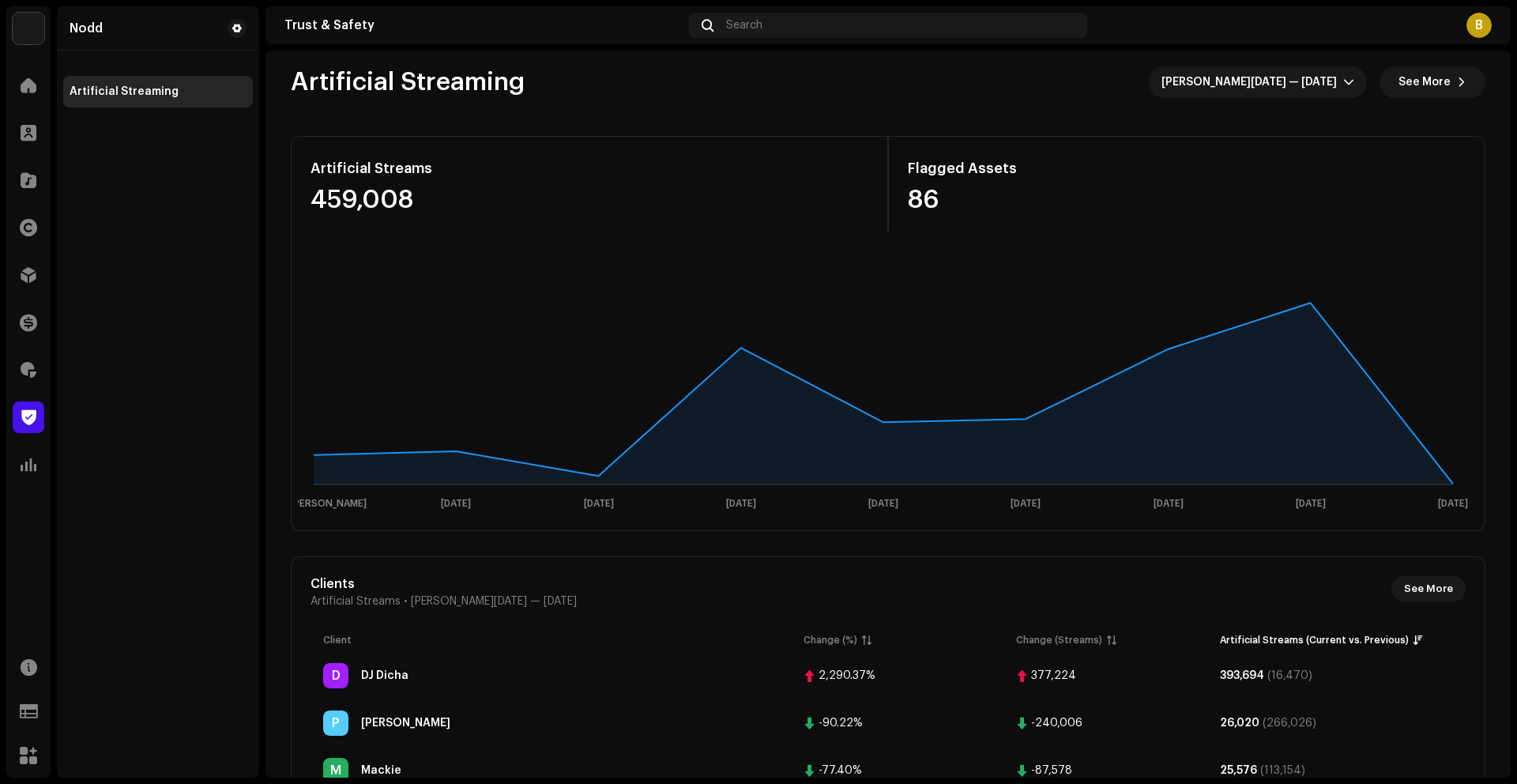
click at [276, 426] on div "Artificial Streaming [PERSON_NAME][DATE] — [DATE] See More Artificial Streams 4…" at bounding box center [887, 536] width 1245 height 989
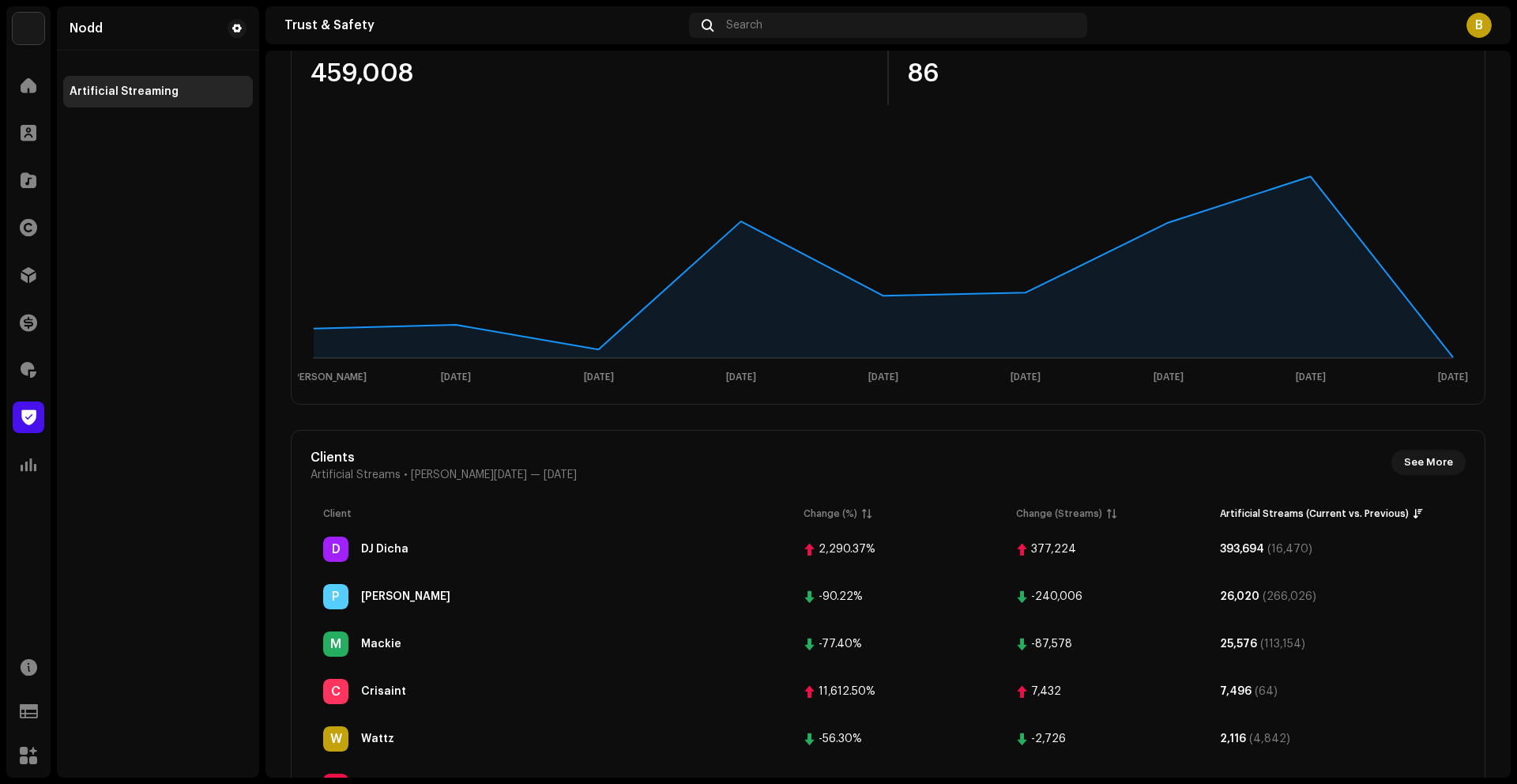
scroll to position [159, 0]
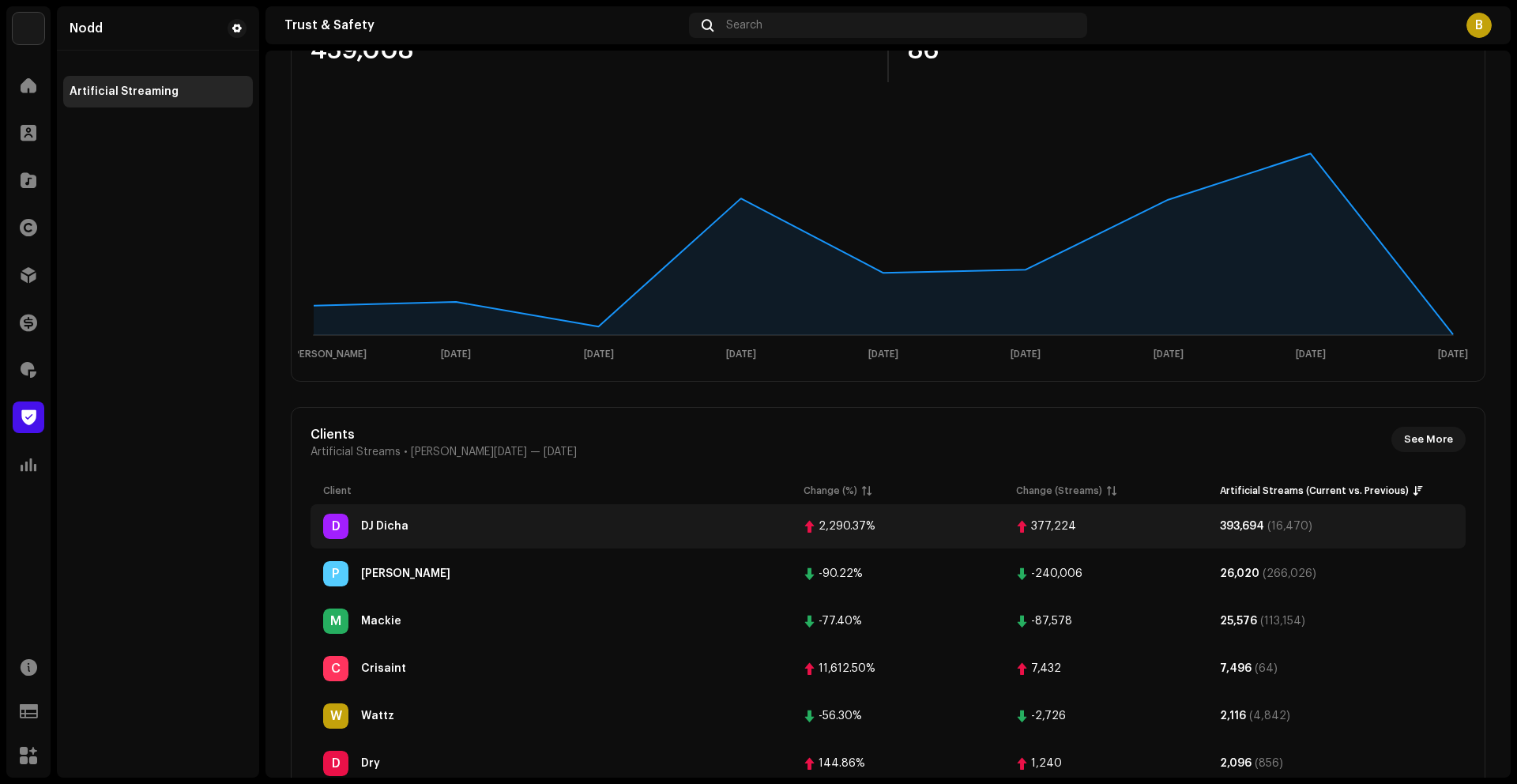
click at [396, 535] on div "D DJ Dicha" at bounding box center [551, 526] width 455 height 26
click at [395, 529] on div "DJ Dicha" at bounding box center [385, 526] width 48 height 11
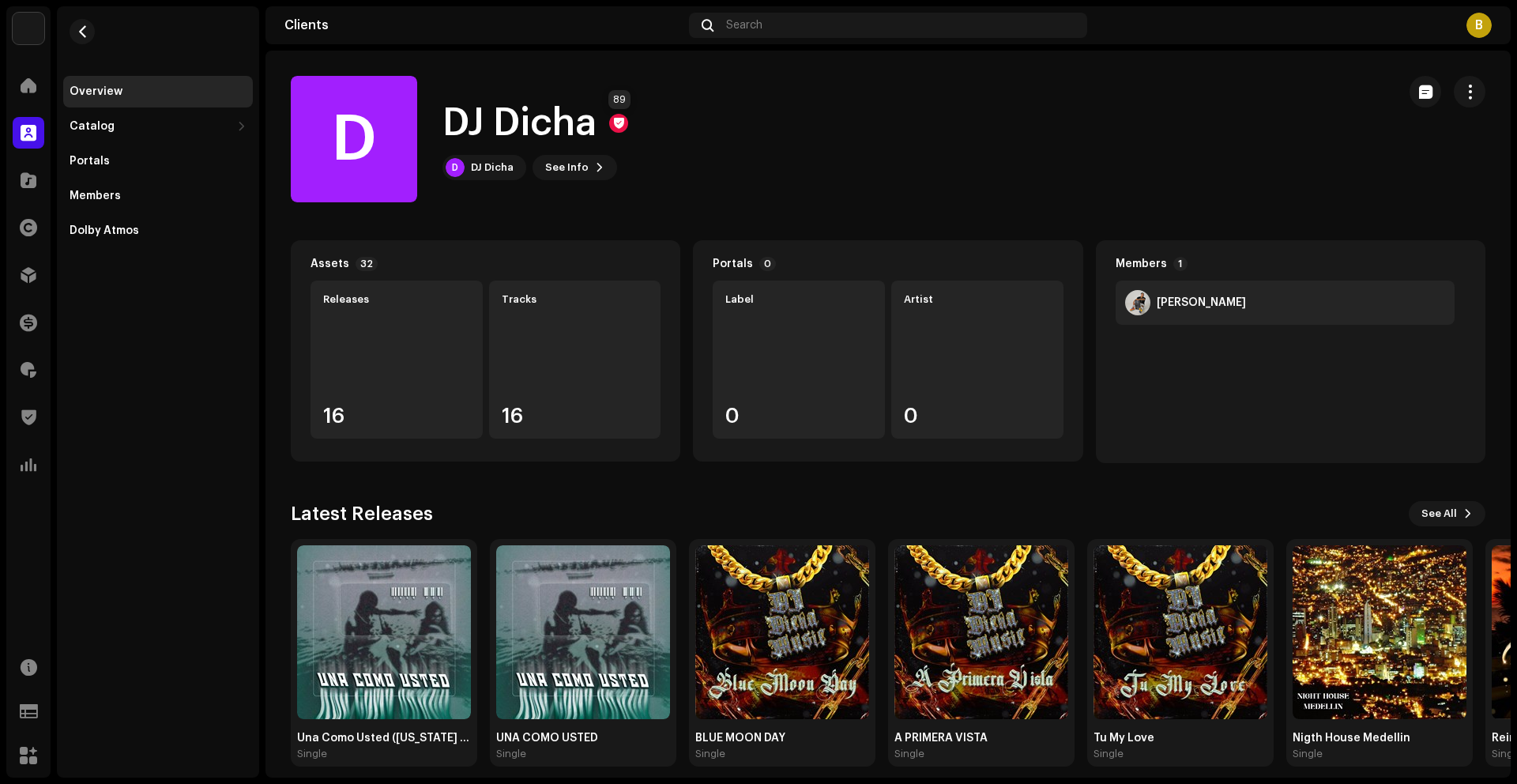
click at [622, 123] on div at bounding box center [619, 123] width 19 height 19
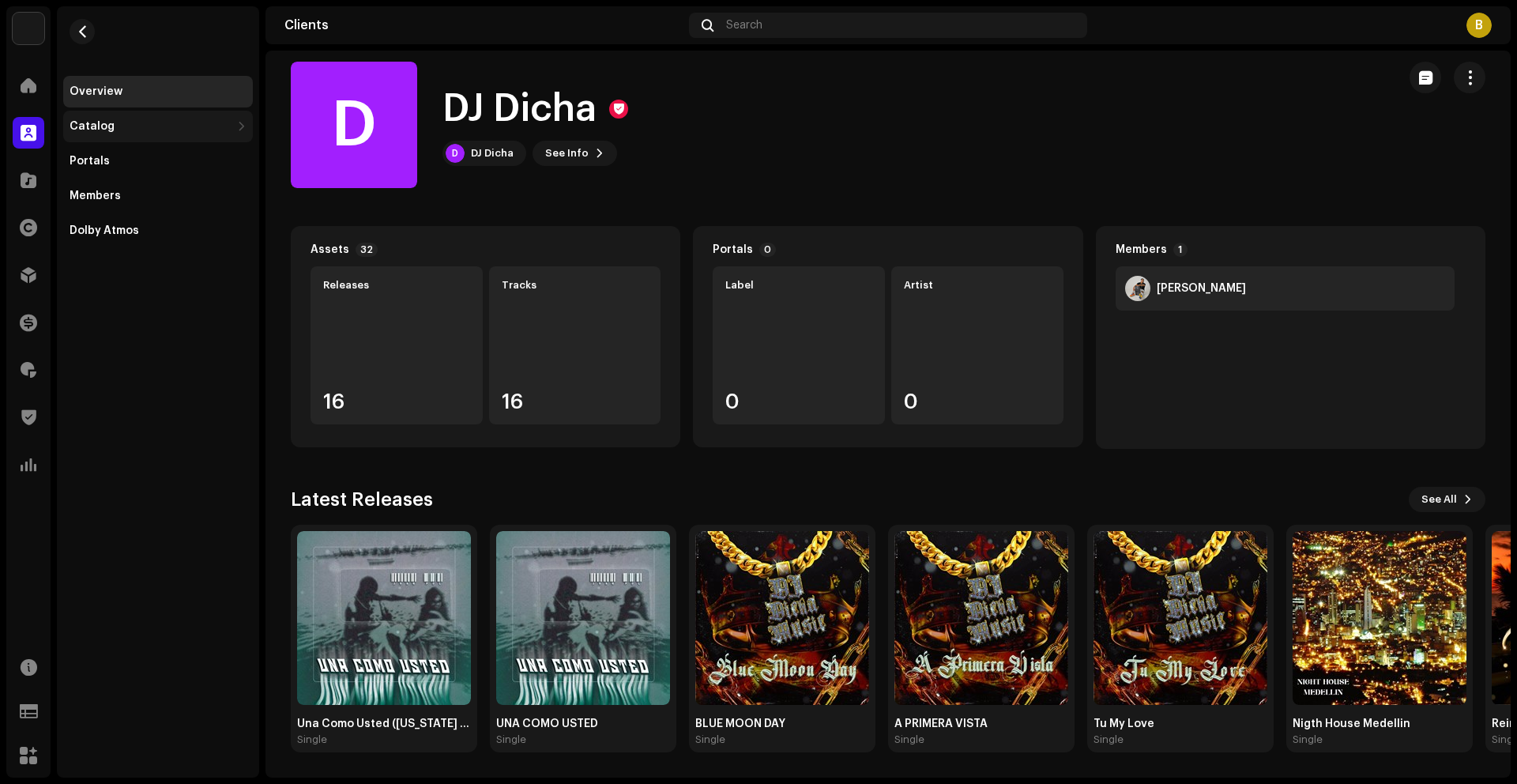
click at [113, 129] on div "Catalog" at bounding box center [150, 126] width 161 height 12
click at [824, 103] on div "D DJ Dicha D DJ Dicha See Info" at bounding box center [837, 125] width 1093 height 127
click at [20, 274] on span at bounding box center [28, 275] width 16 height 12
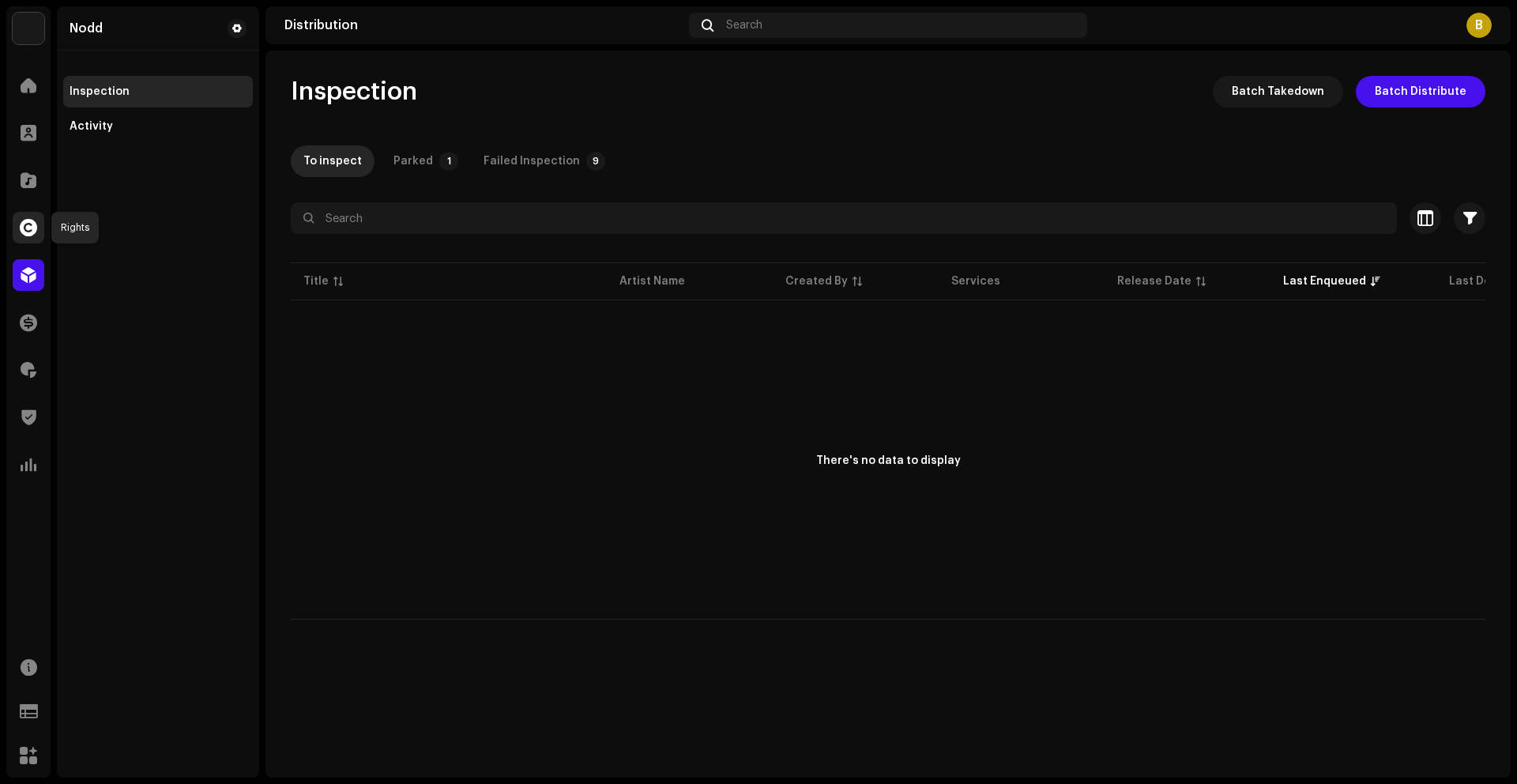
click at [20, 229] on span at bounding box center [28, 227] width 18 height 12
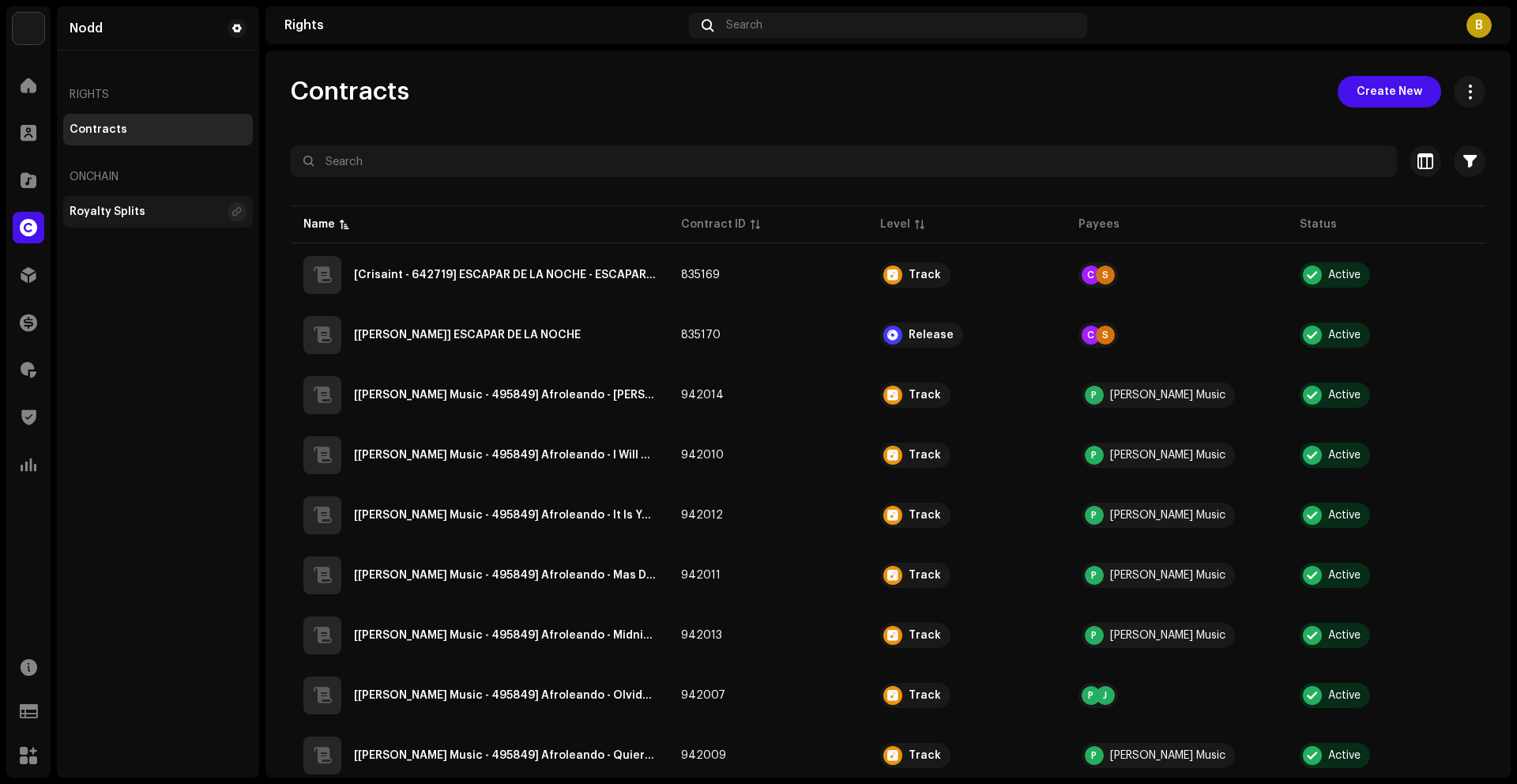
click at [125, 208] on div "Royalty Splits" at bounding box center [107, 211] width 76 height 12
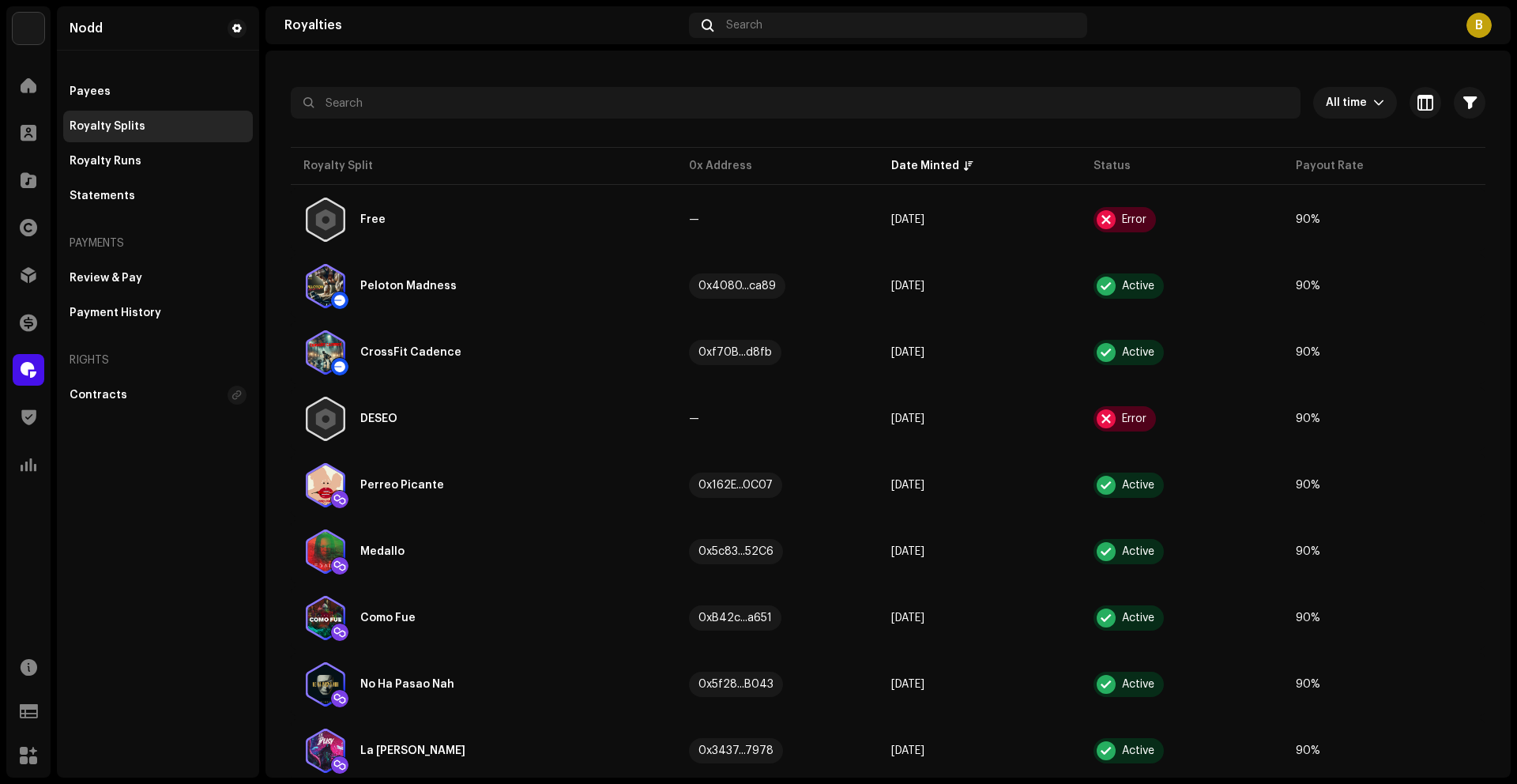
scroll to position [55, 0]
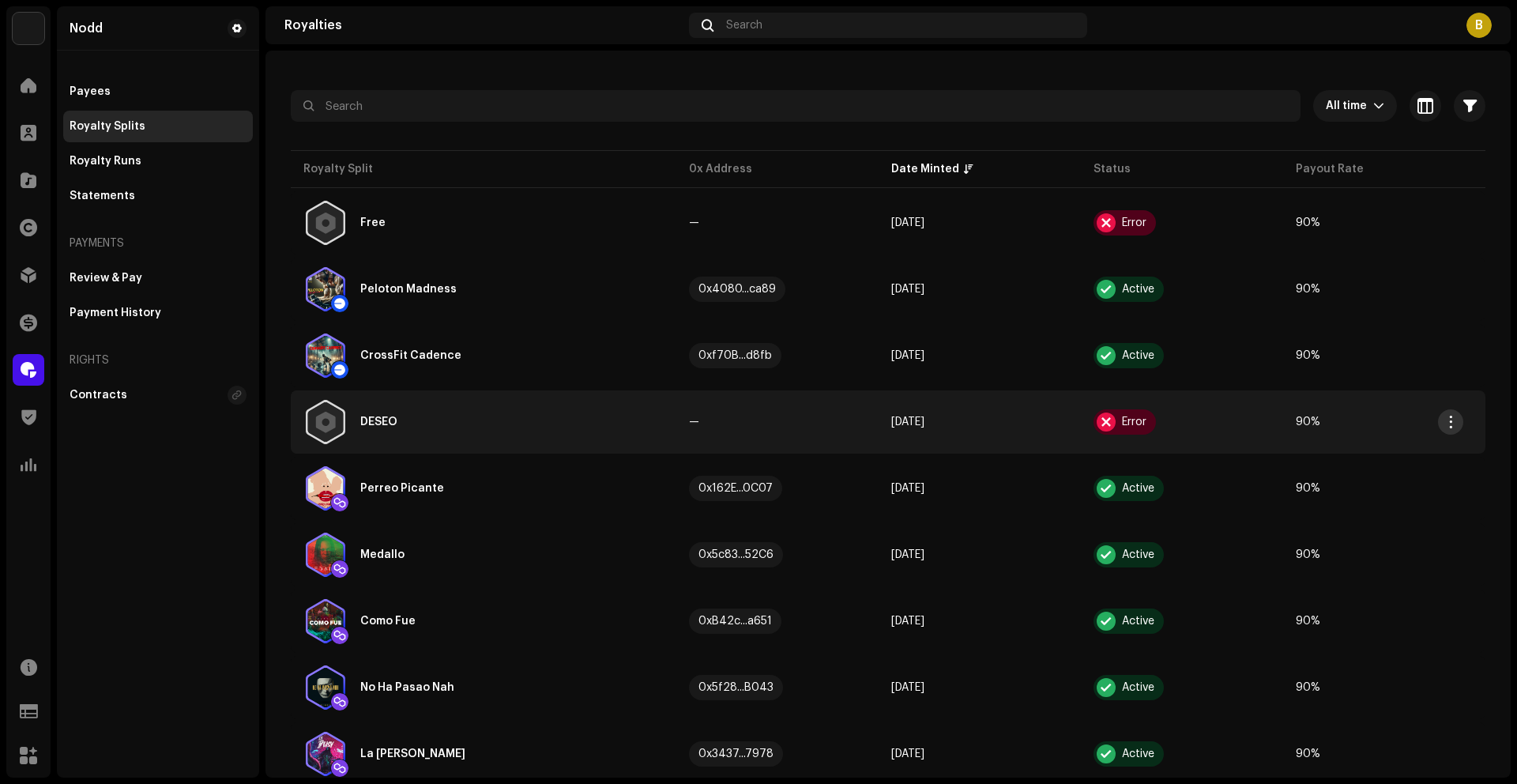
click at [1455, 429] on button "button" at bounding box center [1450, 422] width 26 height 26
click at [1284, 448] on td "90%" at bounding box center [1385, 422] width 203 height 63
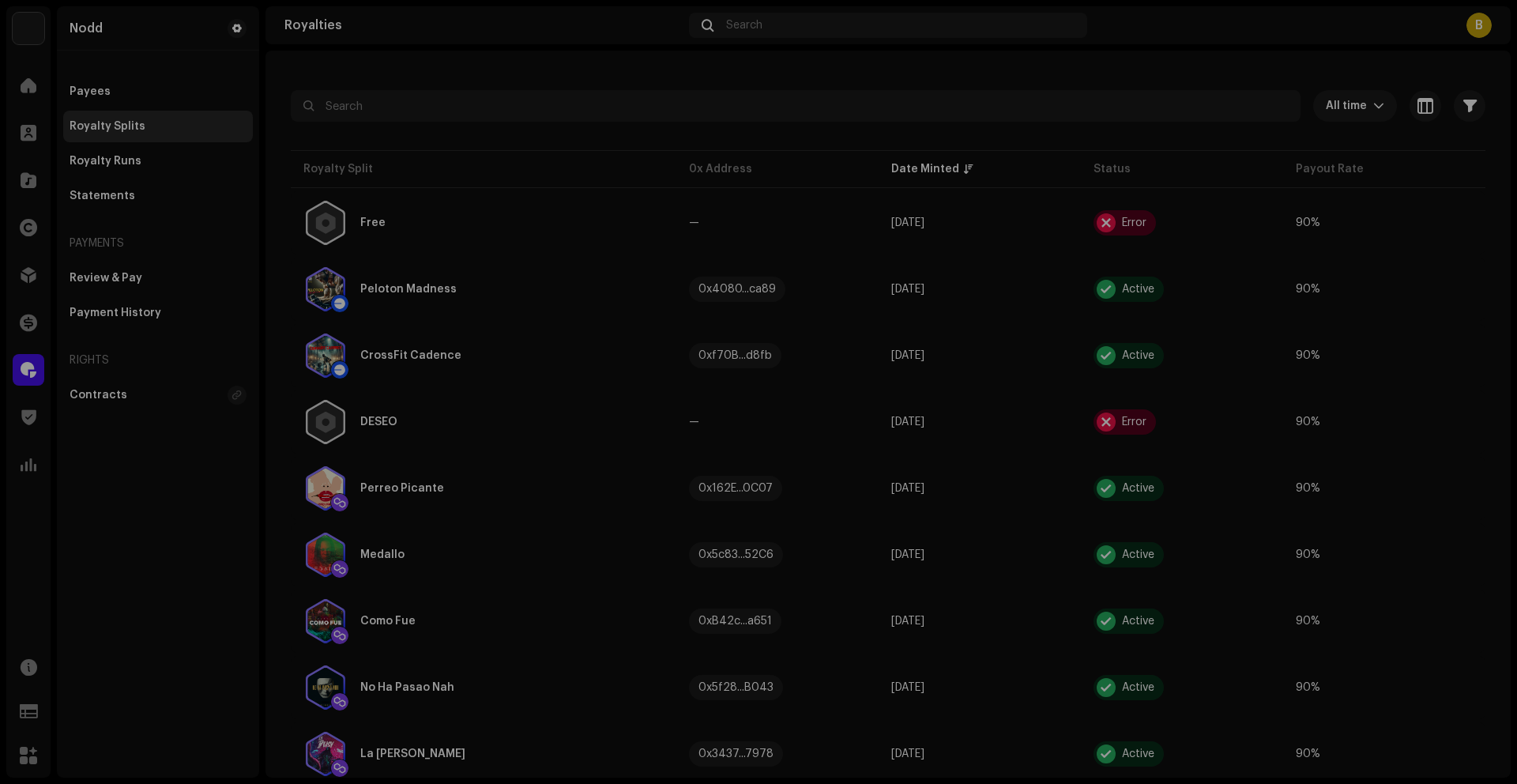
click at [359, 429] on div "An Error Occurred Contact Support" at bounding box center [758, 392] width 1517 height 784
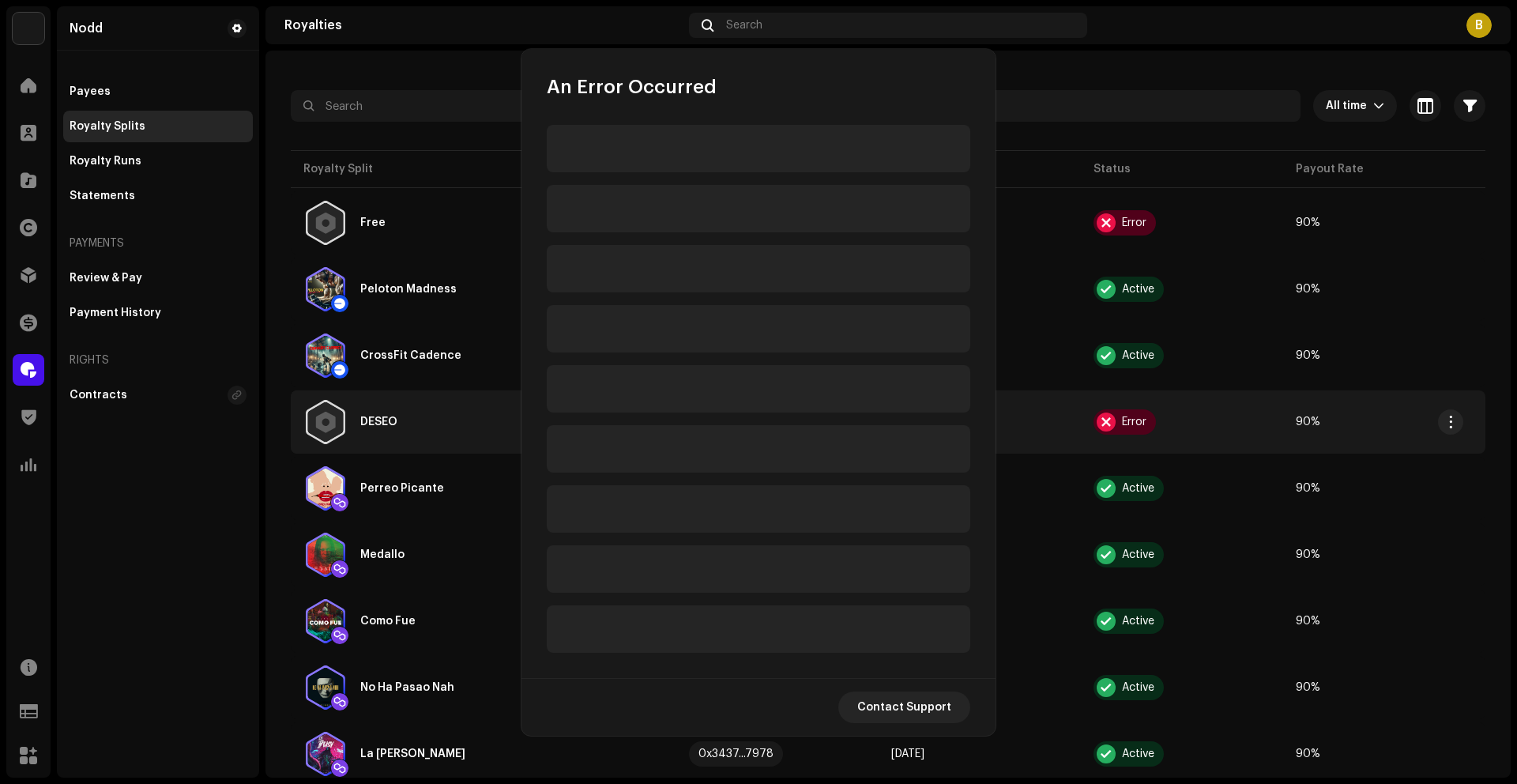
click at [361, 425] on div "DESEO" at bounding box center [379, 422] width 37 height 11
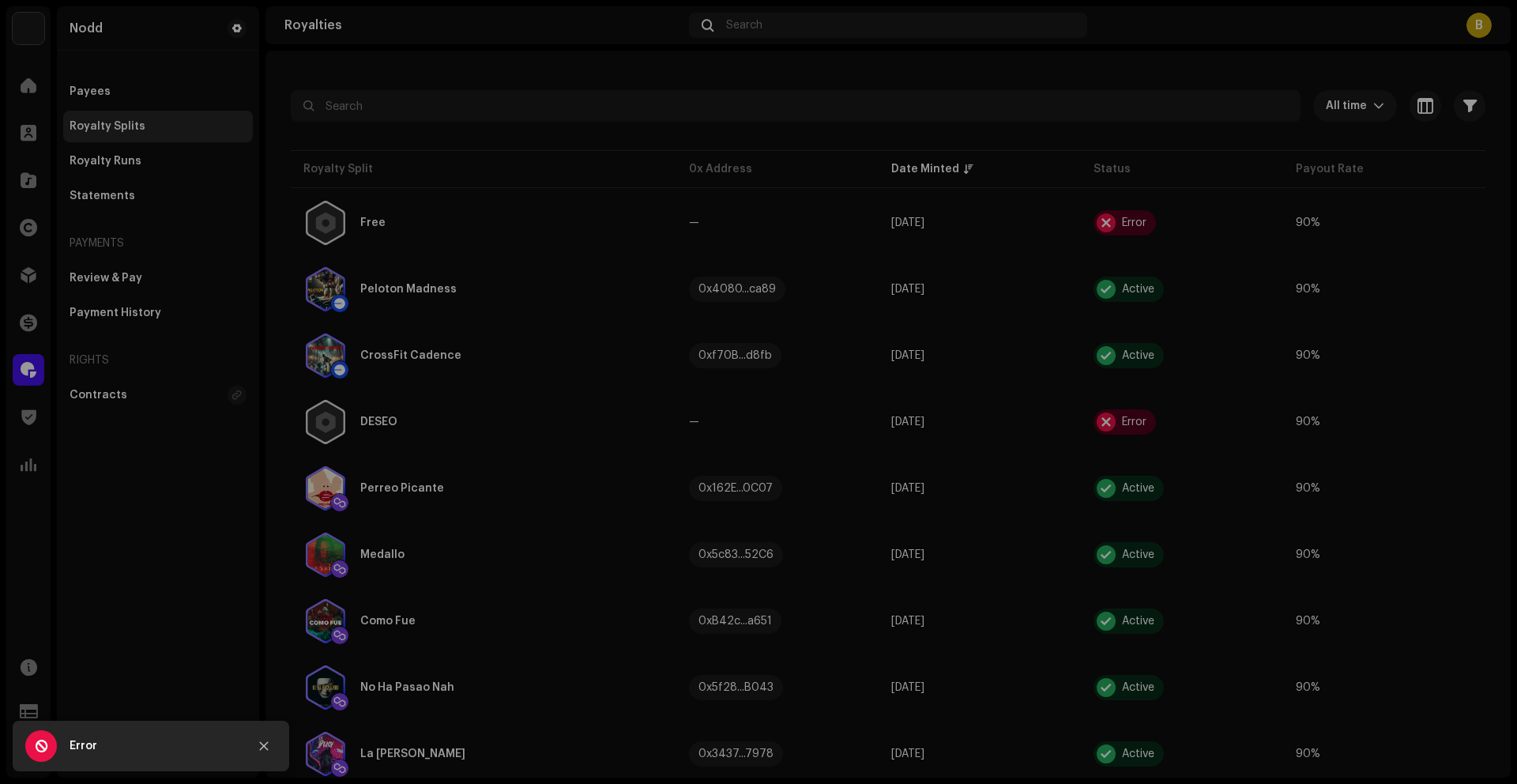
click at [1140, 73] on div "An Error Occurred An error occurred when trying to create this Royalty Split. P…" at bounding box center [758, 392] width 1517 height 784
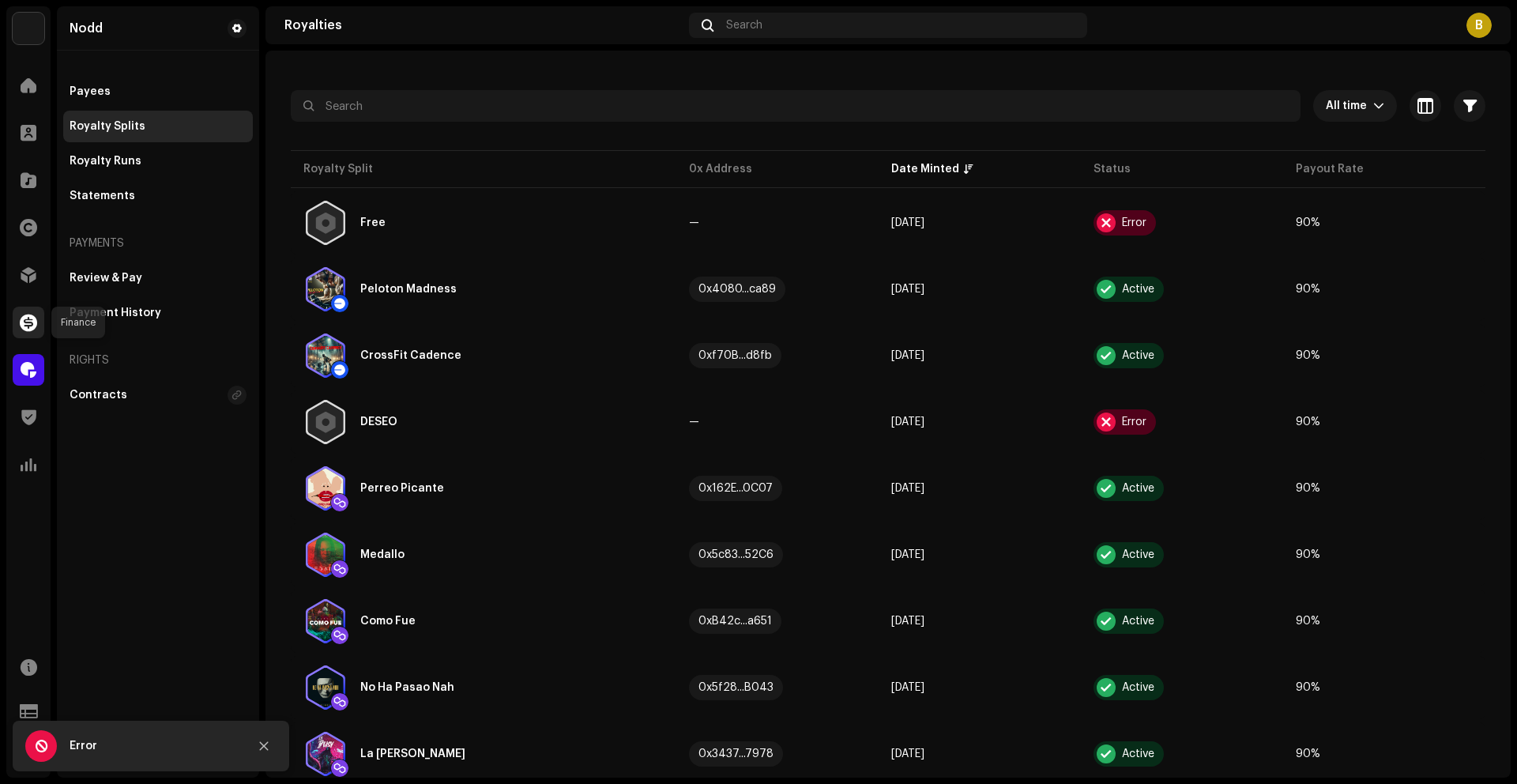
click at [23, 323] on span at bounding box center [28, 322] width 18 height 12
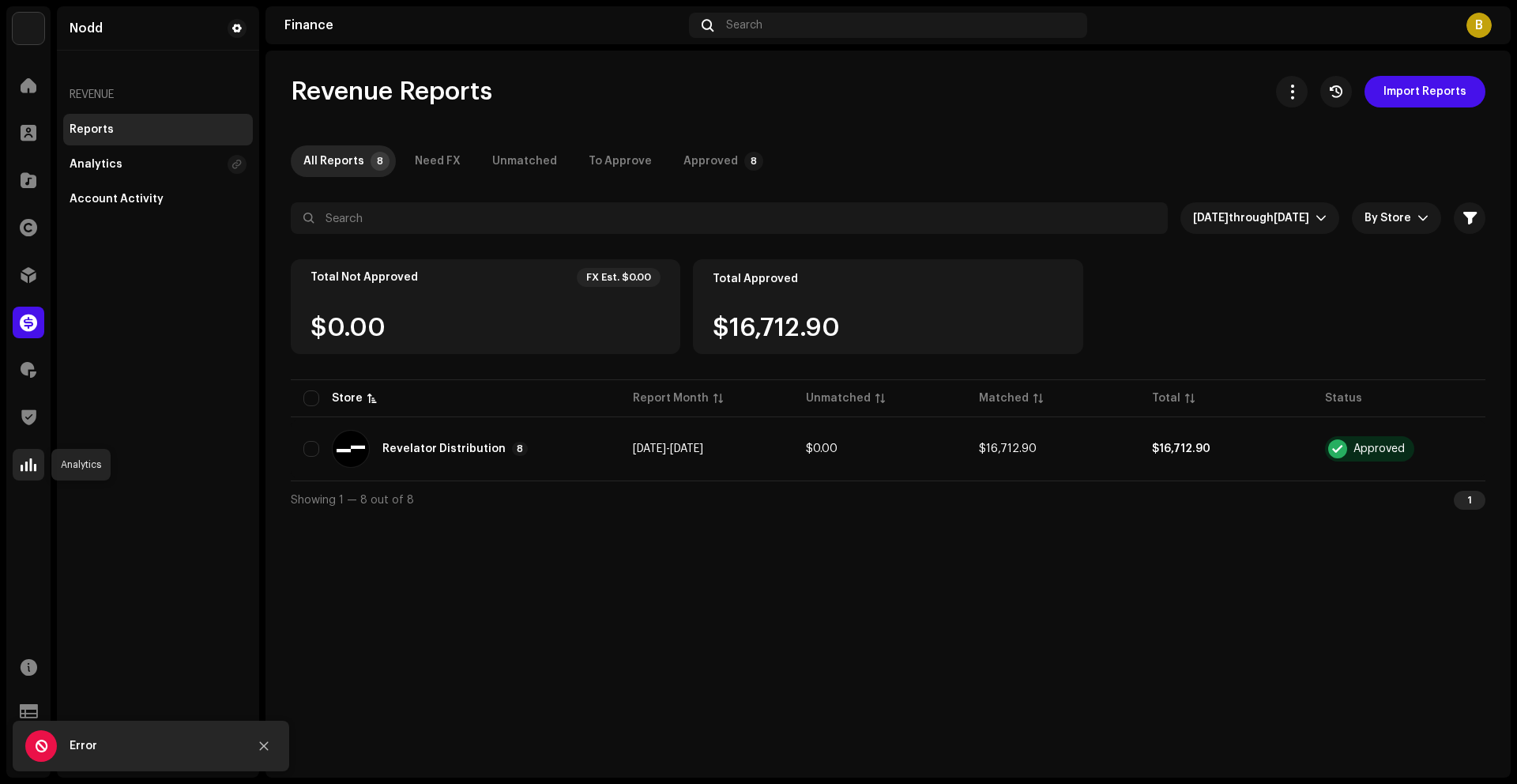
click at [34, 458] on span at bounding box center [28, 464] width 16 height 12
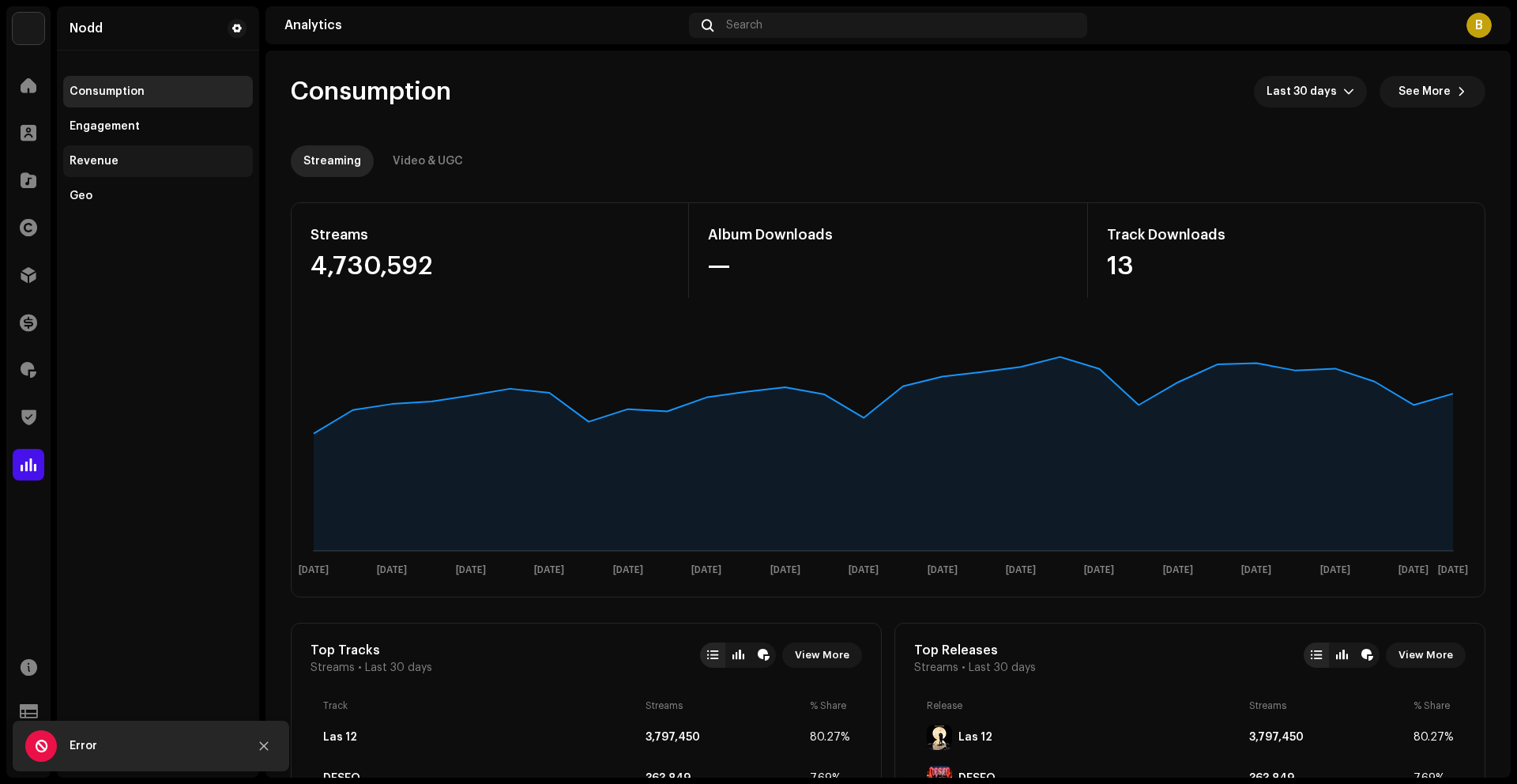
click at [78, 165] on div "Revenue" at bounding box center [94, 161] width 49 height 12
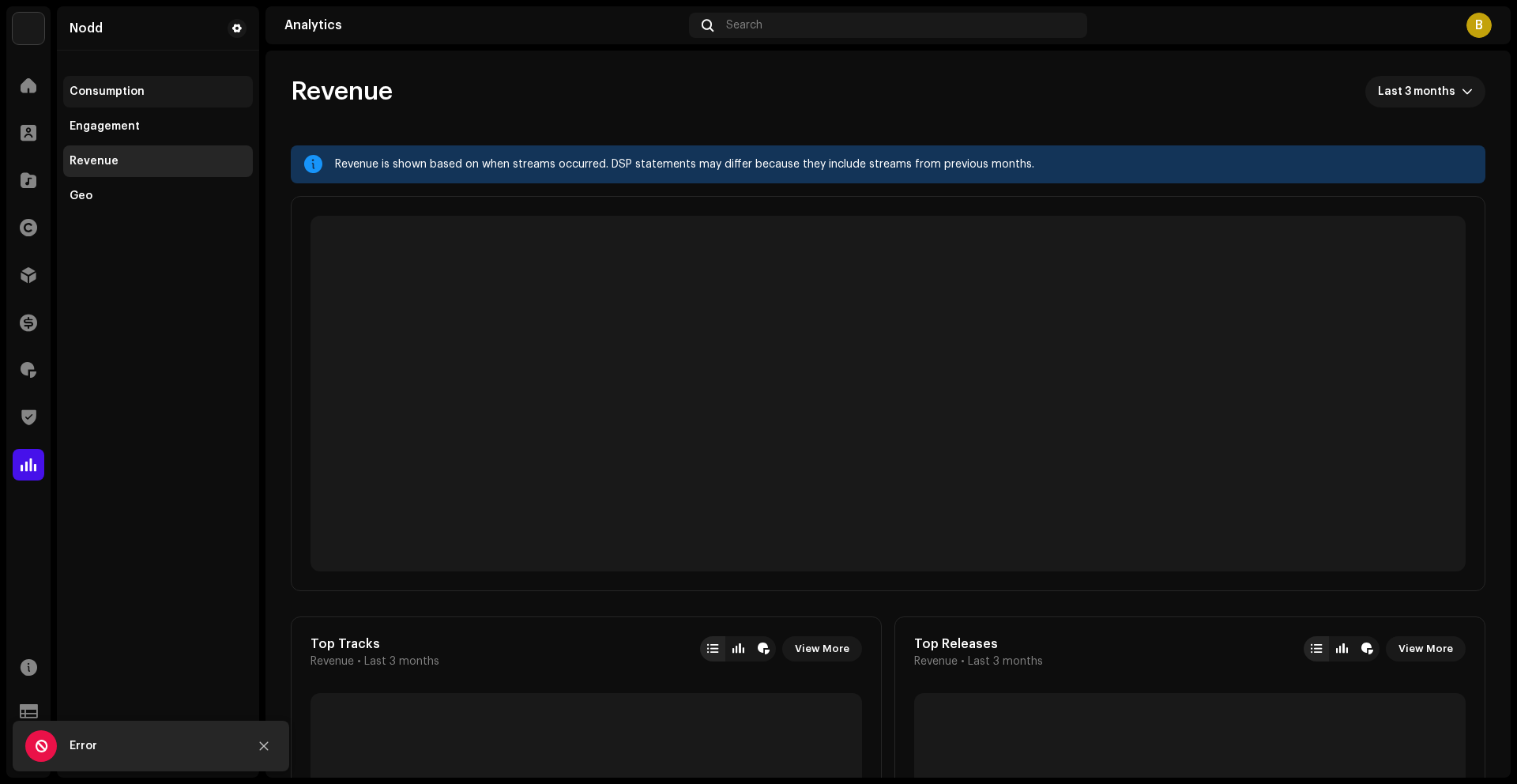
click at [96, 100] on div "Consumption" at bounding box center [158, 92] width 189 height 32
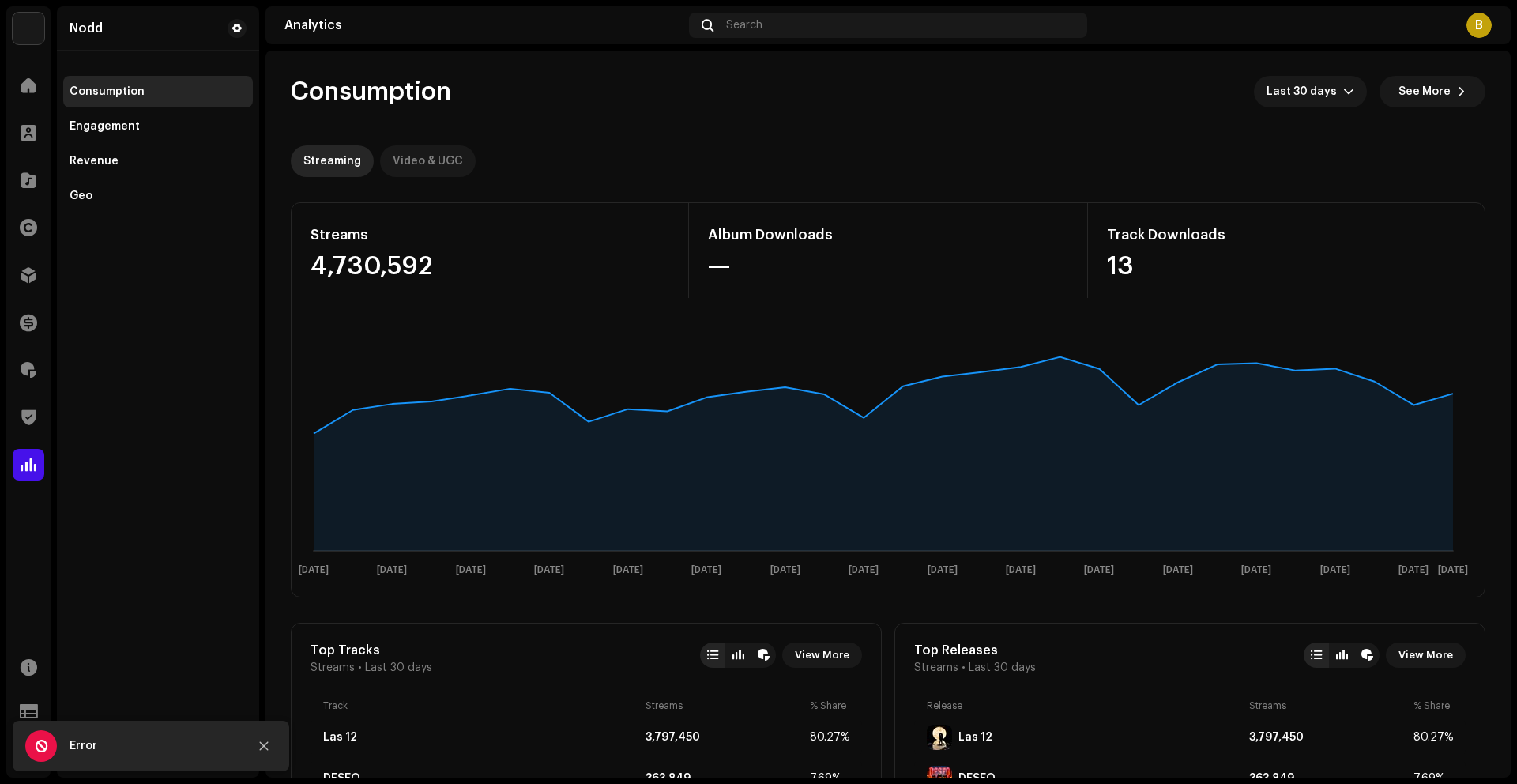
click at [452, 163] on div "Video & UGC" at bounding box center [428, 161] width 70 height 32
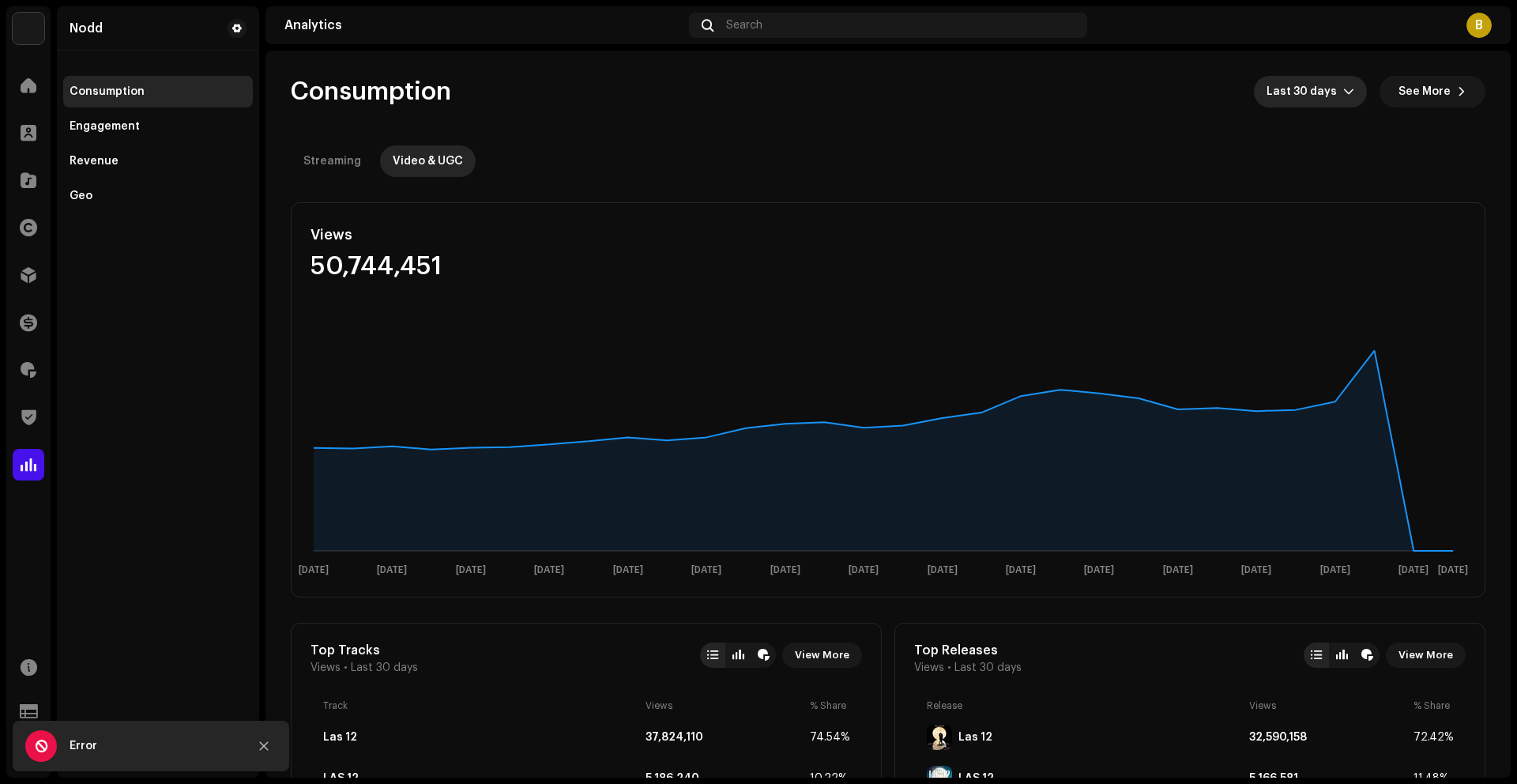
click at [1343, 83] on div "dropdown trigger" at bounding box center [1349, 92] width 11 height 32
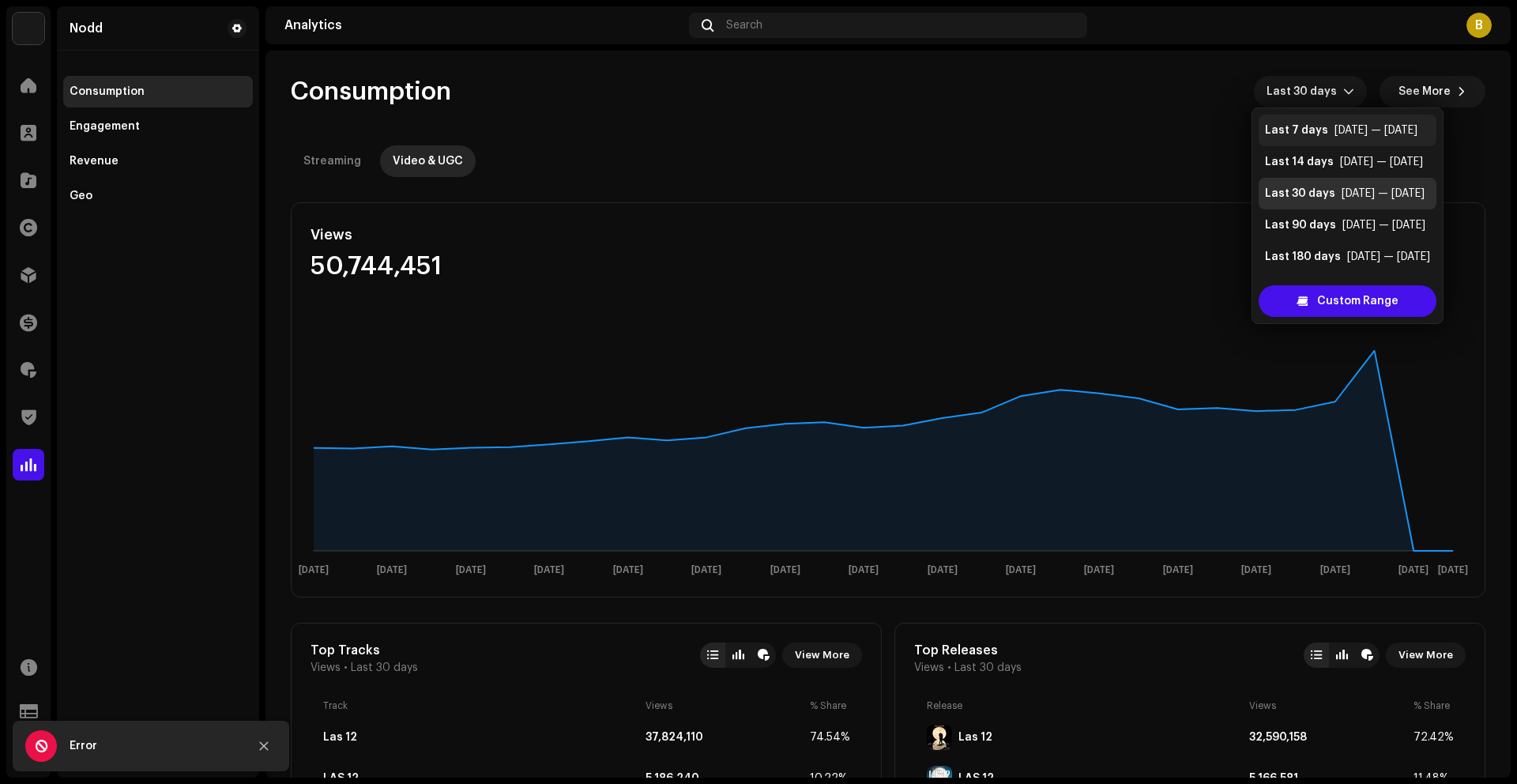
click at [1312, 135] on div "Last 7 days" at bounding box center [1297, 130] width 63 height 16
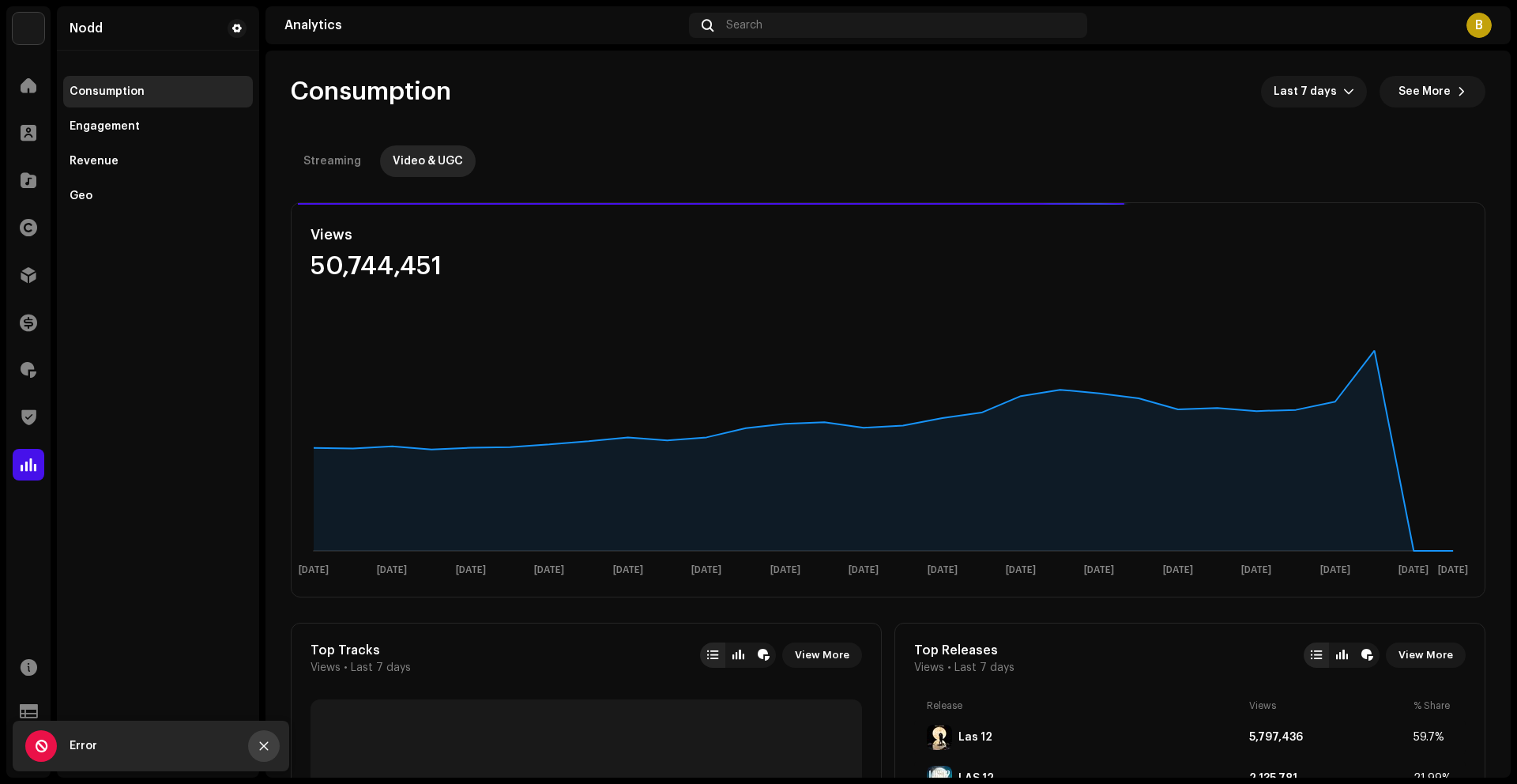
click at [267, 750] on icon "Close" at bounding box center [263, 745] width 11 height 11
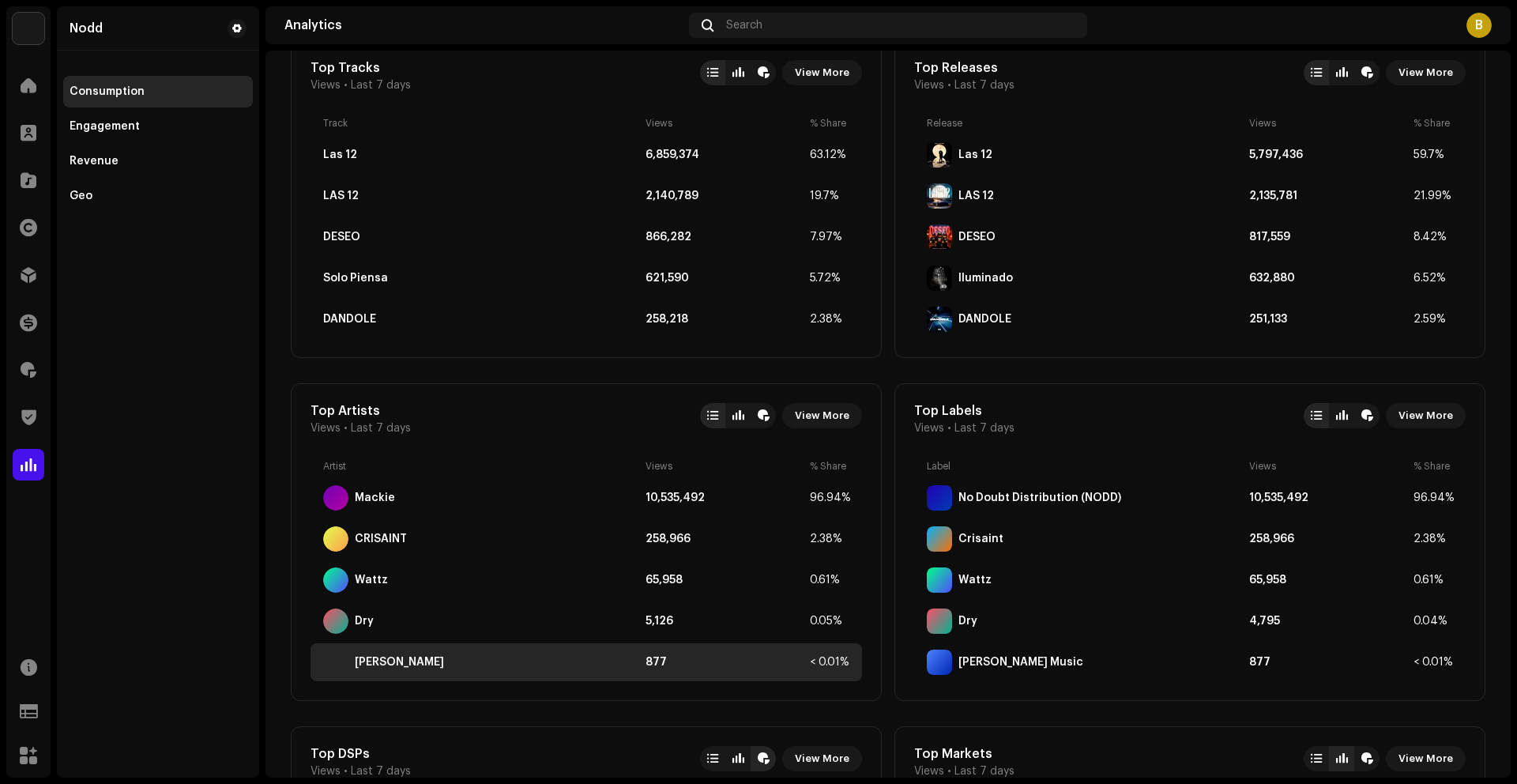
scroll to position [579, 0]
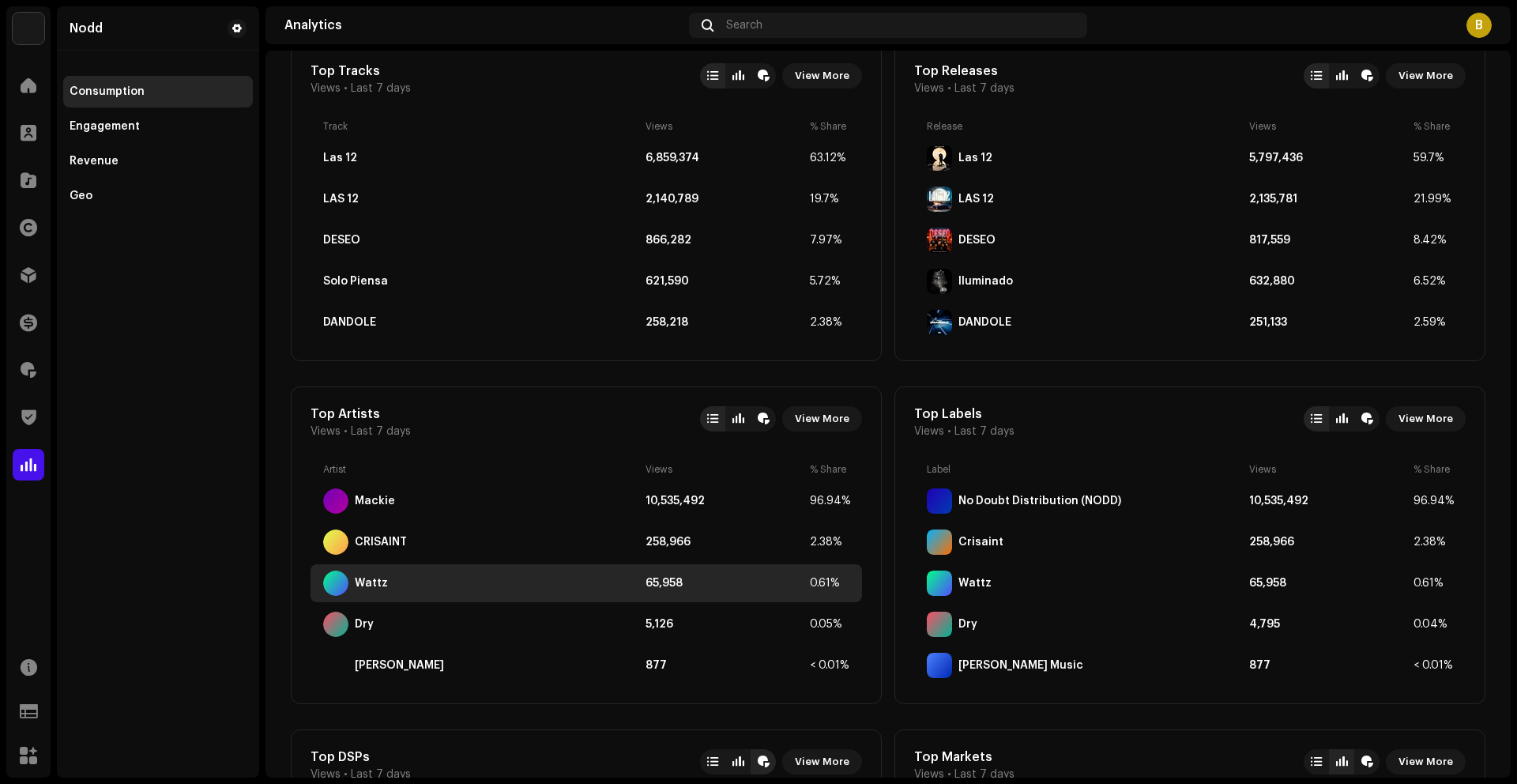
click at [375, 585] on div "Wattz" at bounding box center [372, 583] width 33 height 12
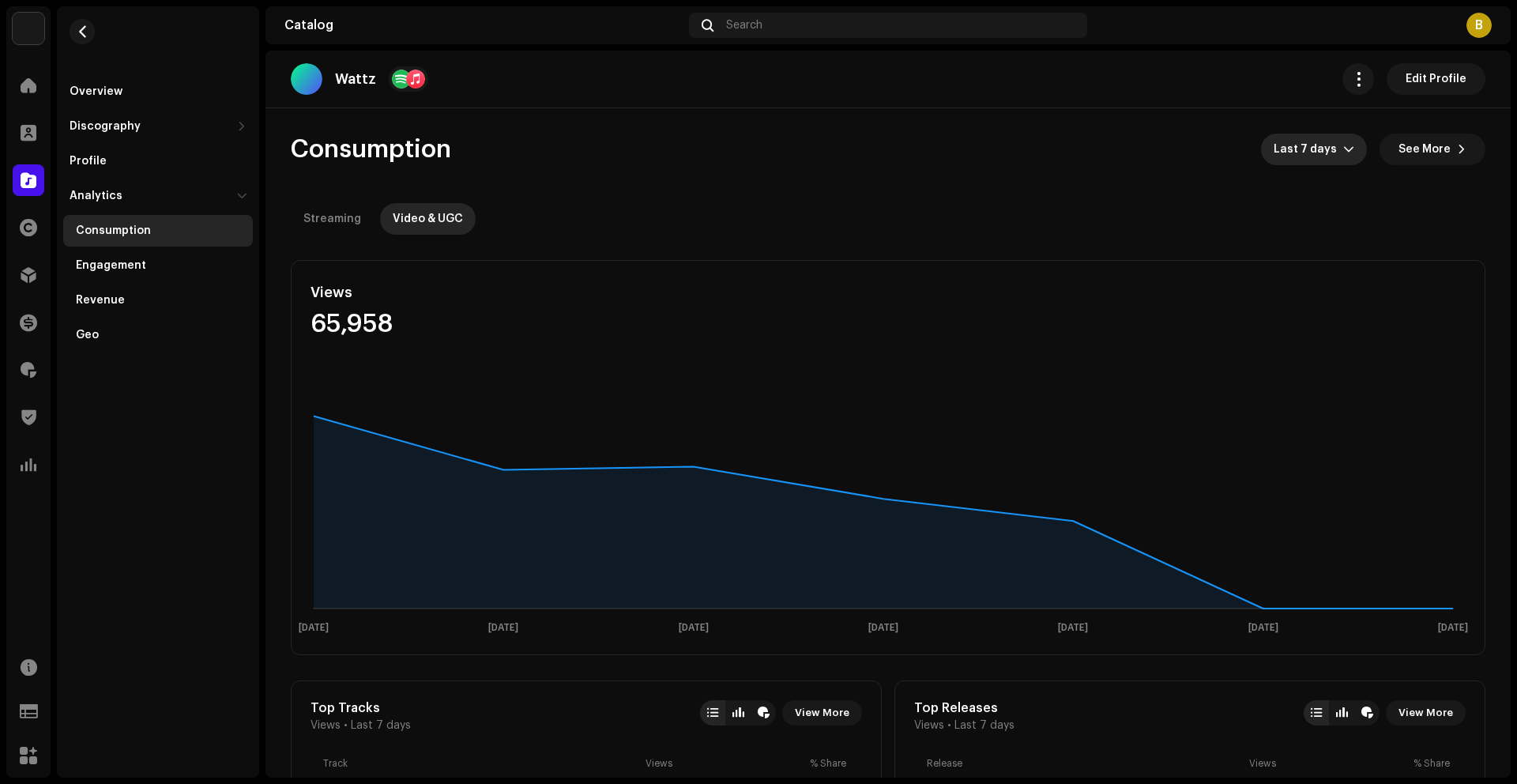
click at [1343, 157] on div "dropdown trigger" at bounding box center [1349, 150] width 11 height 32
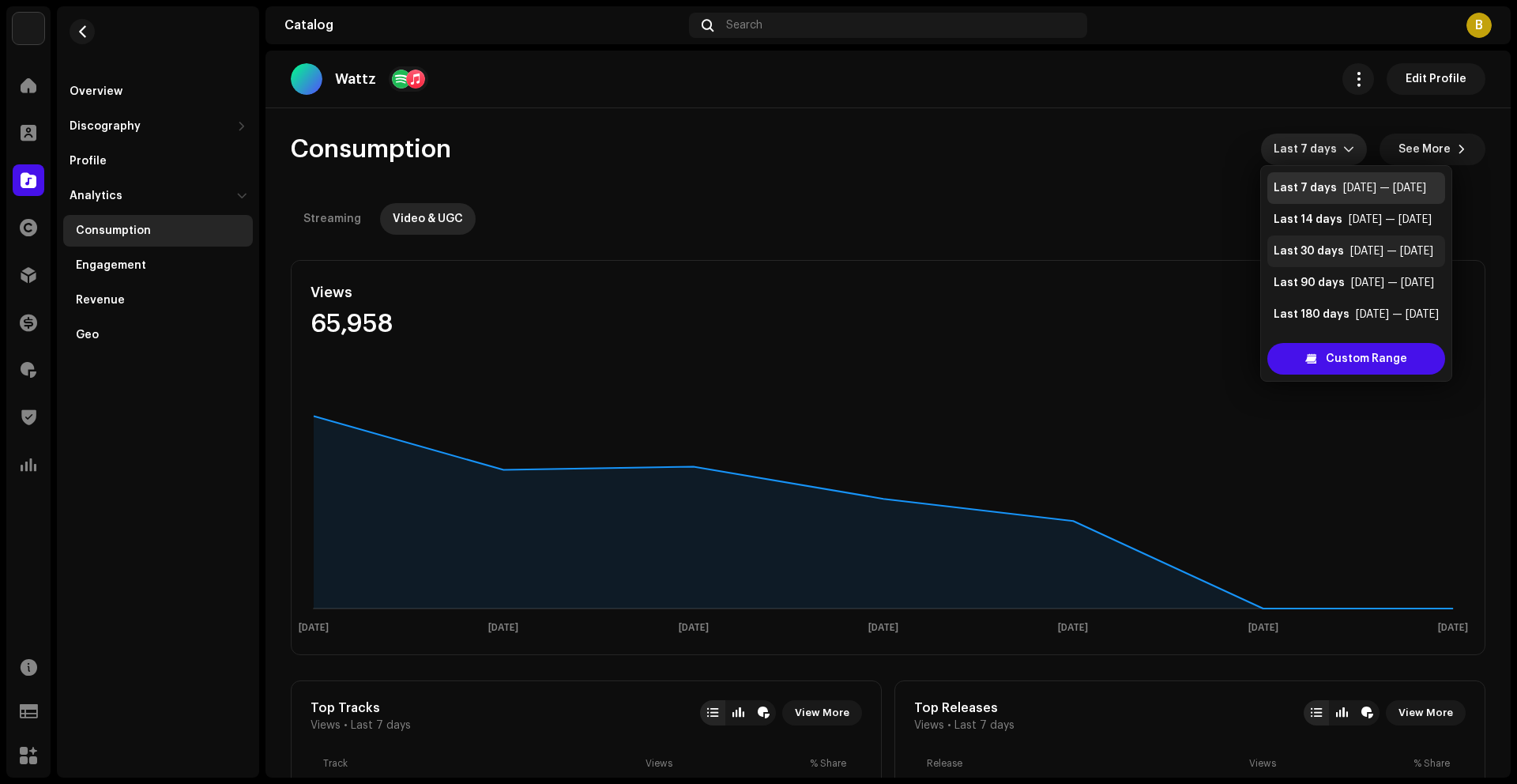
click at [1314, 249] on div "Last 30 days" at bounding box center [1309, 251] width 70 height 16
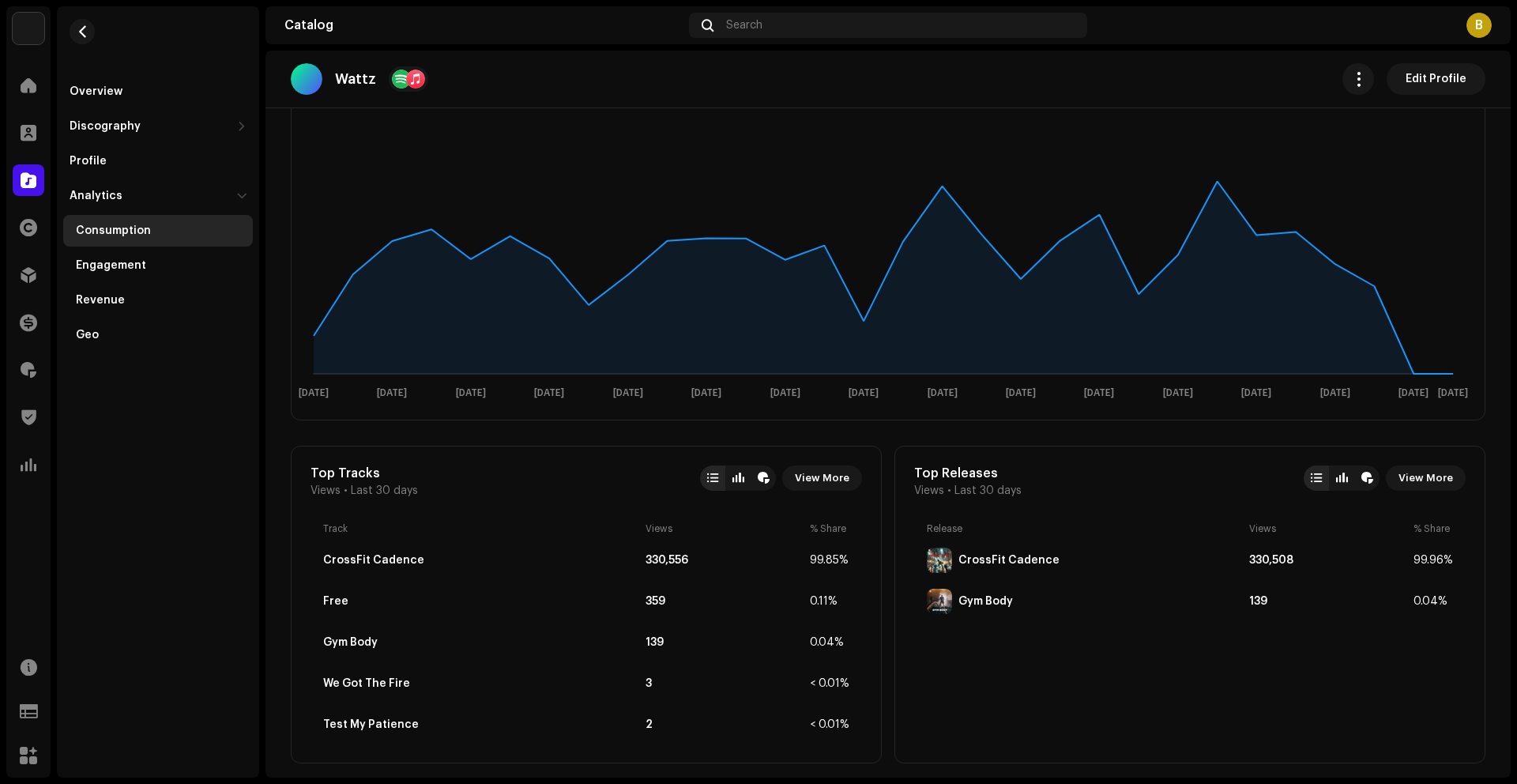
scroll to position [239, 0]
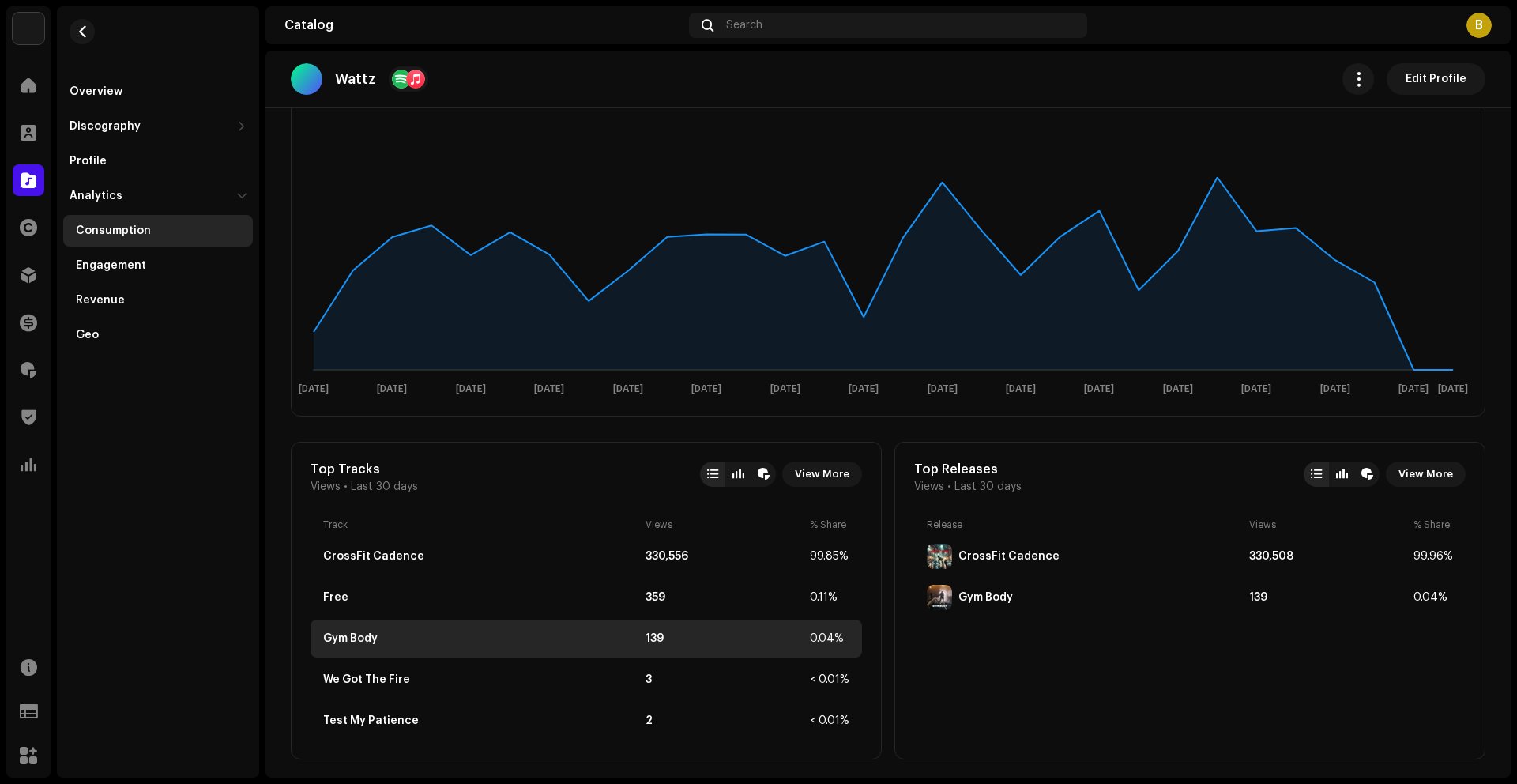
click at [370, 641] on div "Gym Body" at bounding box center [351, 639] width 55 height 12
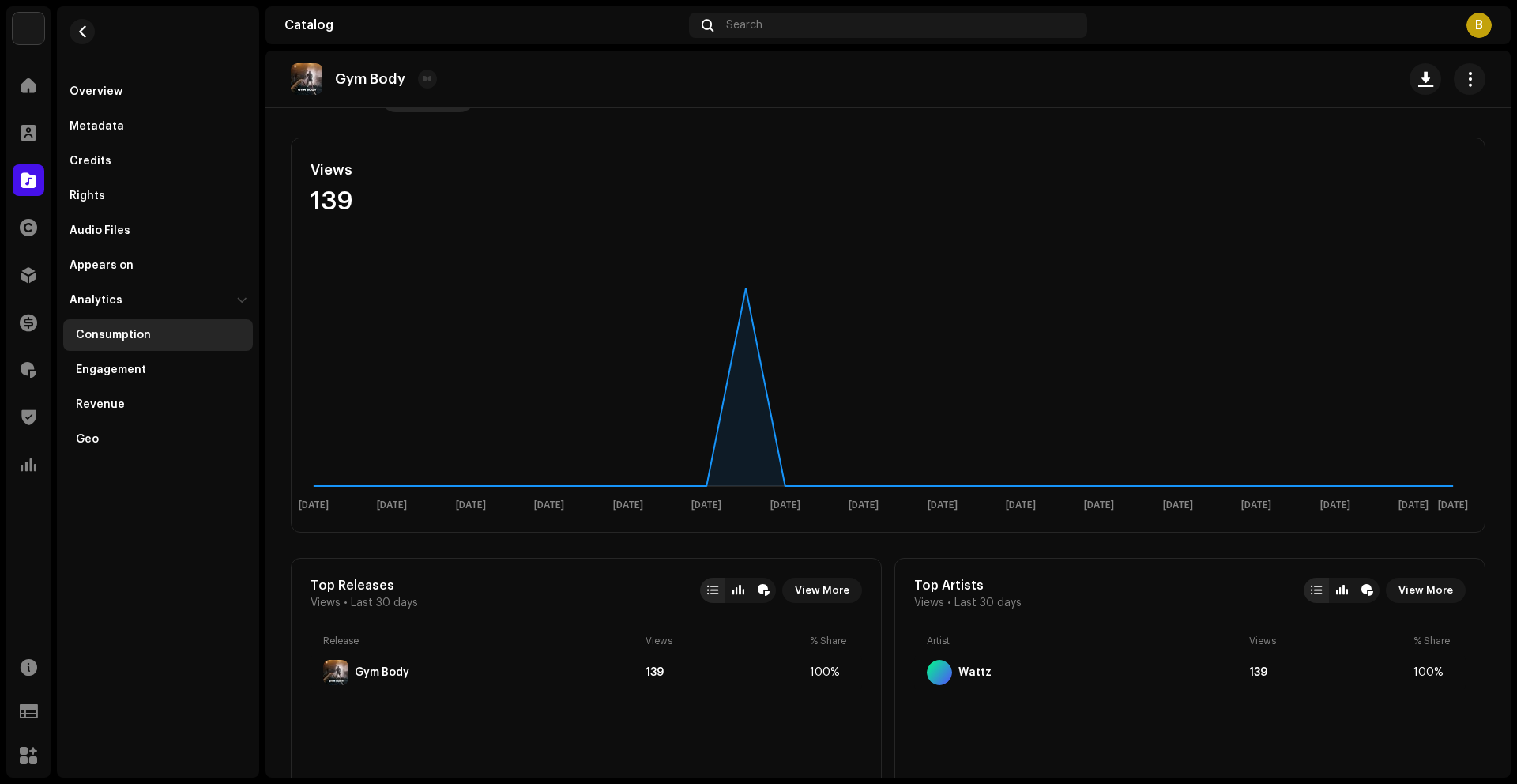
scroll to position [1275, 0]
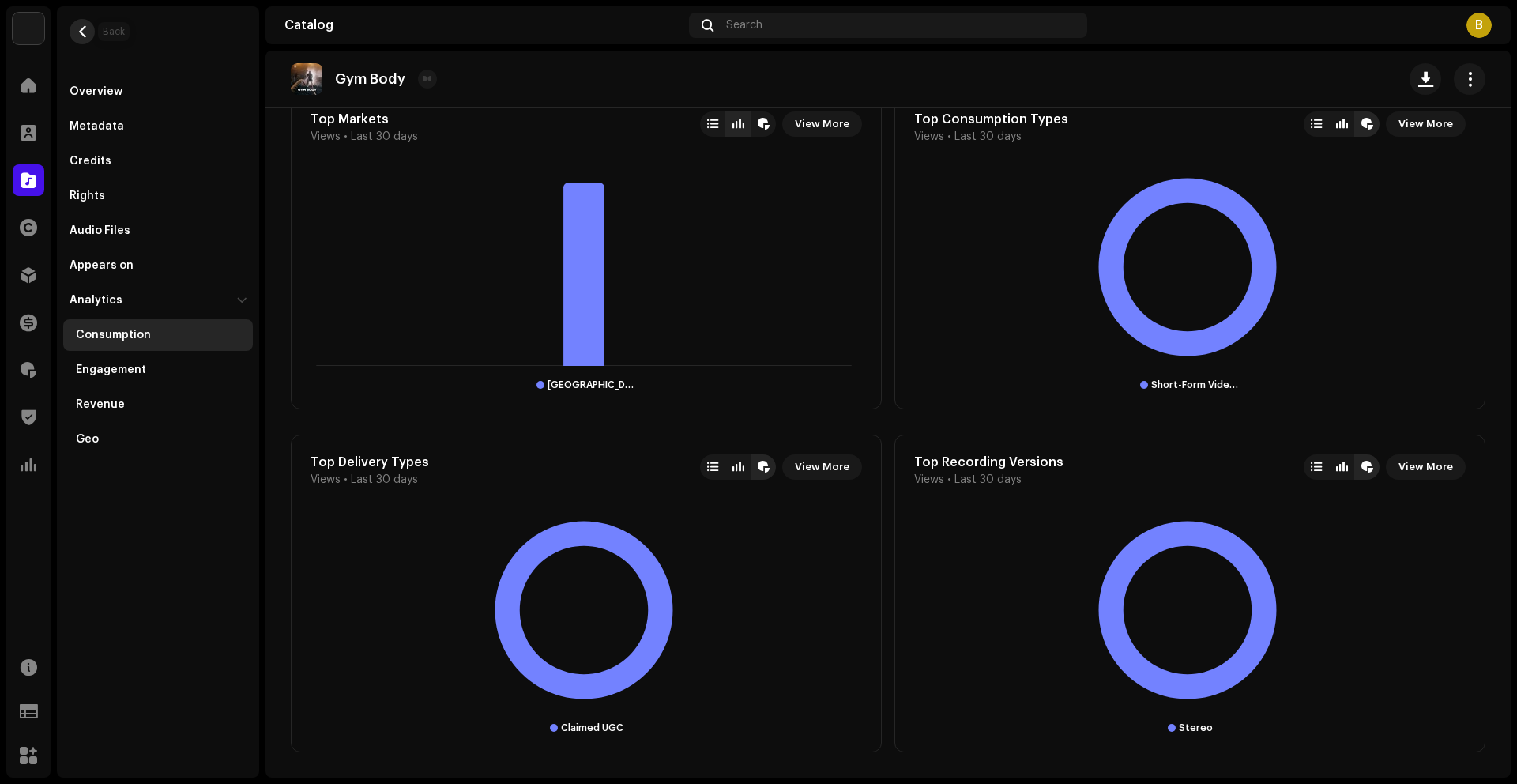
click at [80, 19] on button "button" at bounding box center [82, 32] width 26 height 26
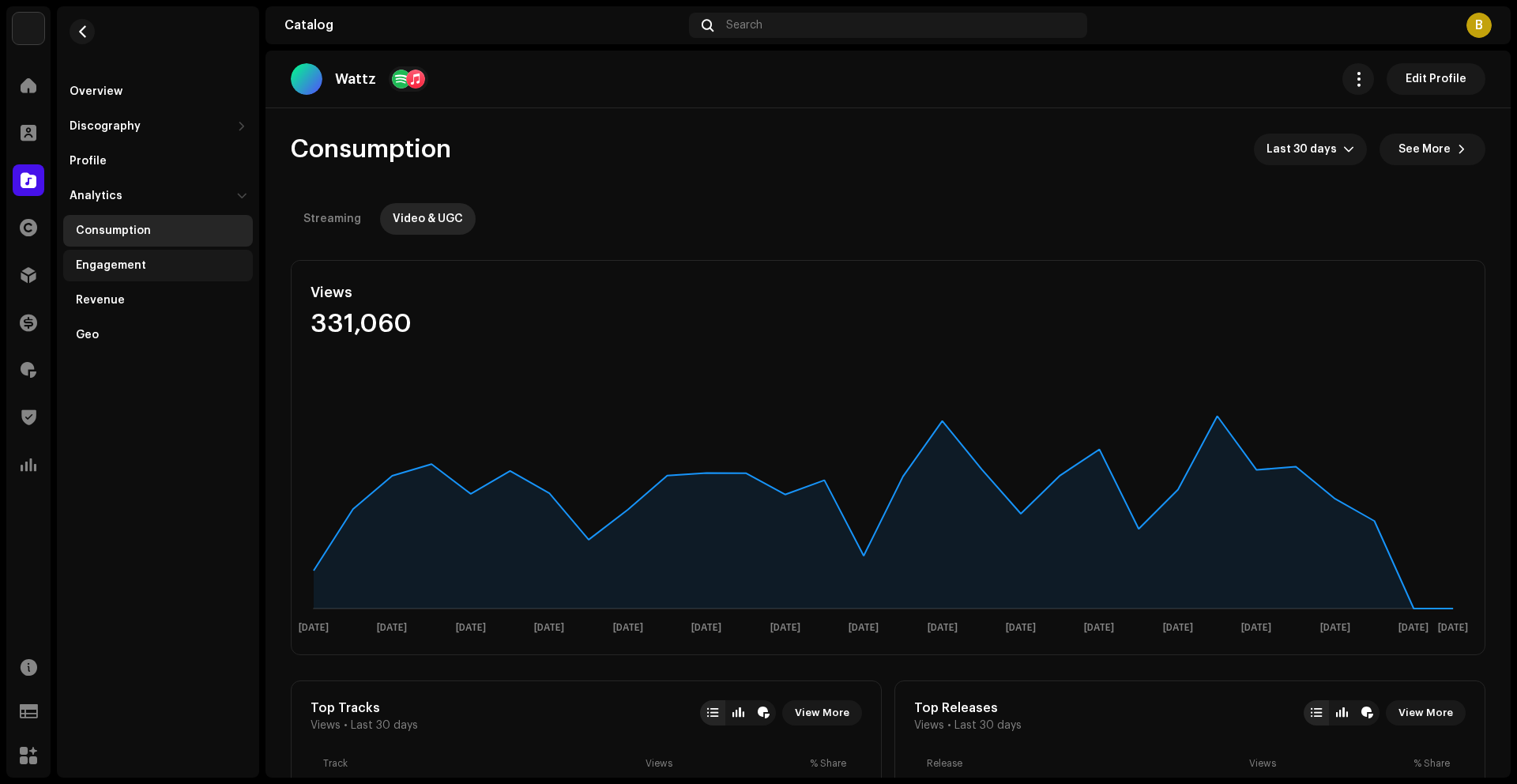
click at [94, 253] on div "Engagement" at bounding box center [158, 265] width 189 height 32
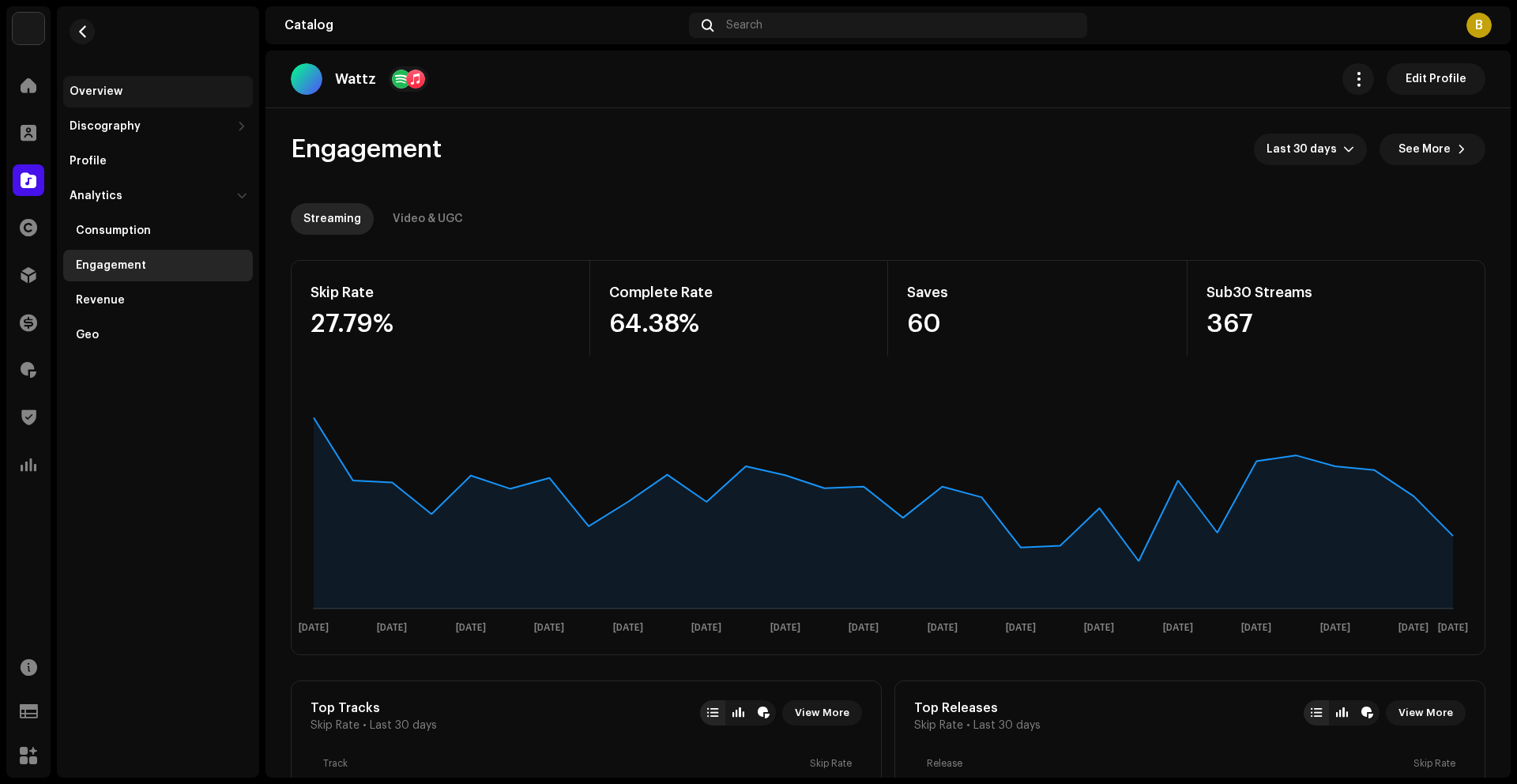
click at [101, 88] on div "Overview" at bounding box center [96, 92] width 53 height 12
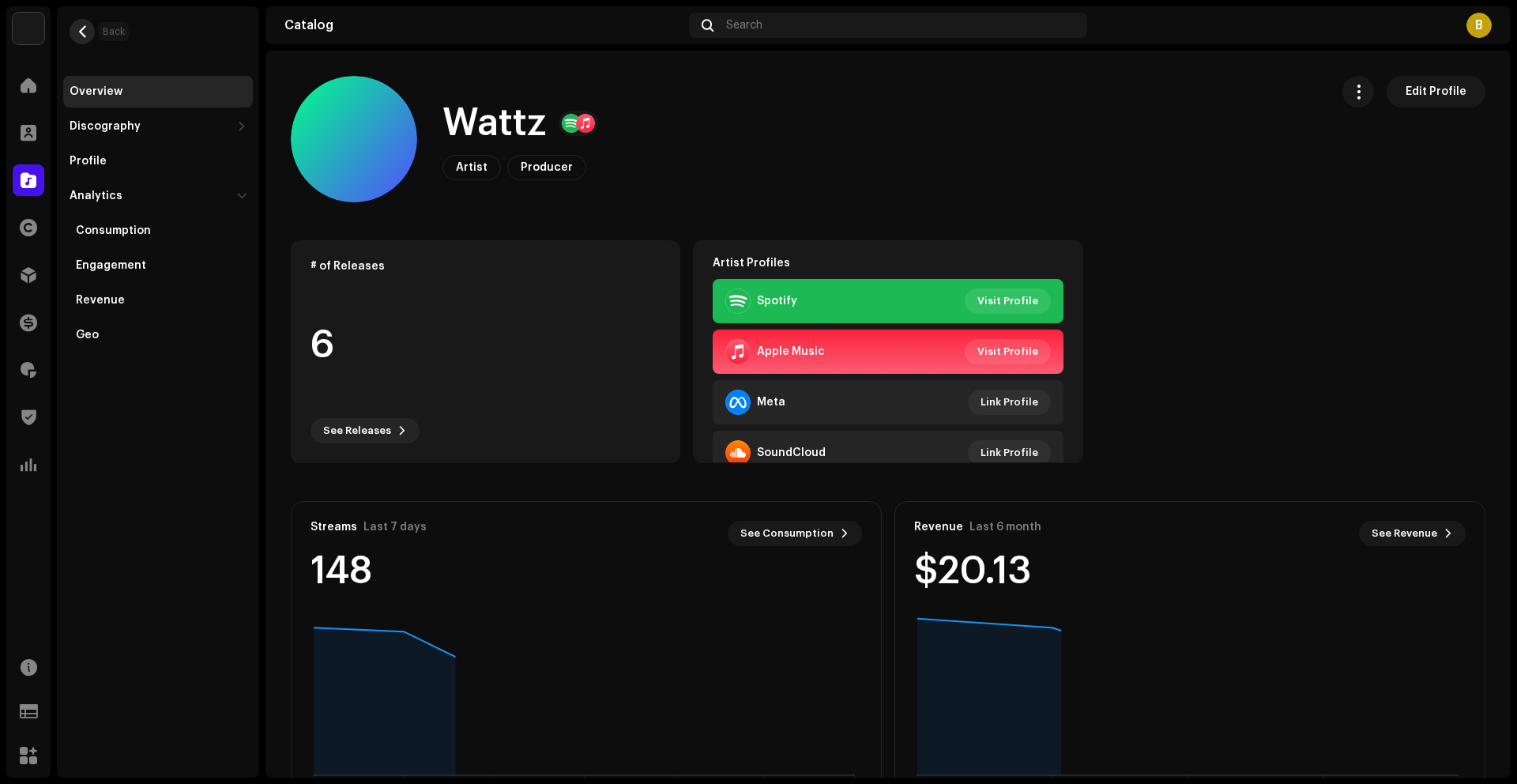
click at [80, 26] on span "button" at bounding box center [82, 32] width 11 height 12
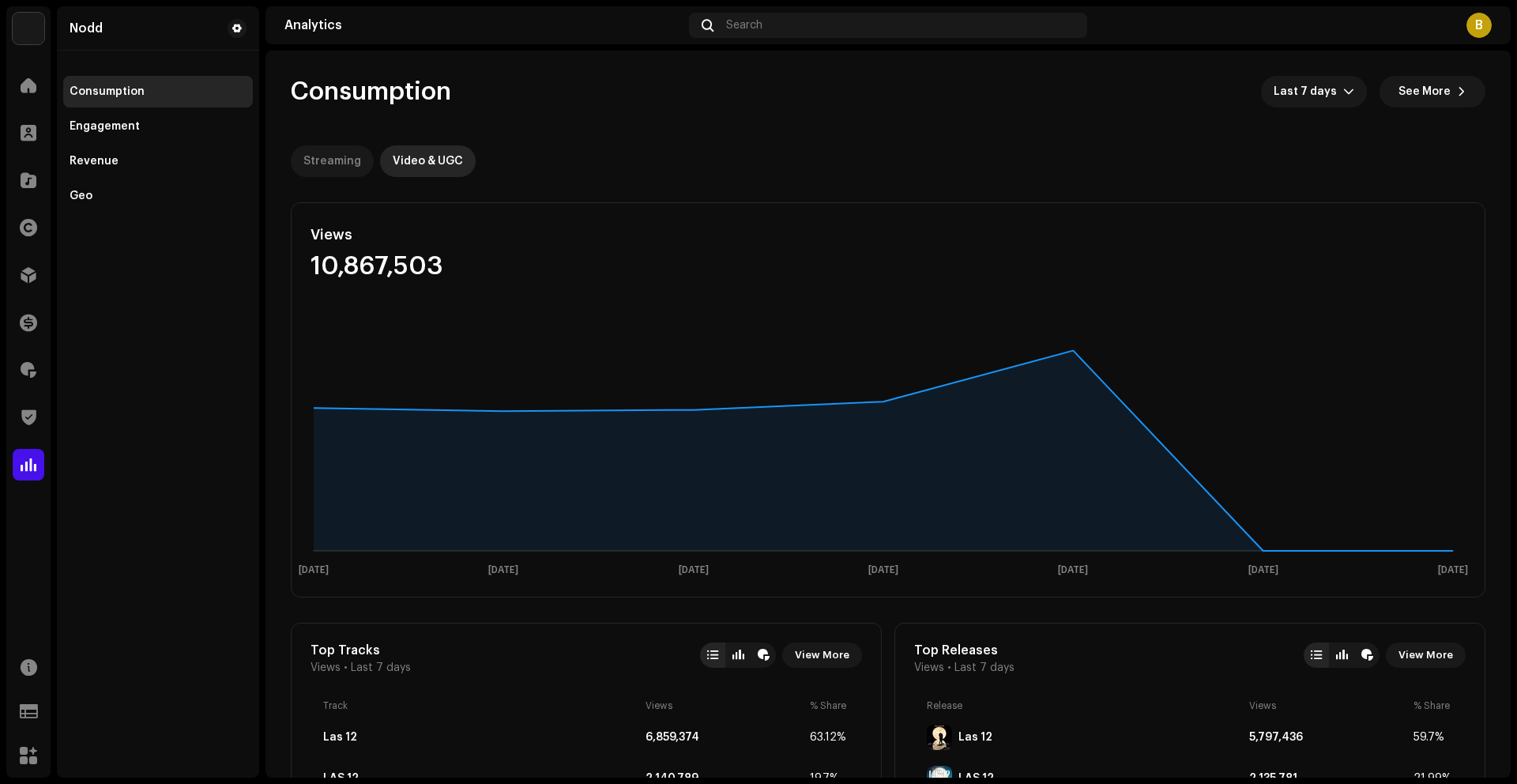
click at [329, 159] on div "Streaming" at bounding box center [331, 161] width 57 height 32
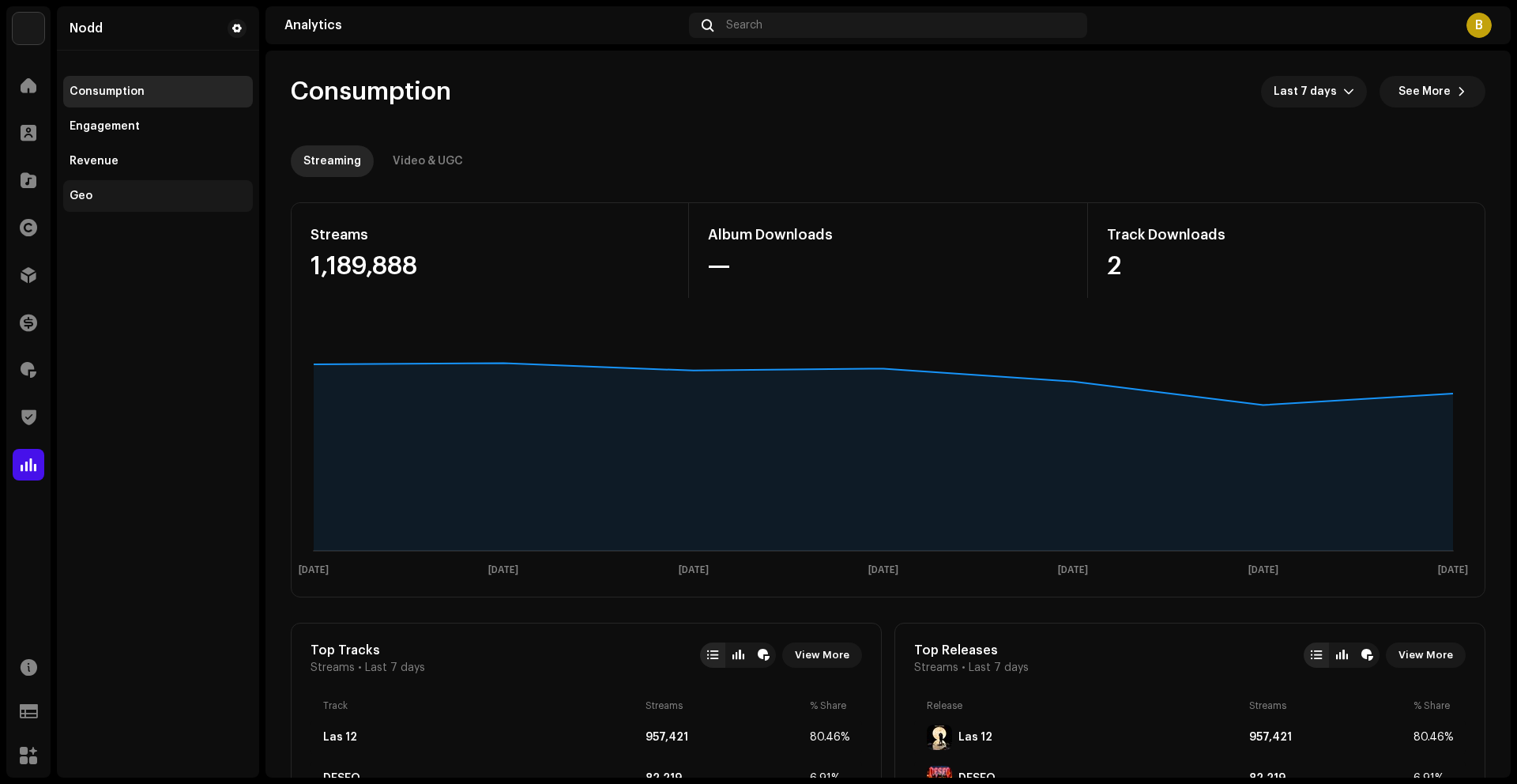
click at [98, 197] on div "Geo" at bounding box center [158, 196] width 177 height 12
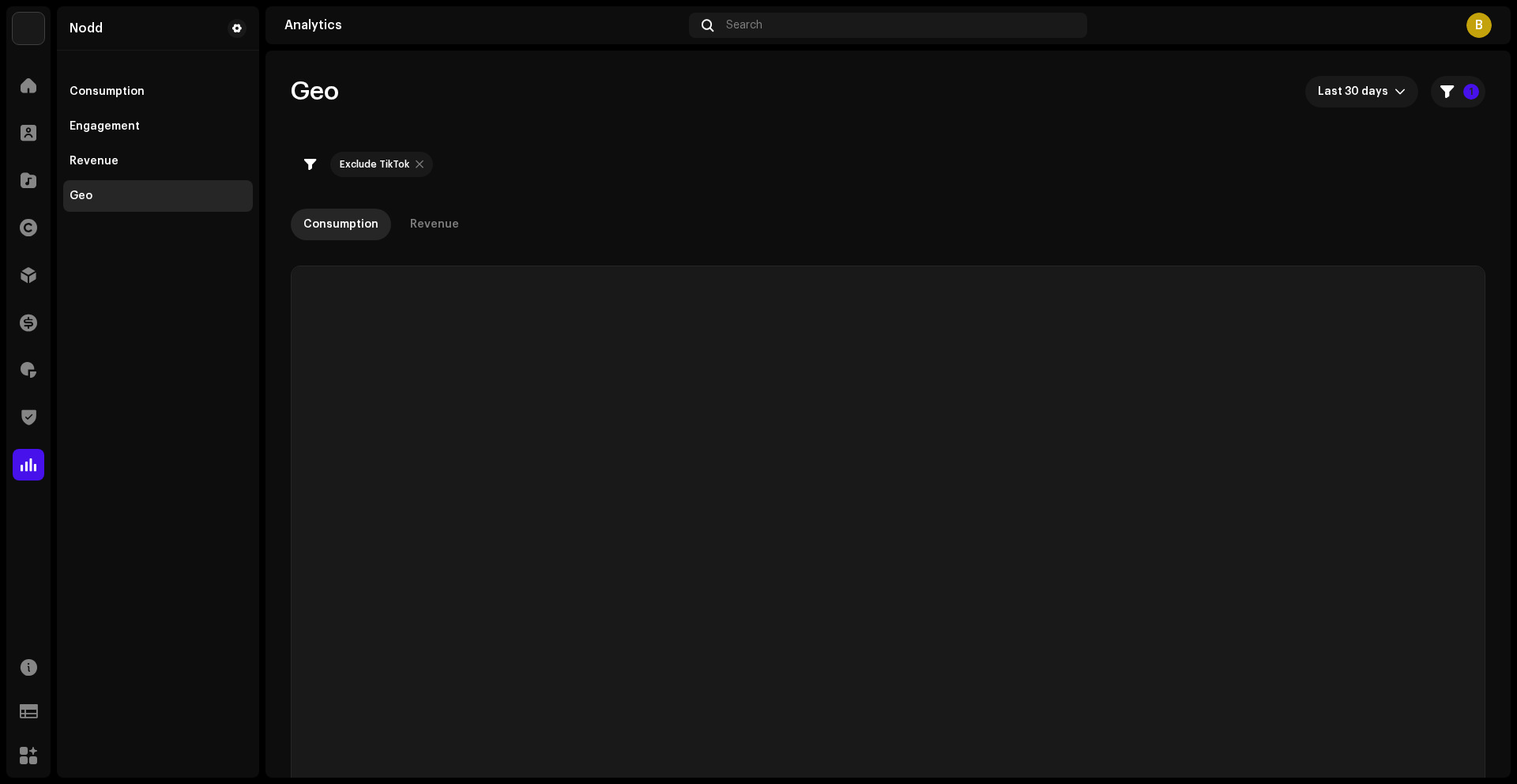
click at [418, 167] on div at bounding box center [419, 164] width 8 height 12
checkbox input "false"
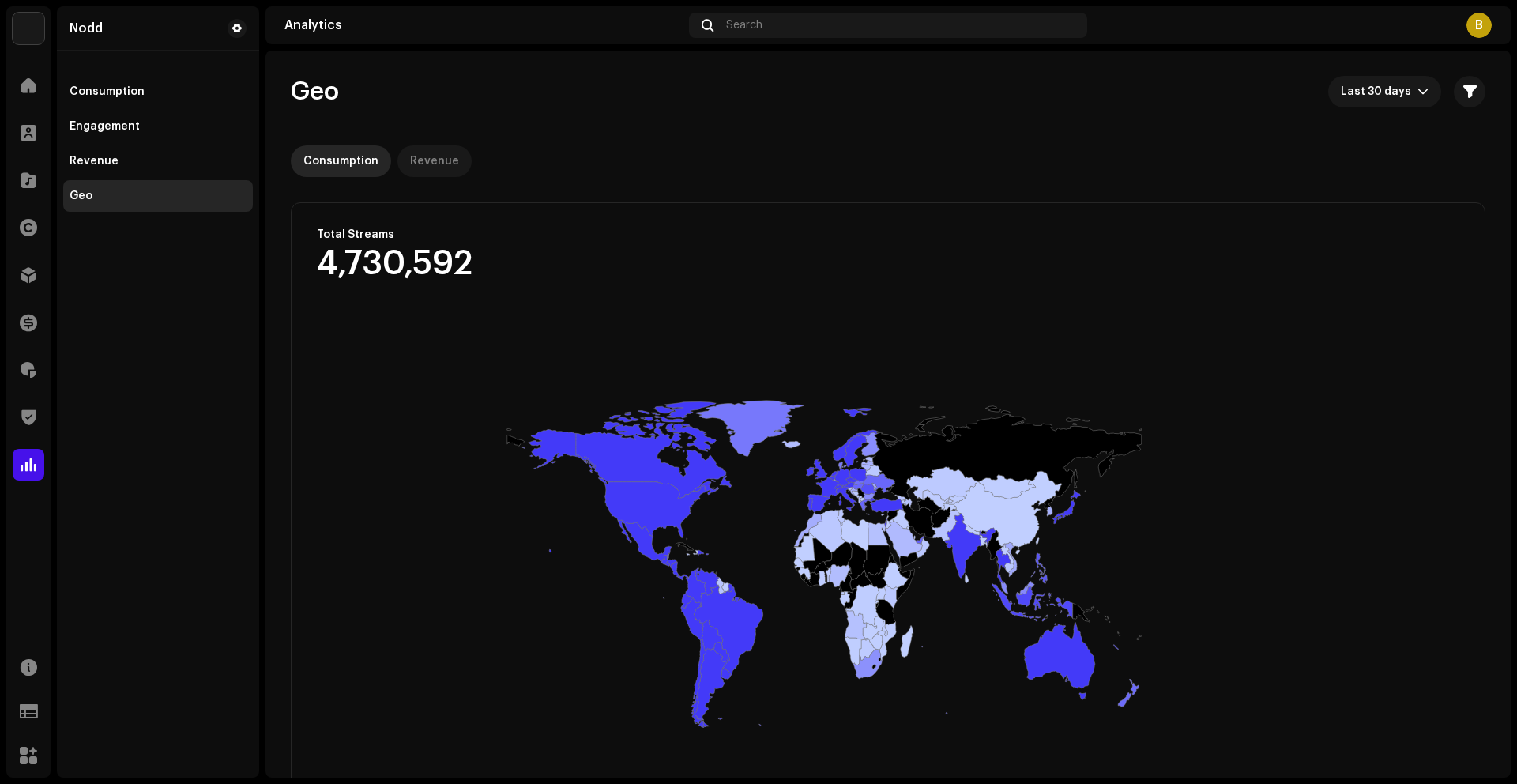
click at [442, 166] on div "Revenue" at bounding box center [434, 161] width 49 height 32
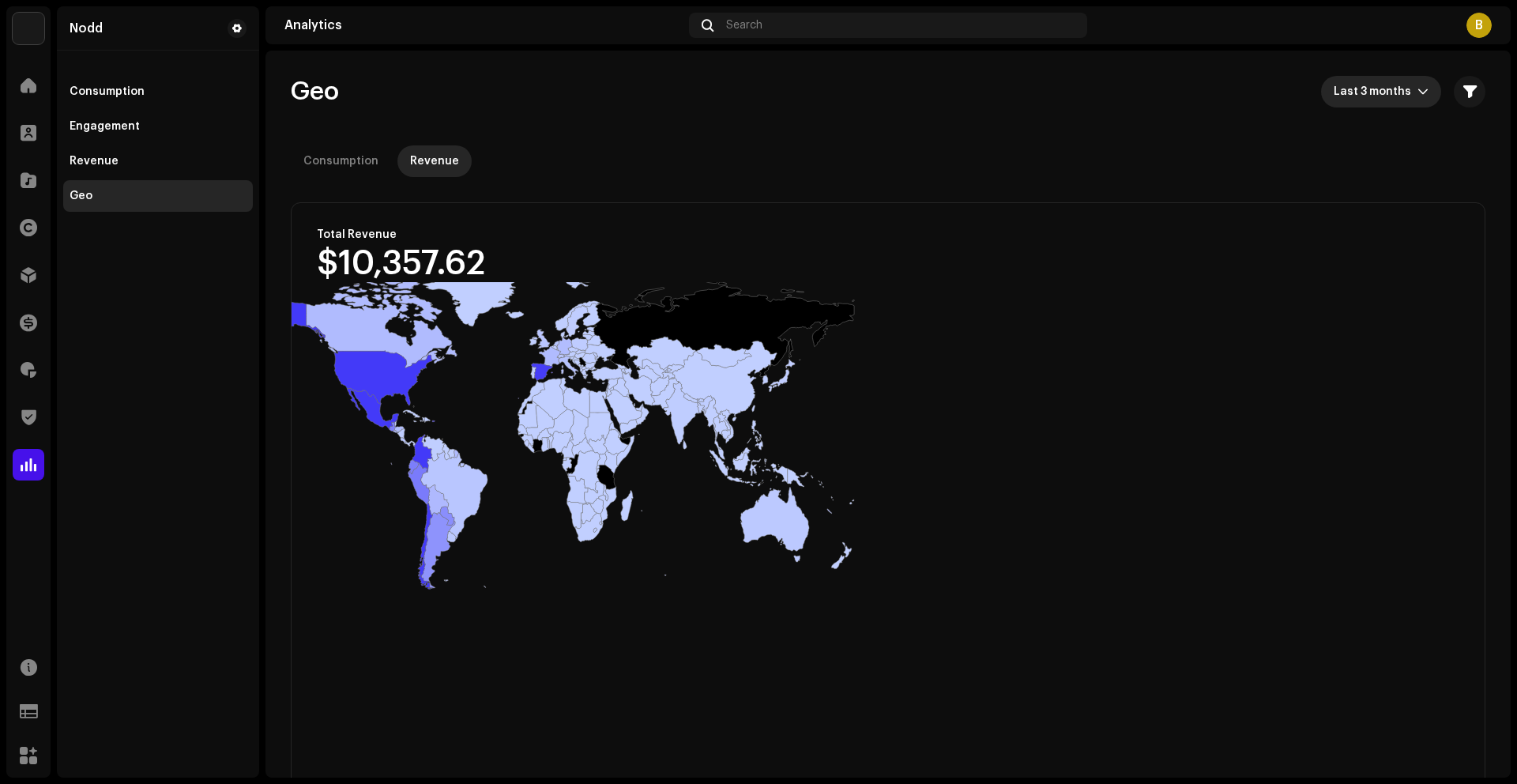
click at [1381, 105] on span "Last 3 months" at bounding box center [1375, 92] width 84 height 32
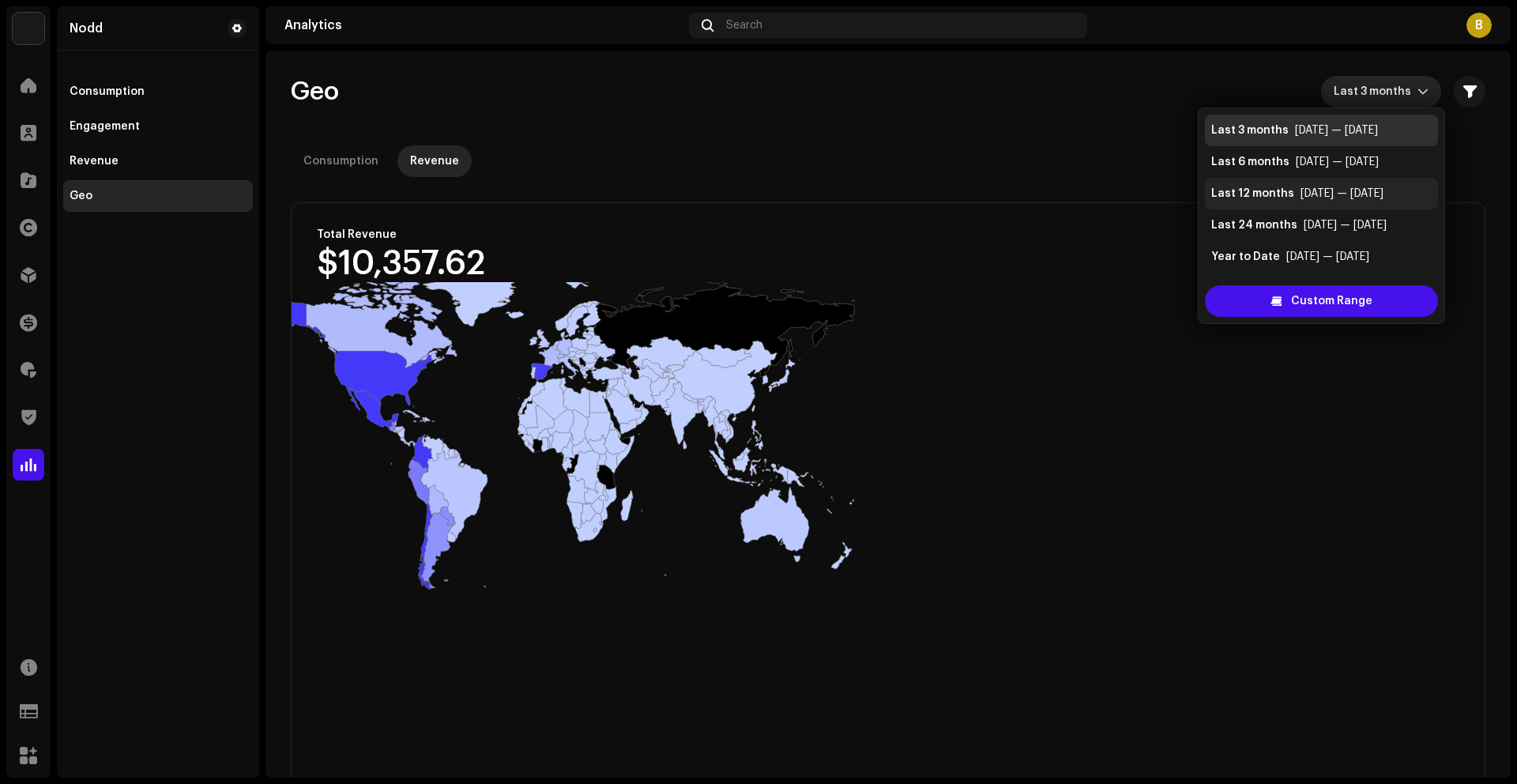
click at [1332, 197] on div "[DATE] — [DATE]" at bounding box center [1342, 194] width 83 height 16
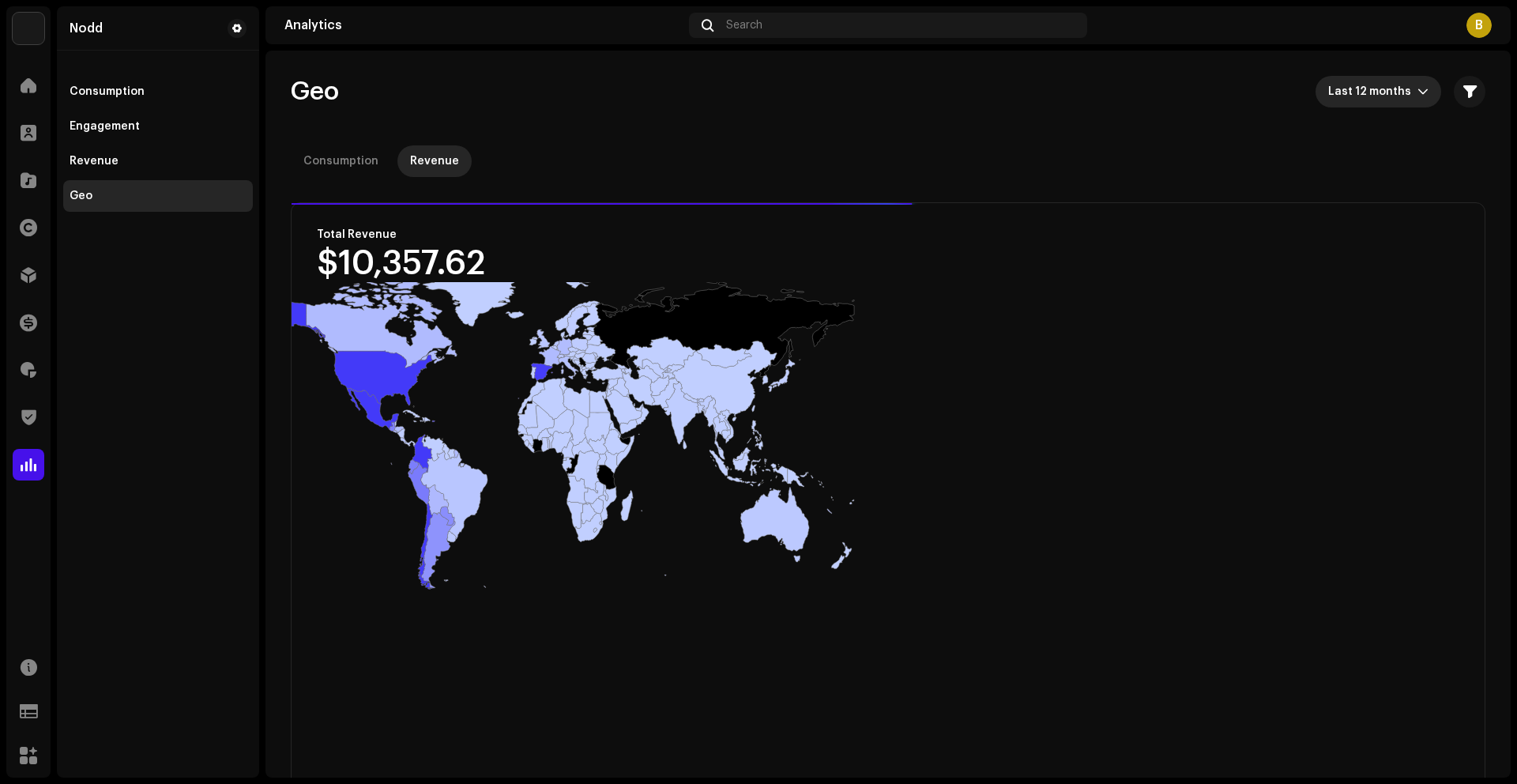
click at [1370, 104] on span "Last 12 months" at bounding box center [1373, 92] width 89 height 32
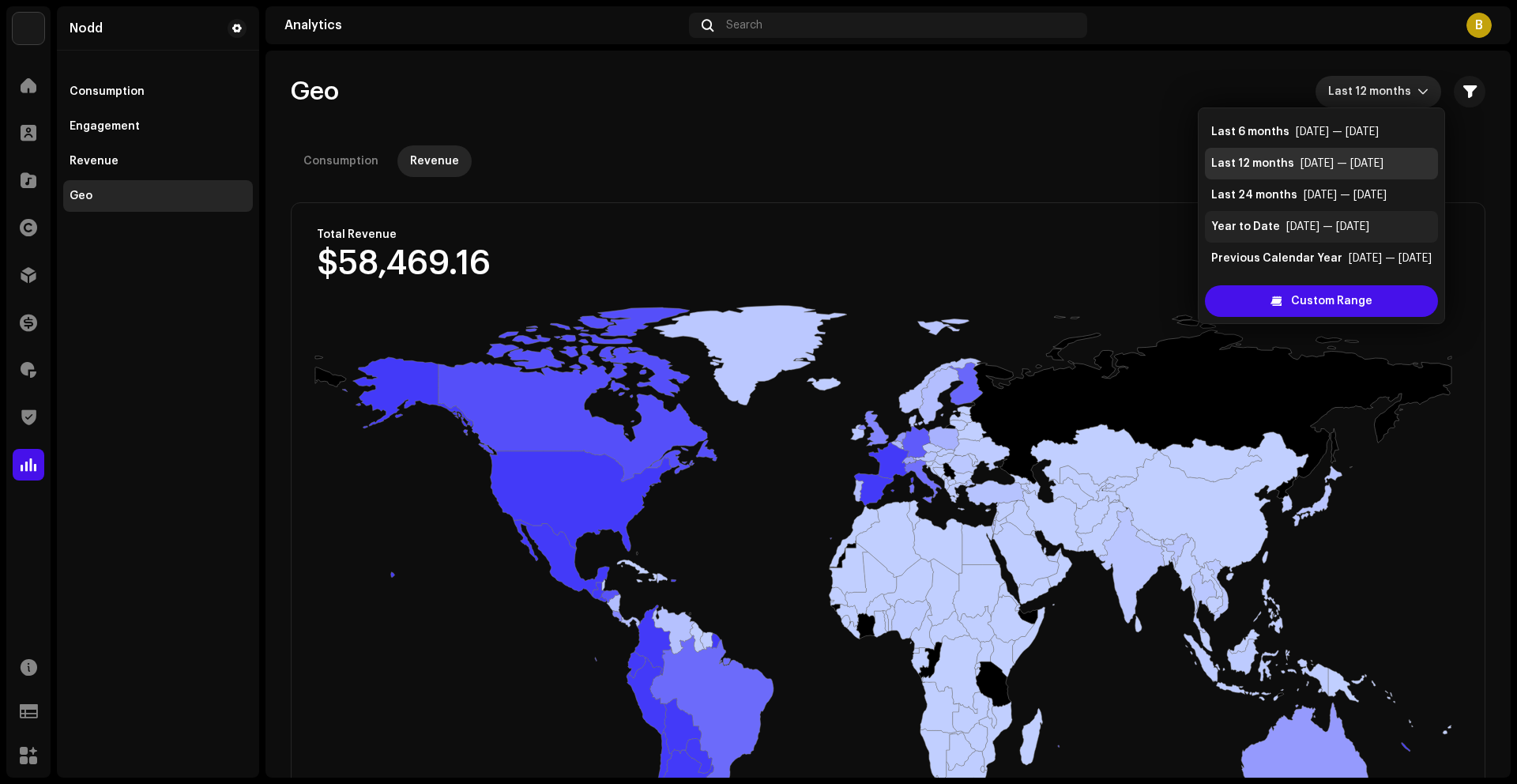
scroll to position [32, 0]
click at [1242, 229] on div "Year to Date" at bounding box center [1246, 226] width 69 height 16
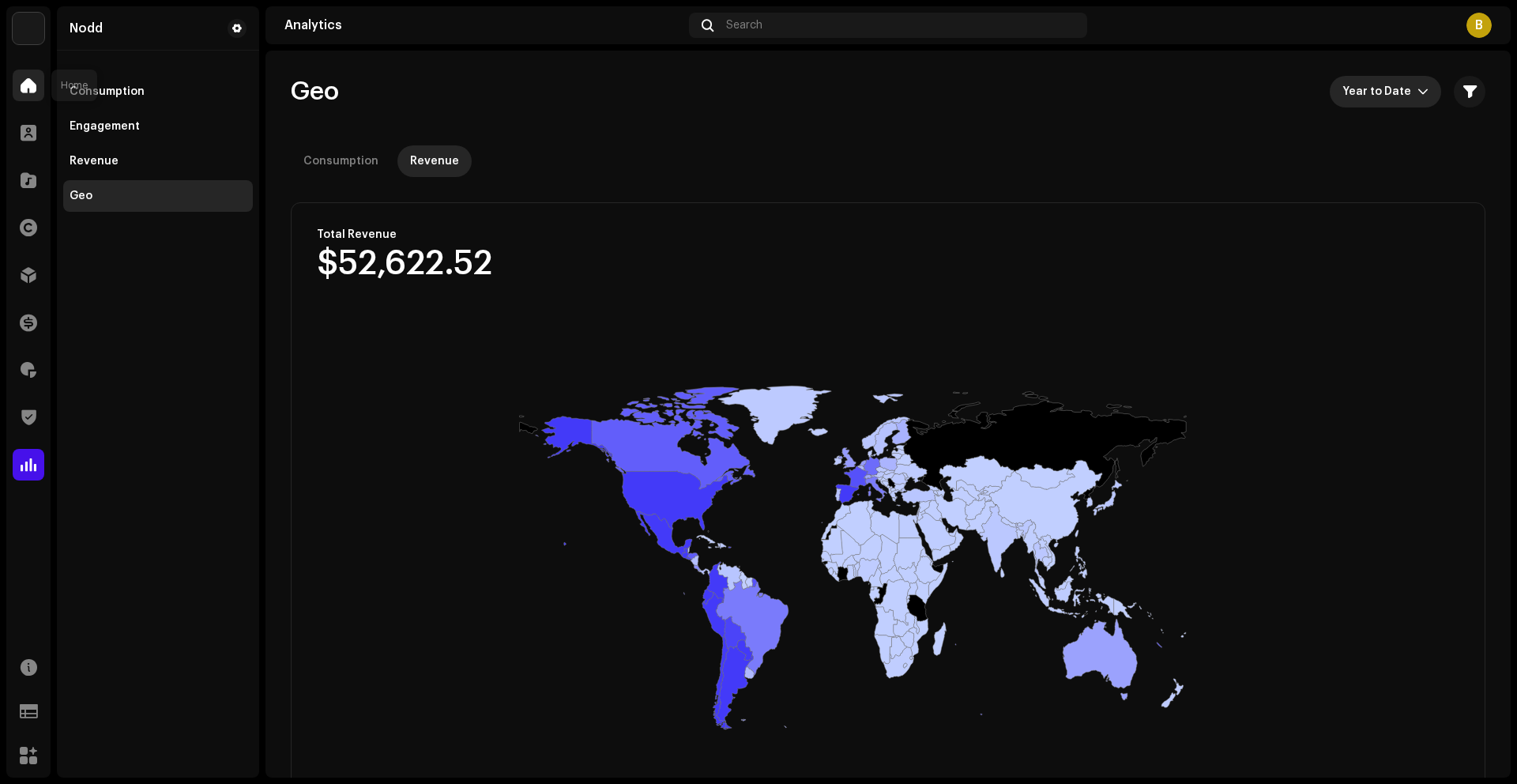
click at [34, 96] on div at bounding box center [28, 85] width 32 height 32
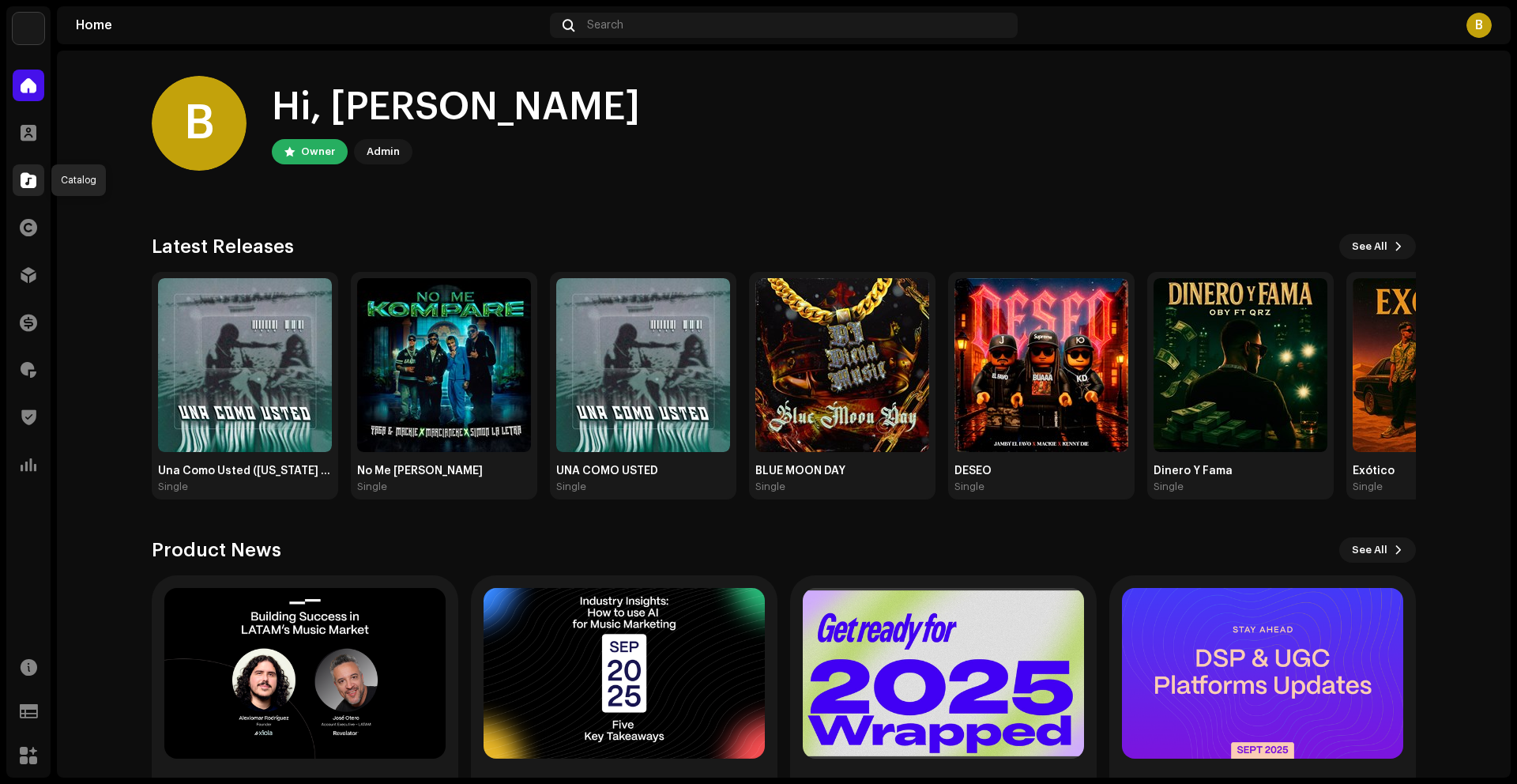
click at [24, 184] on span at bounding box center [28, 180] width 16 height 12
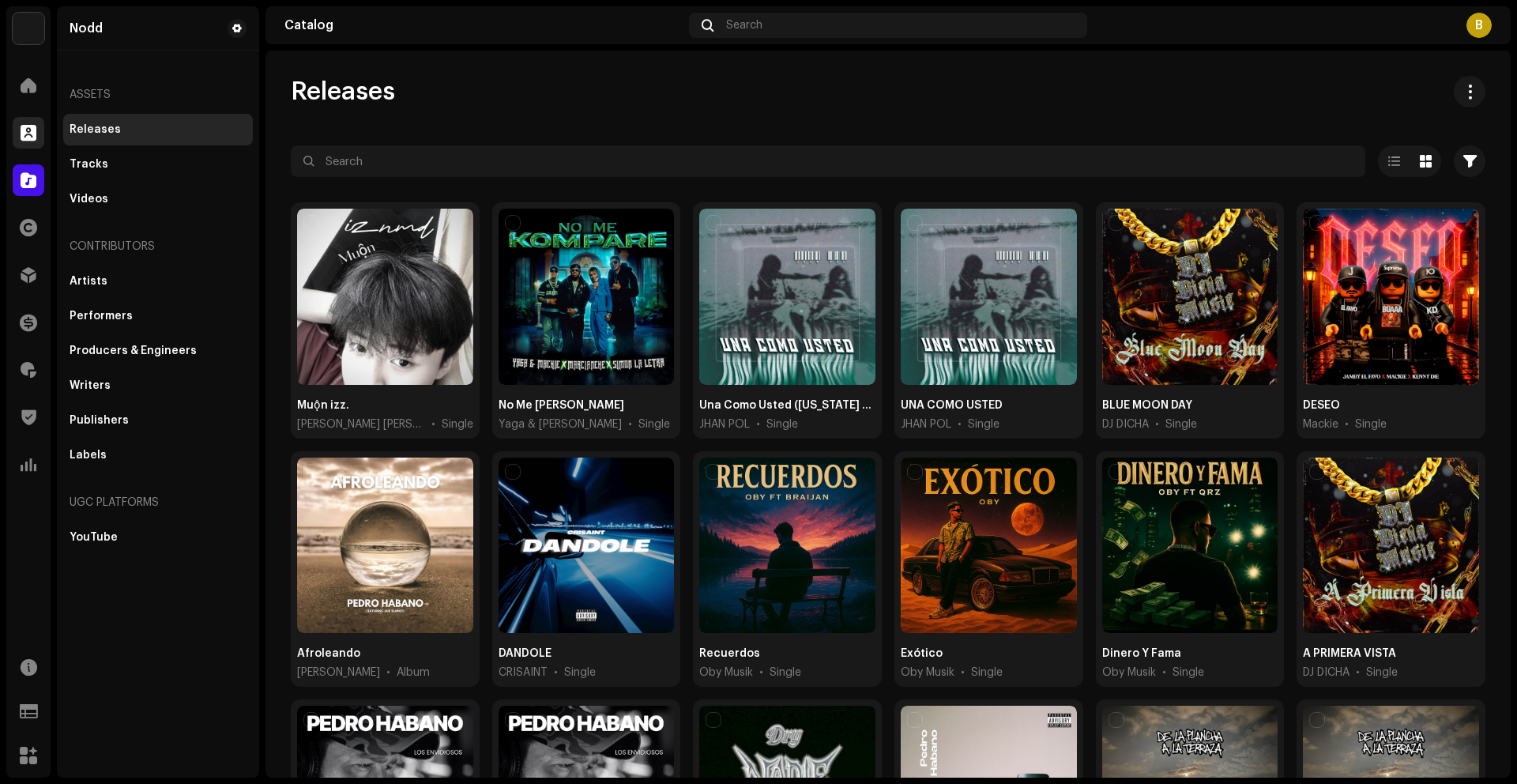
click at [30, 148] on div at bounding box center [28, 133] width 32 height 32
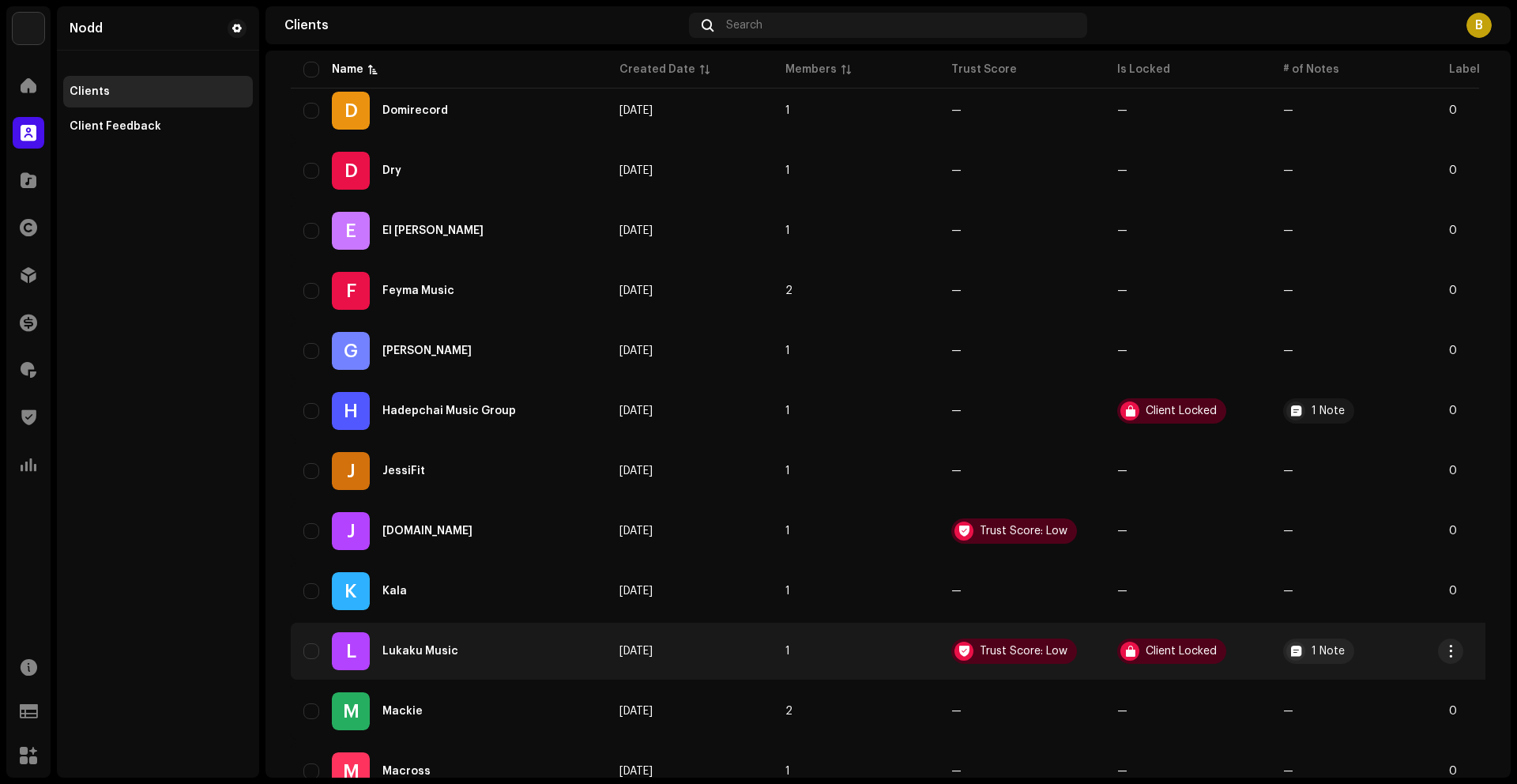
scroll to position [1076, 0]
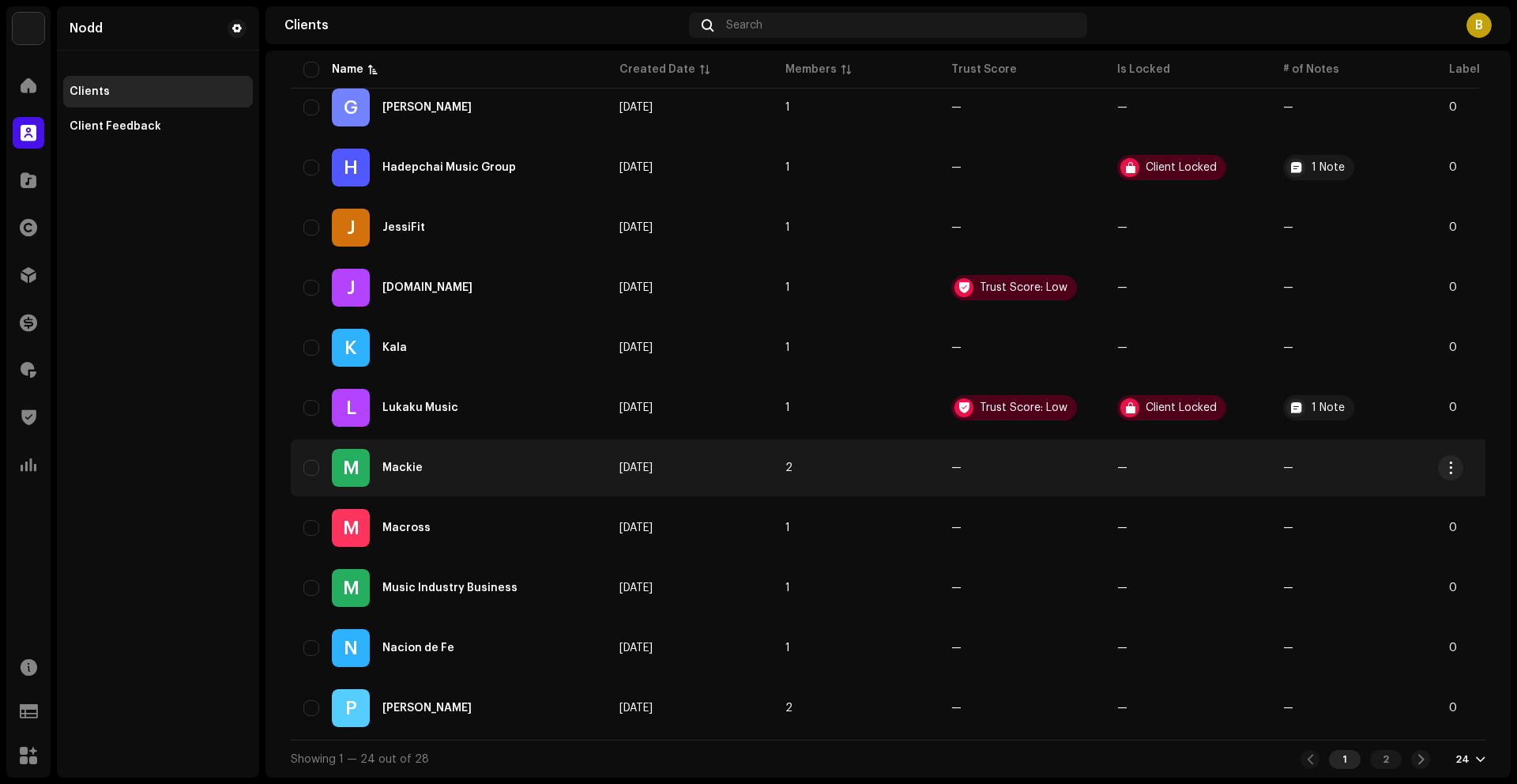
click at [395, 462] on div "Mackie" at bounding box center [403, 468] width 41 height 11
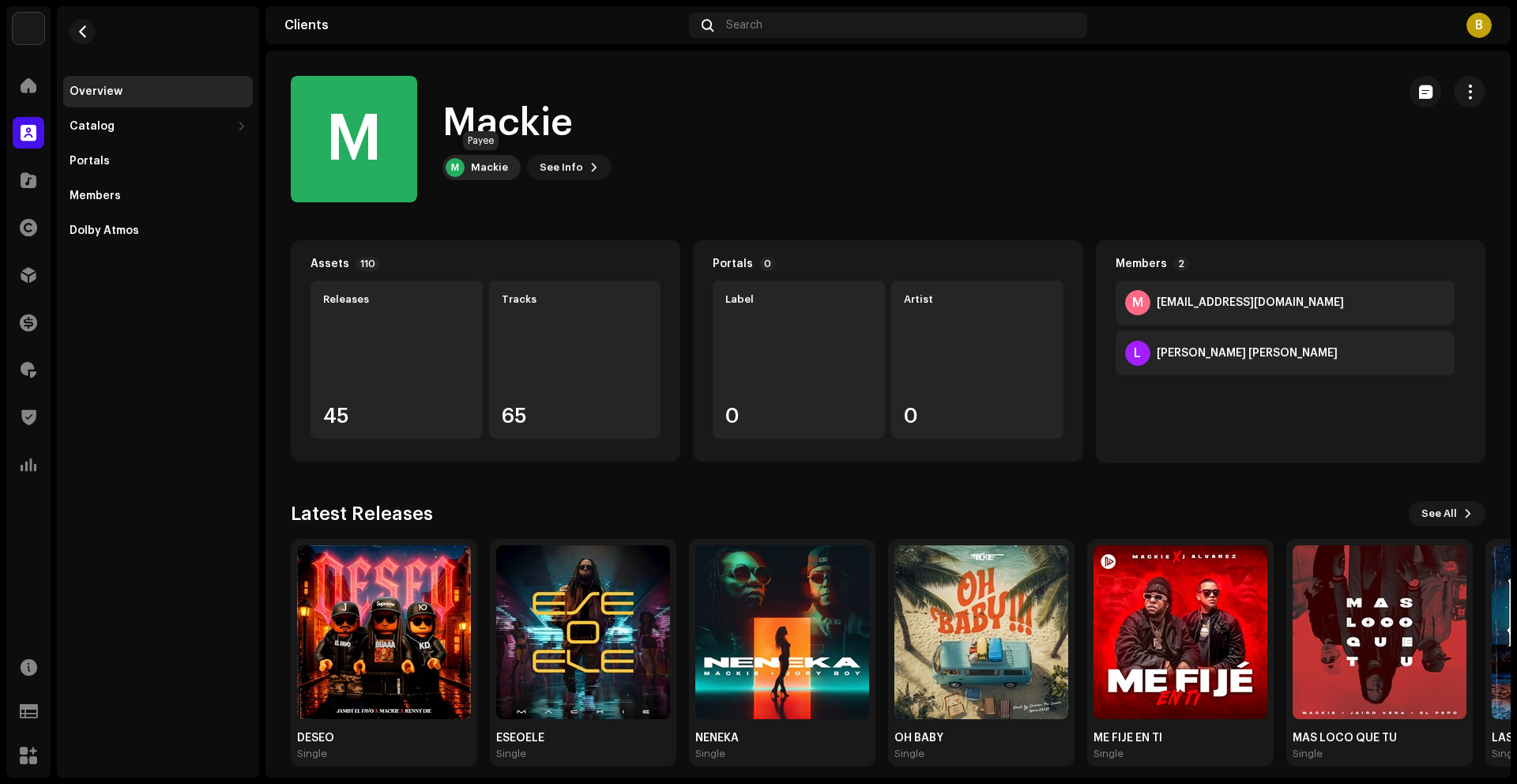
click at [477, 165] on div "Mackie" at bounding box center [490, 167] width 37 height 12
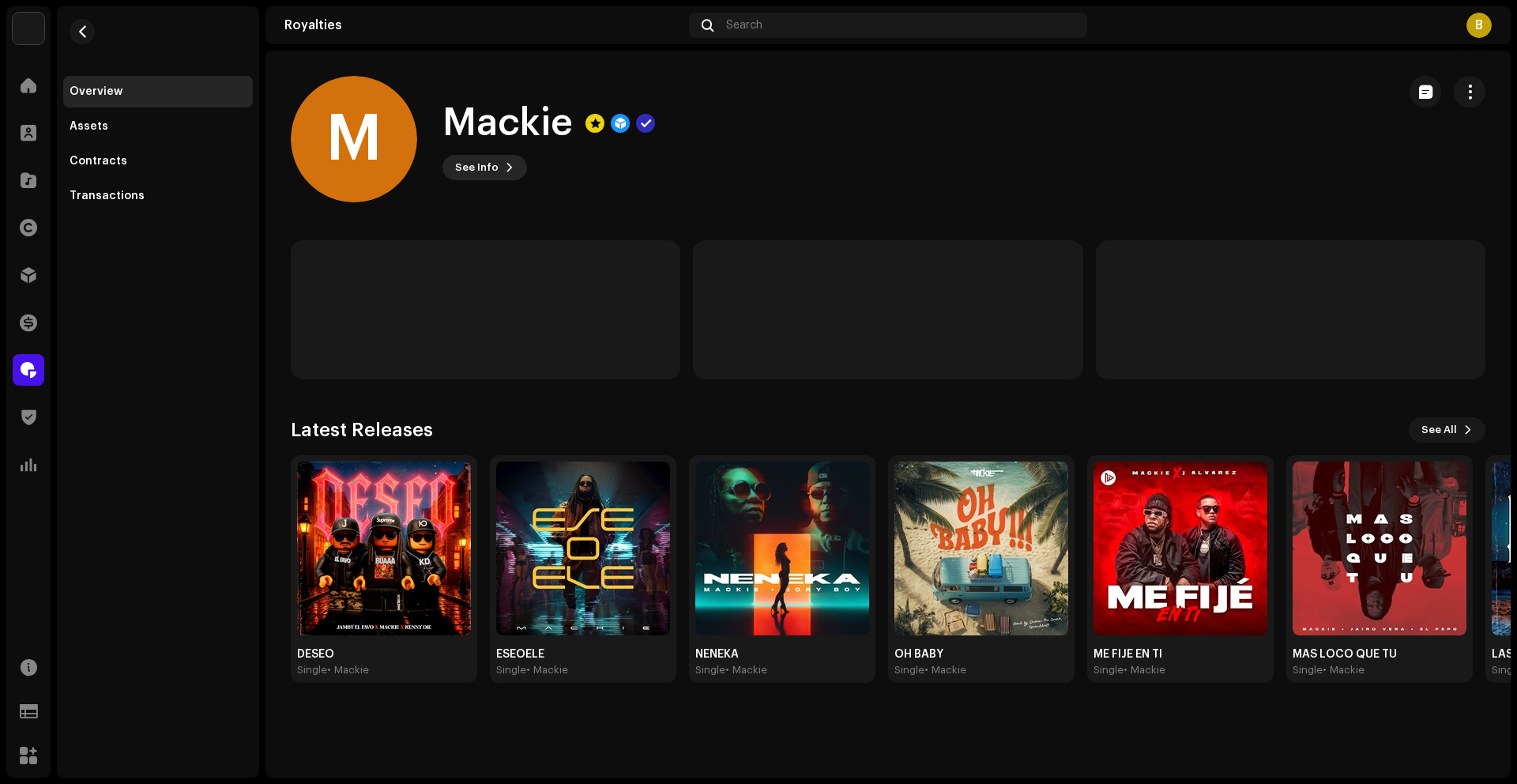
click at [460, 175] on span "See Info" at bounding box center [477, 167] width 43 height 32
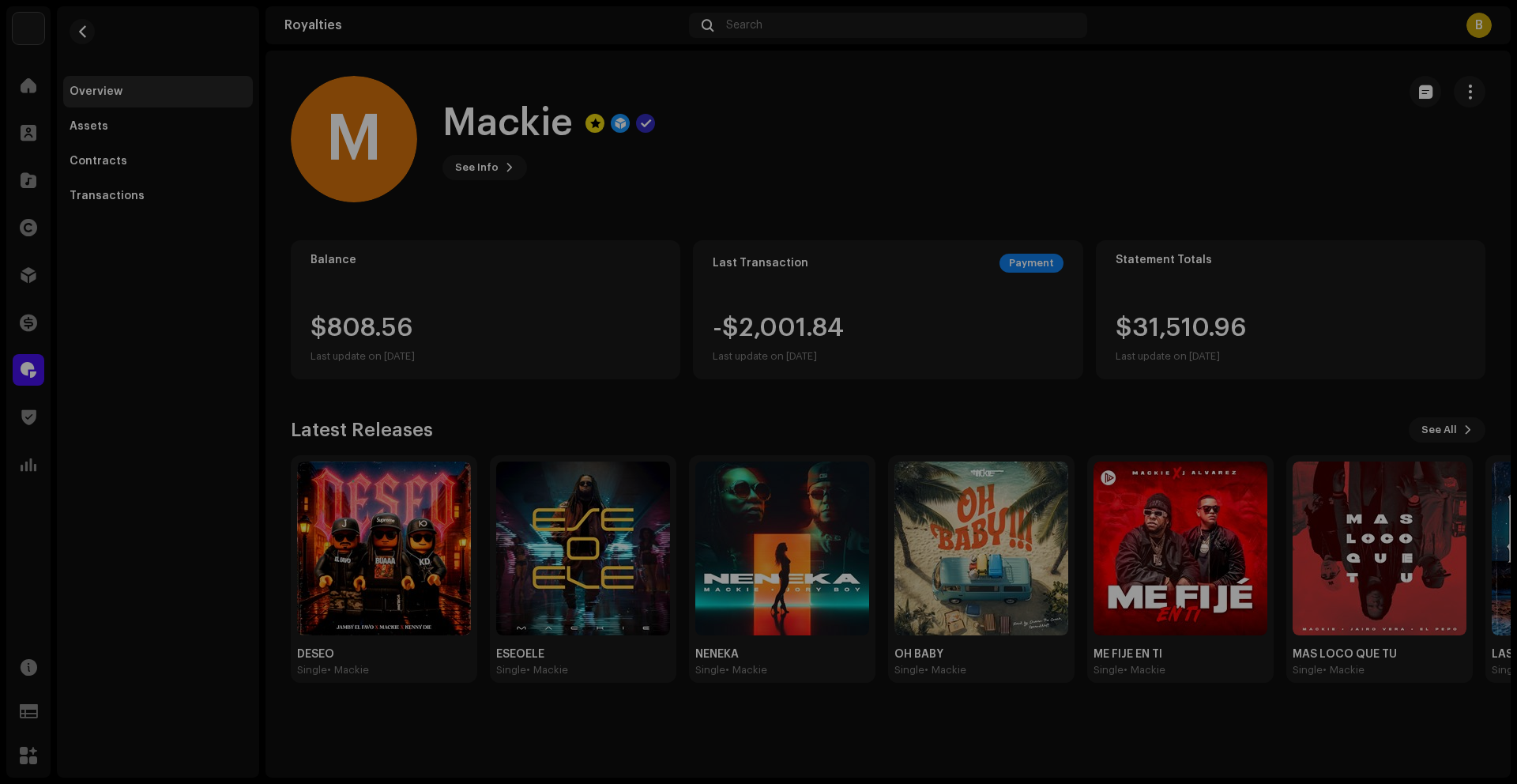
click at [1000, 169] on div "M Mackie 495848 Type Distribution Payee Pay To Name Mackie Payee Email mackievi…" at bounding box center [758, 392] width 1517 height 784
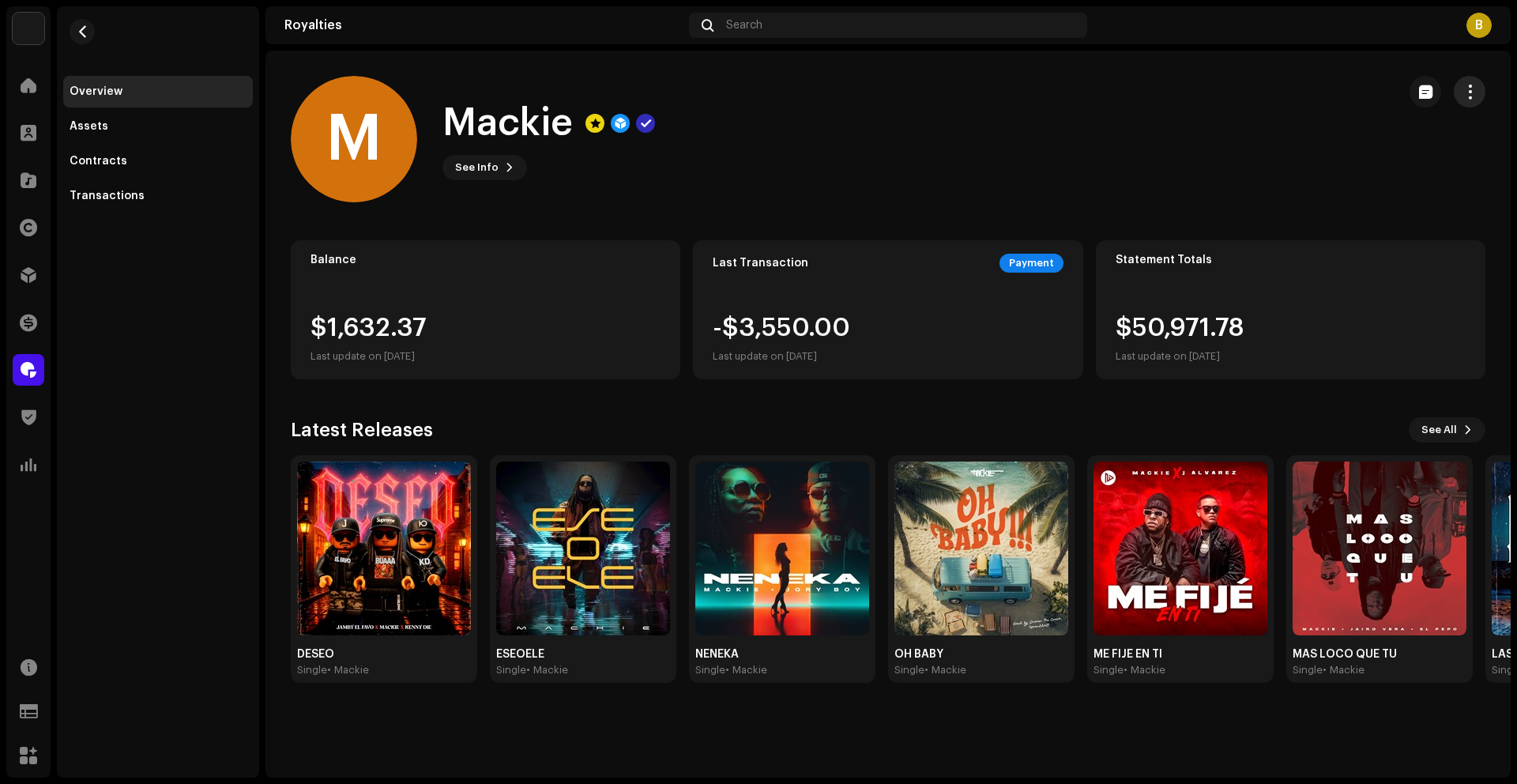
click at [1476, 93] on span "button" at bounding box center [1469, 92] width 15 height 12
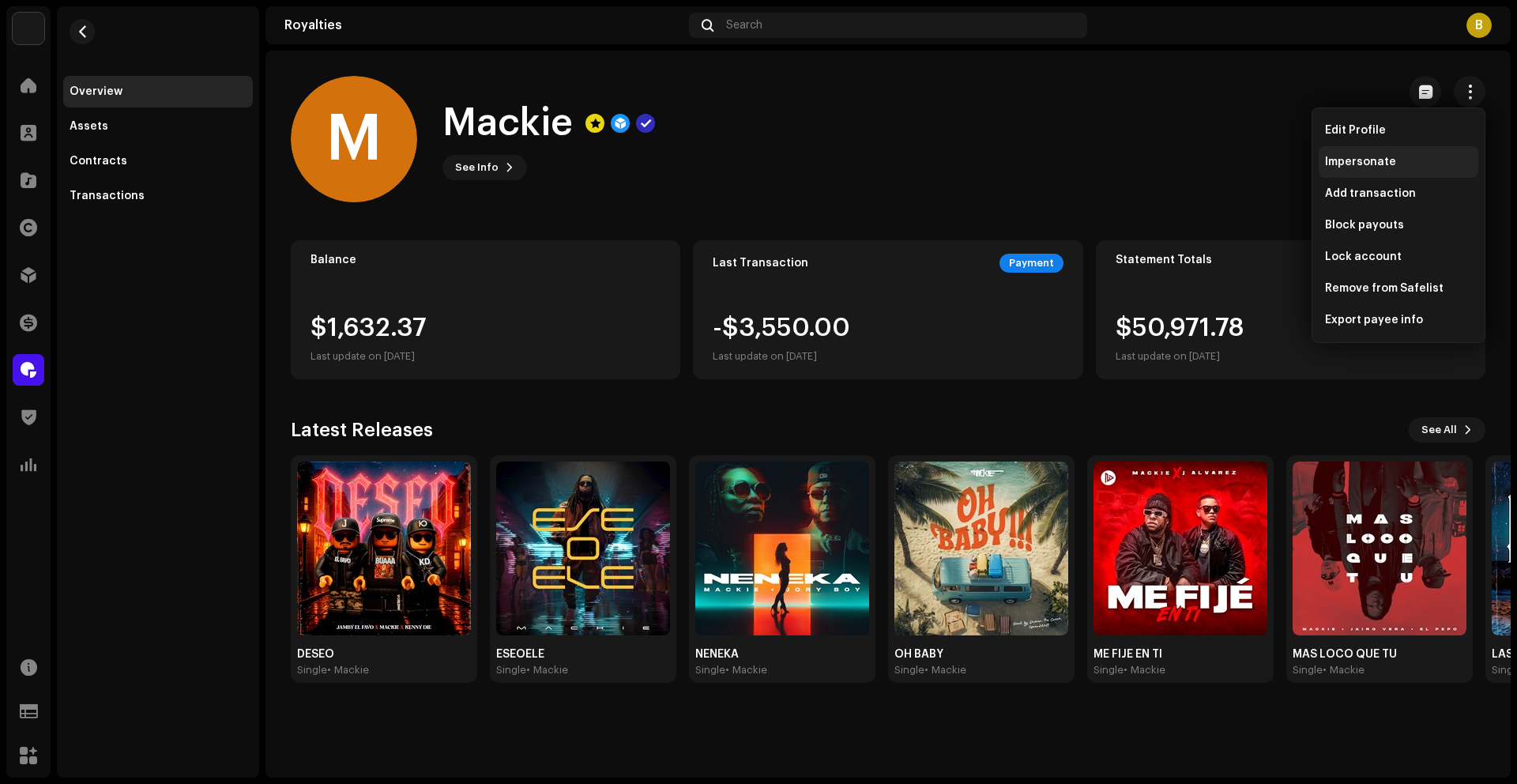
click at [1343, 161] on span "Impersonate" at bounding box center [1360, 162] width 71 height 12
